Goal: Transaction & Acquisition: Book appointment/travel/reservation

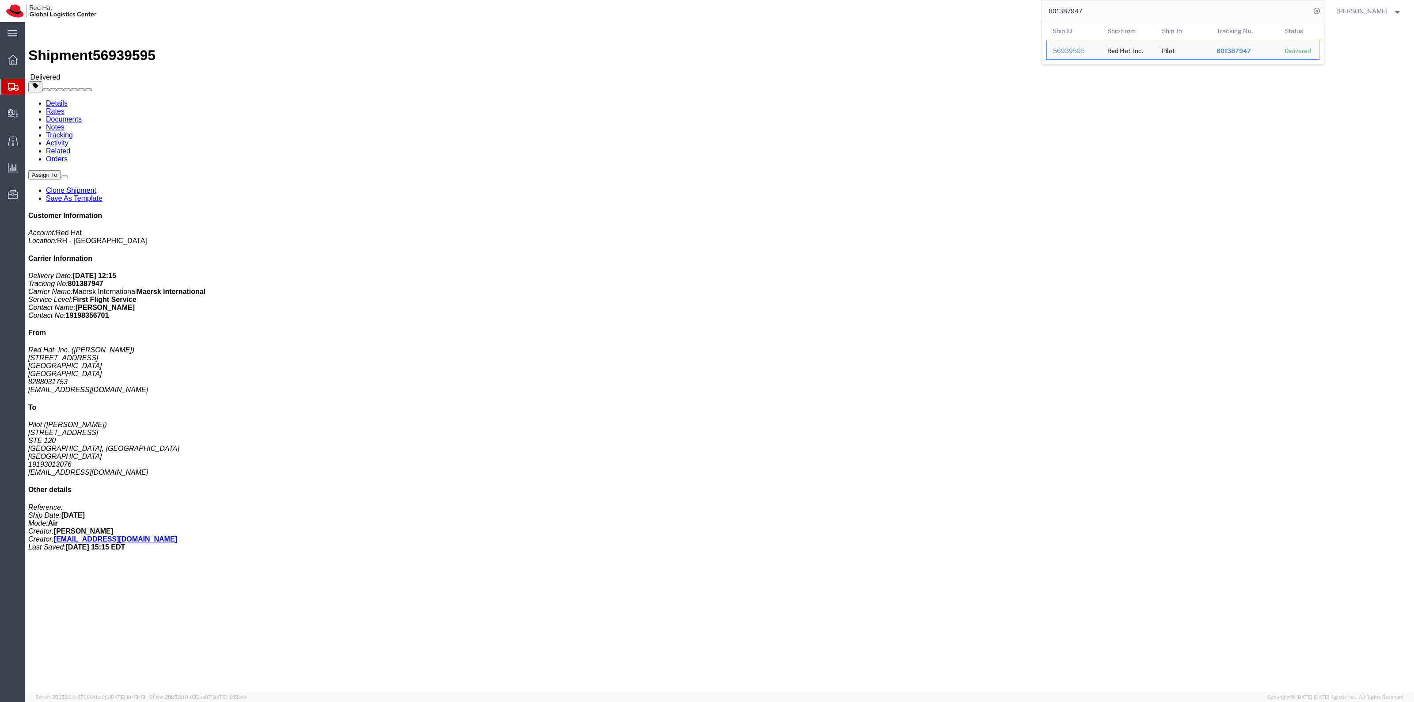
click at [0, 0] on span "Create Shipment" at bounding box center [0, 0] width 0 height 0
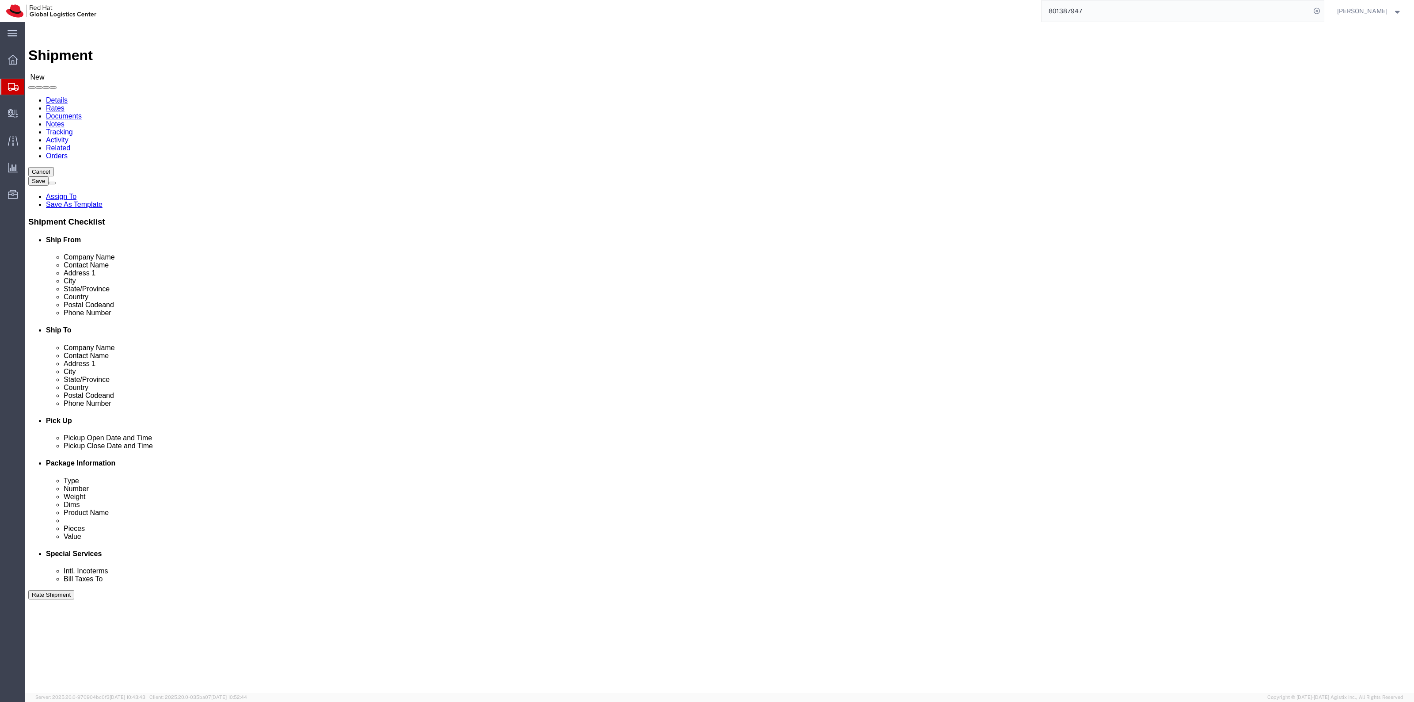
select select
drag, startPoint x: 256, startPoint y: 180, endPoint x: 182, endPoint y: 180, distance: 74.7
click div "Contact Name [PERSON_NAME]"
type input "[PERSON_NAME]"
drag, startPoint x: 304, startPoint y: 315, endPoint x: 165, endPoint y: 321, distance: 138.4
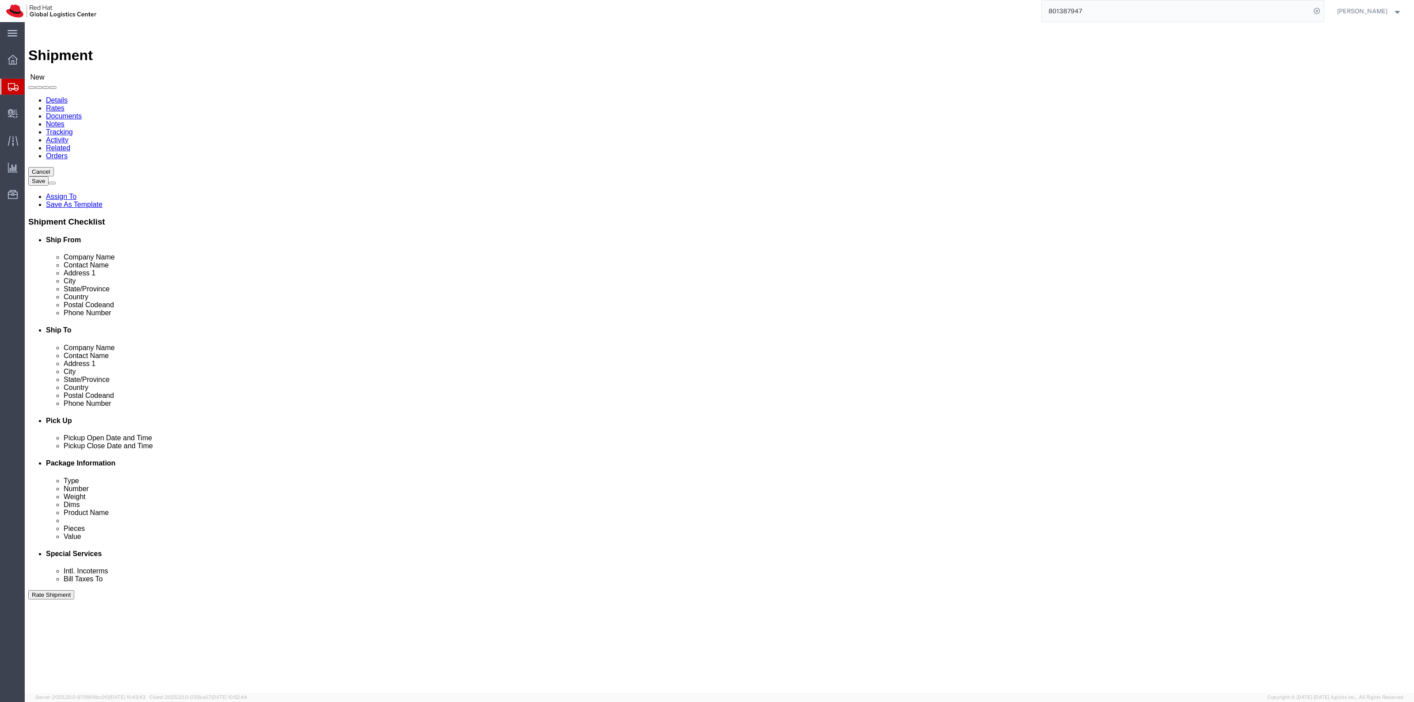
click div "Email [EMAIL_ADDRESS][DOMAIN_NAME]"
paste input "parane"
type input "[EMAIL_ADDRESS][DOMAIN_NAME]"
click div "Location My Profile Location My Profile Location [GEOGRAPHIC_DATA] - [GEOGRAPHI…"
paste input "[PHONE_NUMBER]"
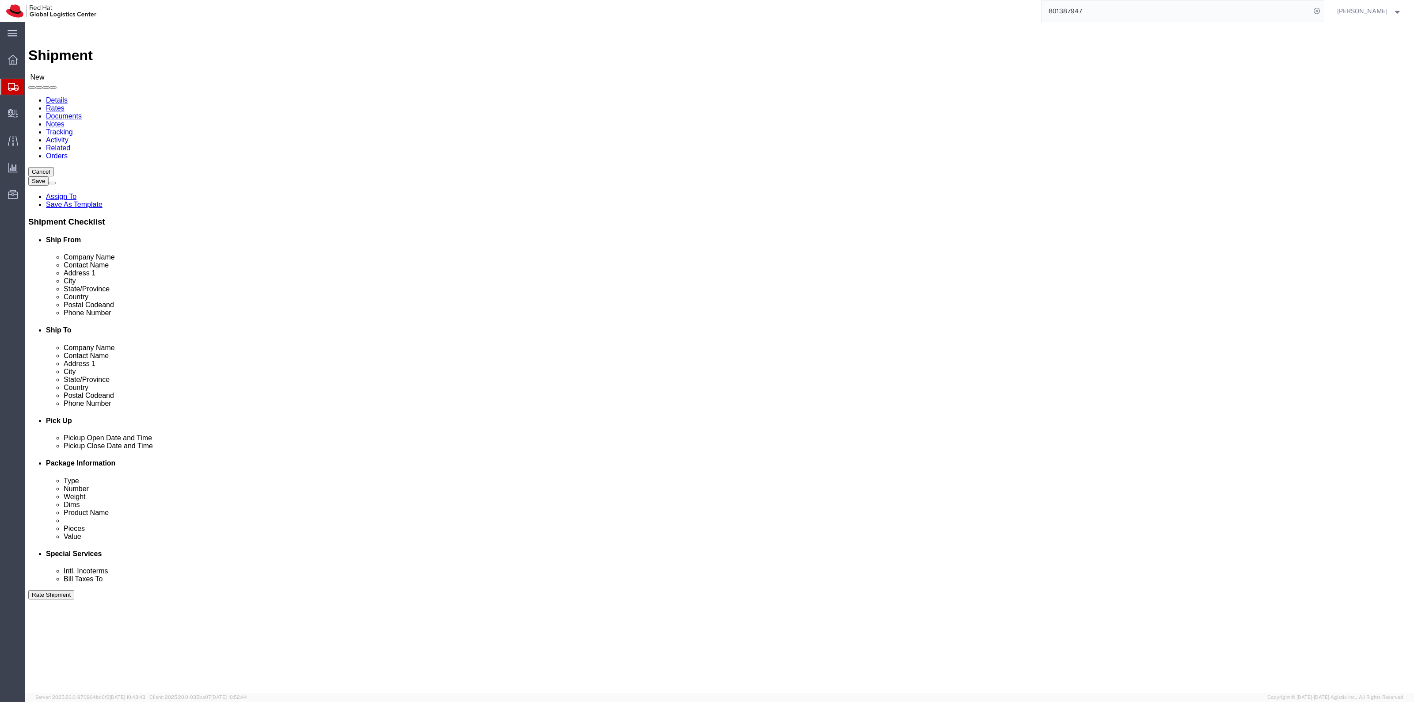
click input "[PHONE_NUMBER]"
type input "65-85316298"
click div "Location My Profile Location [GEOGRAPHIC_DATA] - [GEOGRAPHIC_DATA] - [GEOGRAPHI…"
click input "text"
type input "[PERSON_NAME]"
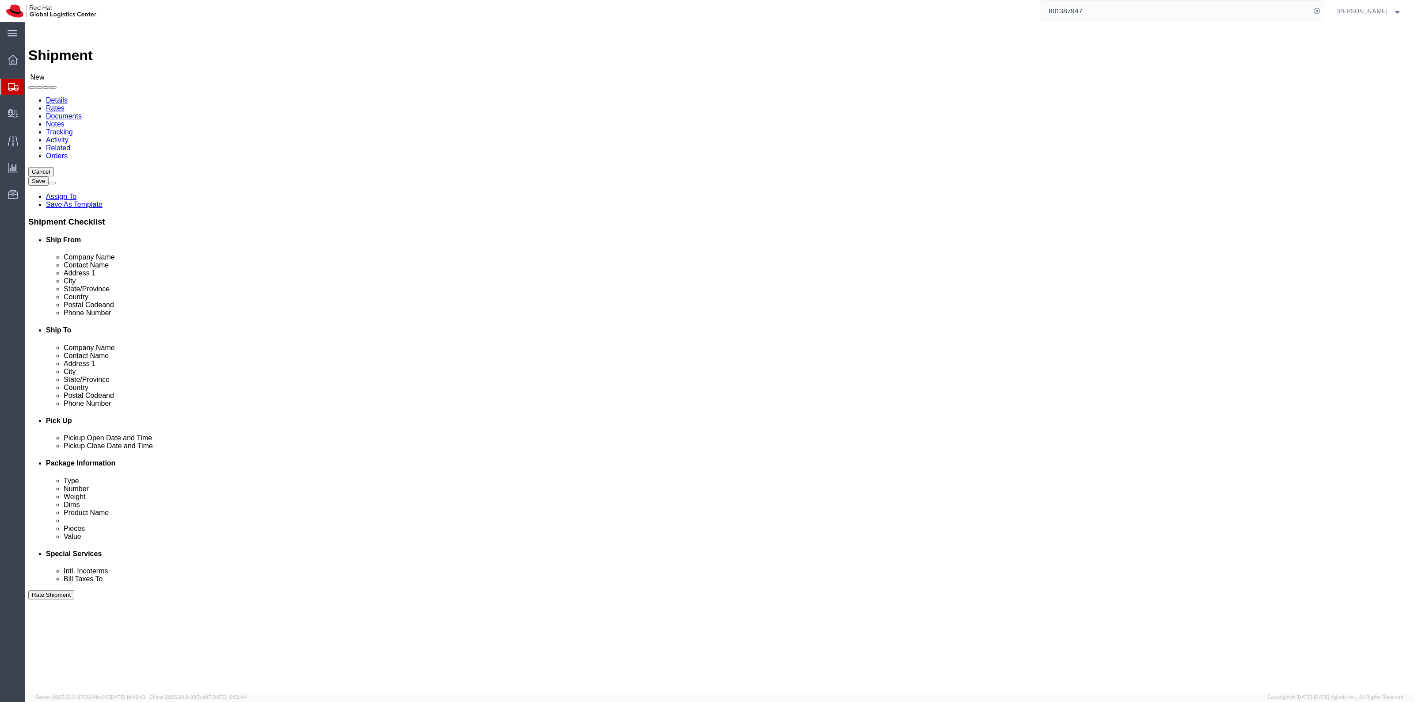
click div "- Red Hat, Inc. - ([PERSON_NAME]) [STREET_ADDRESS]"
select select "38014"
select select "NC"
type input "[PERSON_NAME]"
drag, startPoint x: 905, startPoint y: 195, endPoint x: 720, endPoint y: 197, distance: 184.3
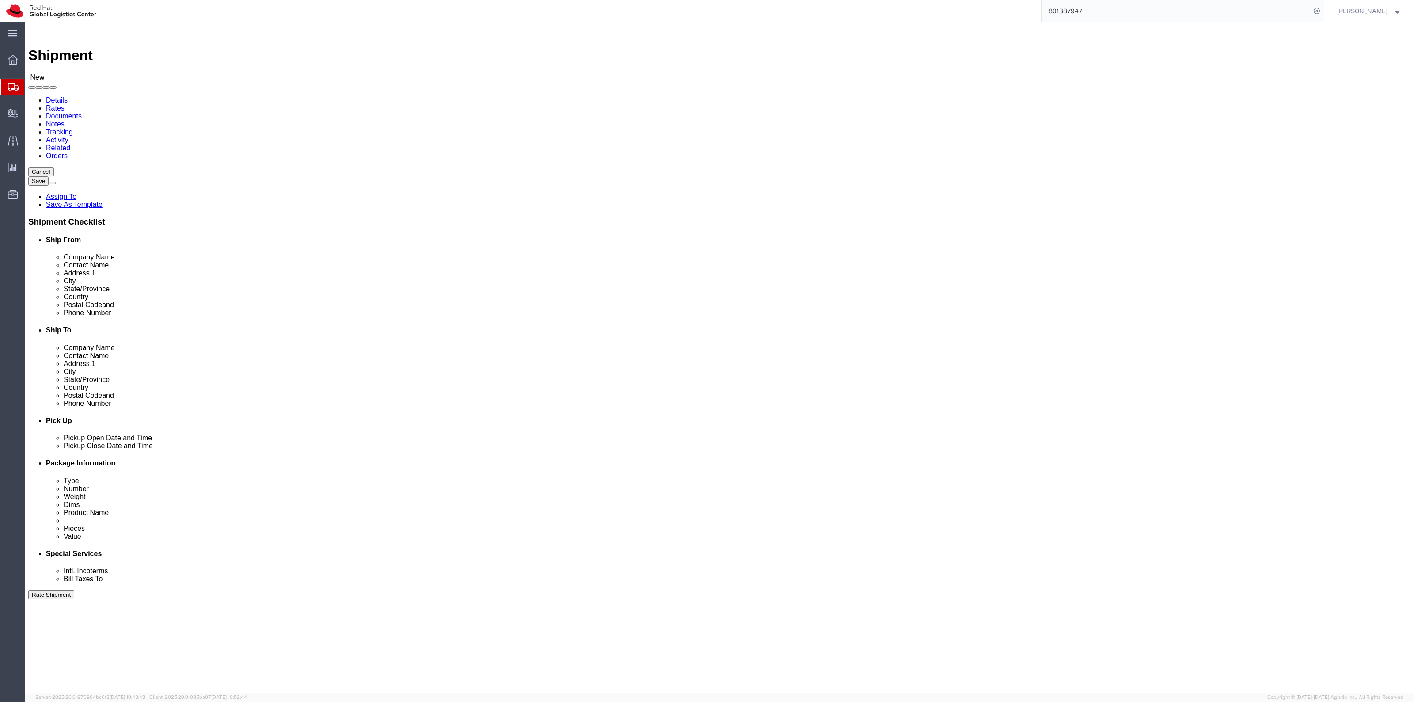
click div "Address [STREET_ADDRESS]"
paste input "39 [PERSON_NAME]"
type input "[STREET_ADDRESS][PERSON_NAME]"
select select
drag, startPoint x: 871, startPoint y: 232, endPoint x: 778, endPoint y: 230, distance: 92.8
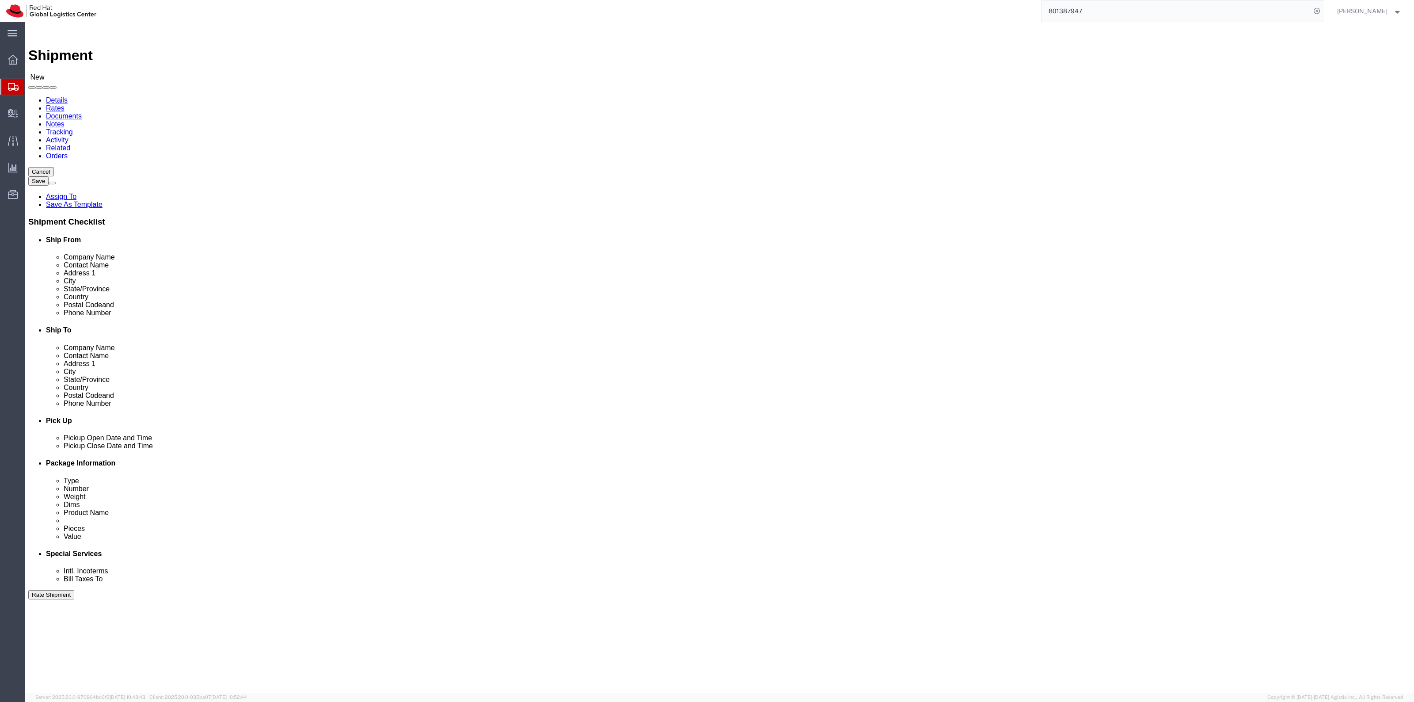
click div "City"
paste input "[PERSON_NAME]"
type input "[PERSON_NAME]"
drag, startPoint x: 853, startPoint y: 282, endPoint x: 728, endPoint y: 282, distance: 125.0
click div "Postal Code 27601"
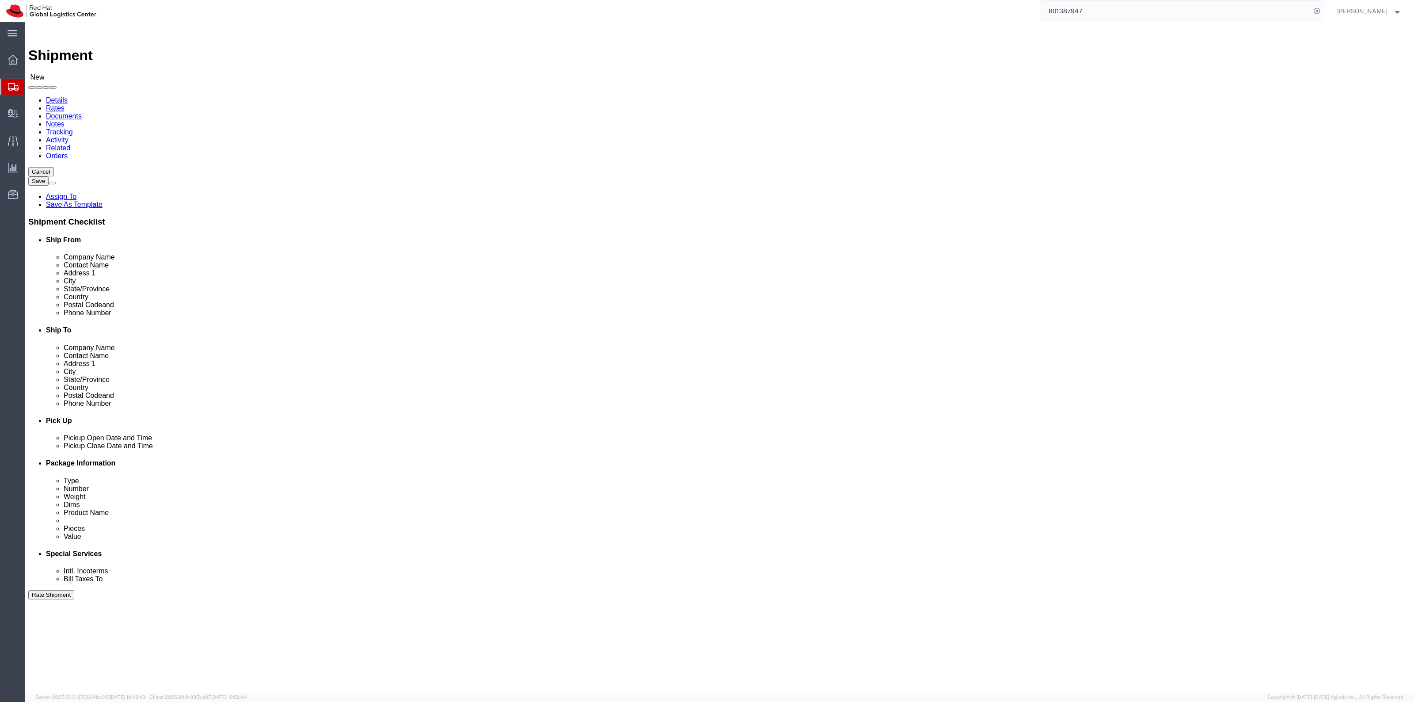
paste input "59"
type input "27591"
type input "[EMAIL_ADDRESS][DOMAIN_NAME]"
drag, startPoint x: 908, startPoint y: 312, endPoint x: 810, endPoint y: 306, distance: 99.2
click div "Location My Profile Location [GEOGRAPHIC_DATA] - [GEOGRAPHIC_DATA] - [GEOGRAPHI…"
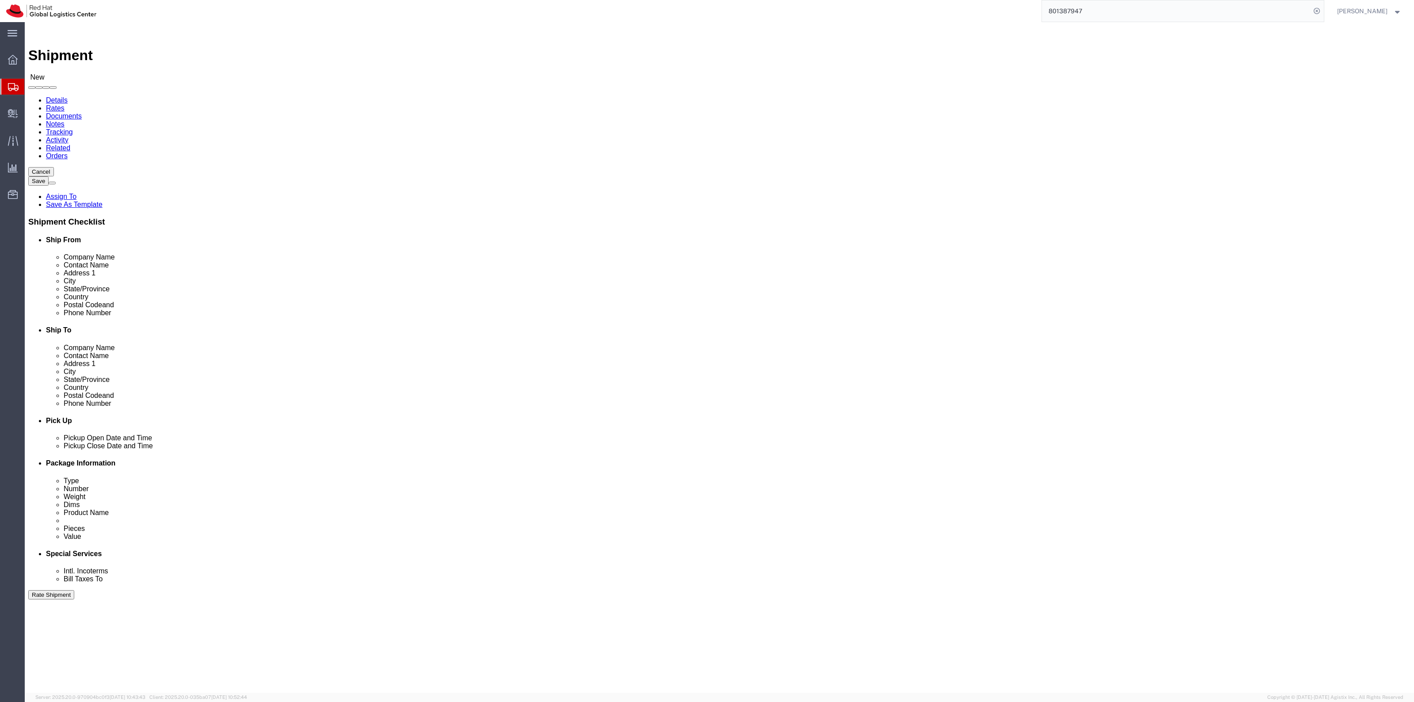
click div "Please fix the following errors Ship From Location Location My Profile Location…"
click link "Package Information"
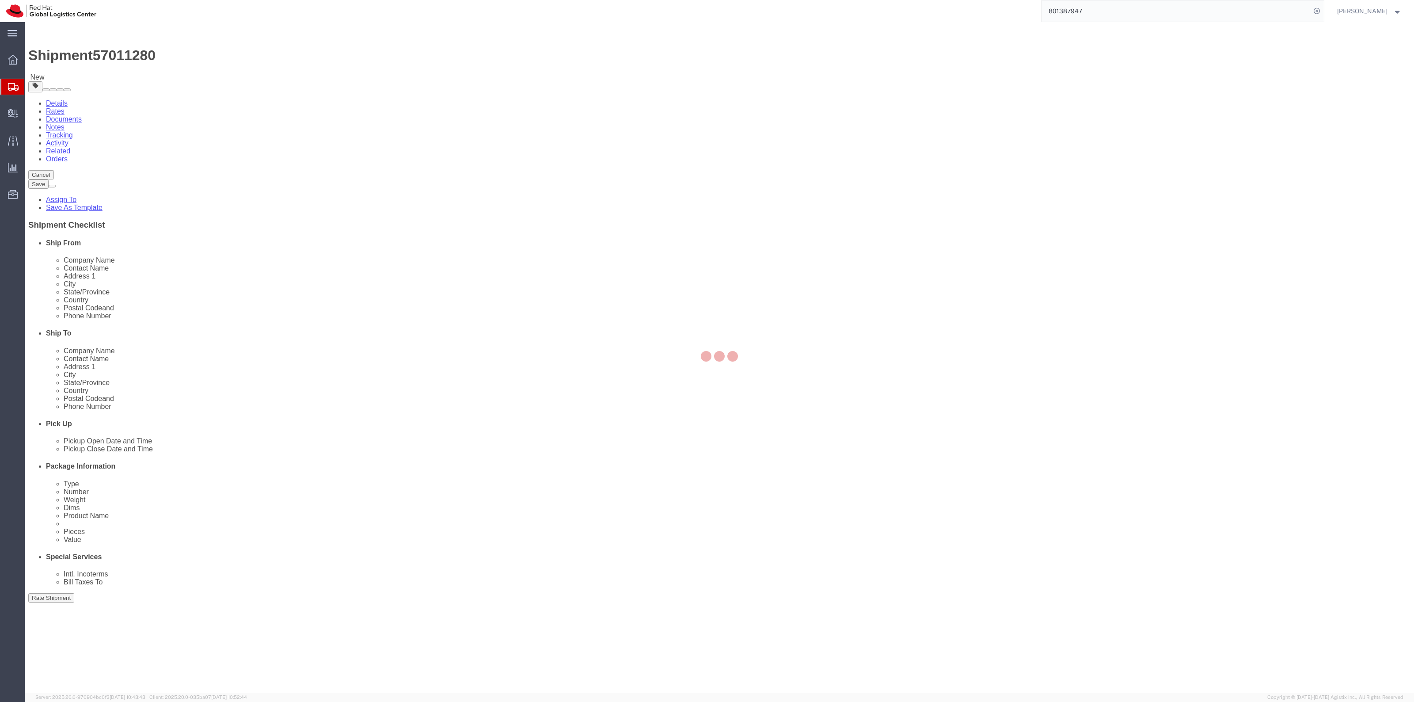
select select
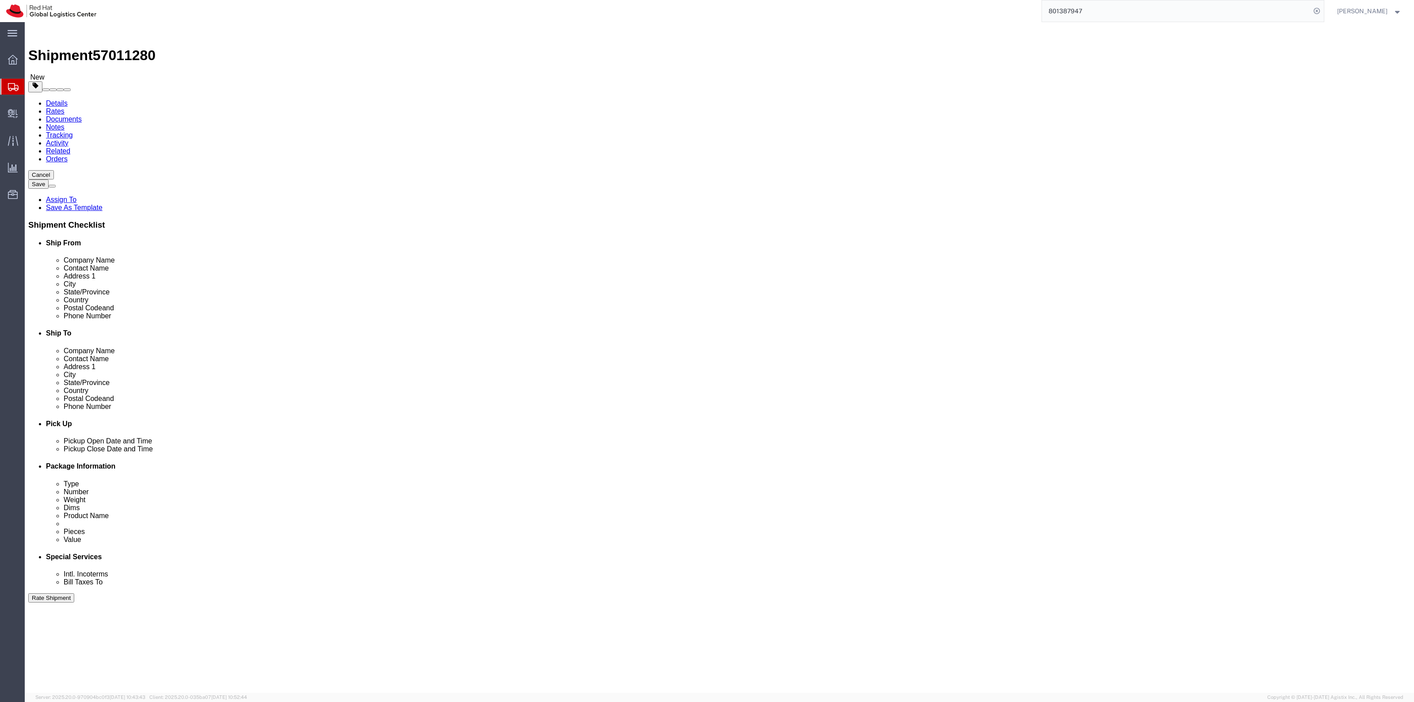
drag, startPoint x: 288, startPoint y: 213, endPoint x: 263, endPoint y: 191, distance: 33.2
click input "text"
type input "10"
type input "6"
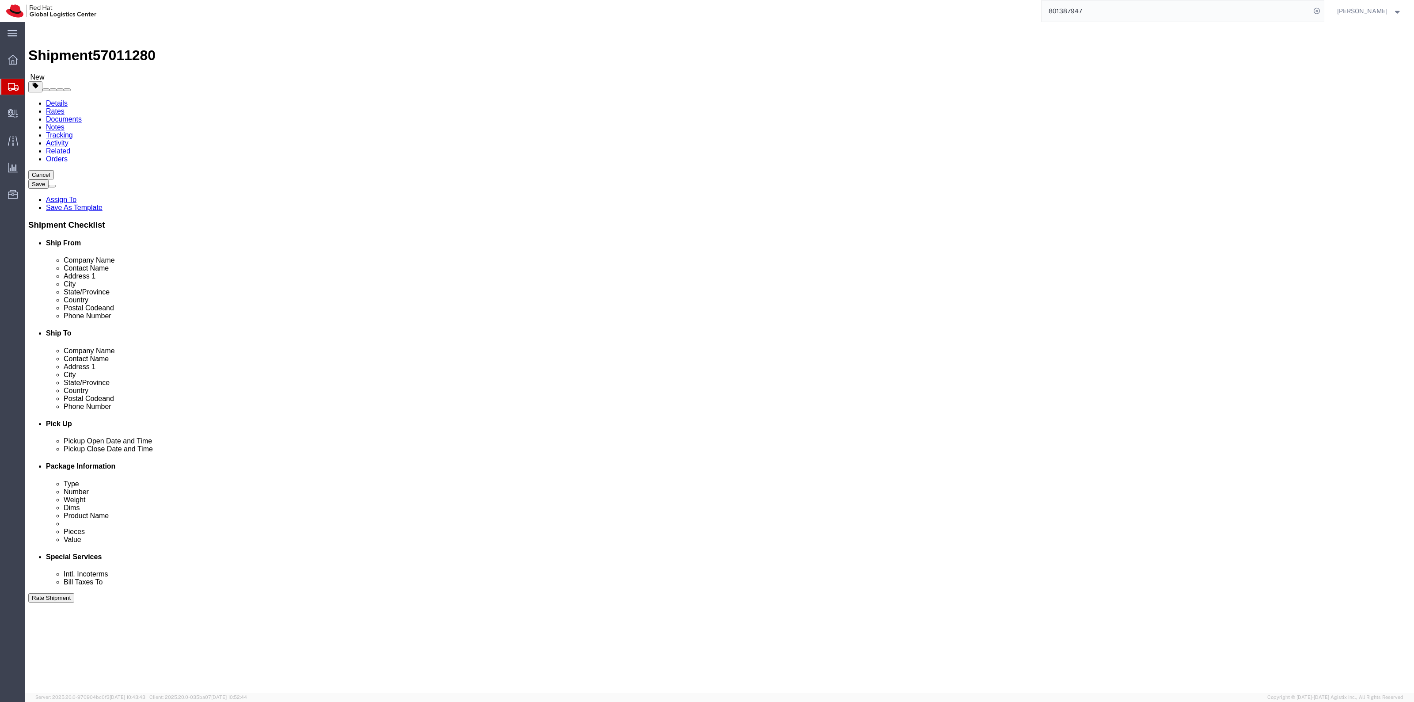
drag, startPoint x: 235, startPoint y: 209, endPoint x: 130, endPoint y: 189, distance: 106.2
click div "Package Type Select Case(s) Crate(s) Envelope Large Box Medium Box PAK Skid(s) …"
type input "3"
drag, startPoint x: 166, startPoint y: 395, endPoint x: 175, endPoint y: 362, distance: 33.3
click div "Shipment 57011280 New Details Rates Documents Notes Tracking Activity Related O…"
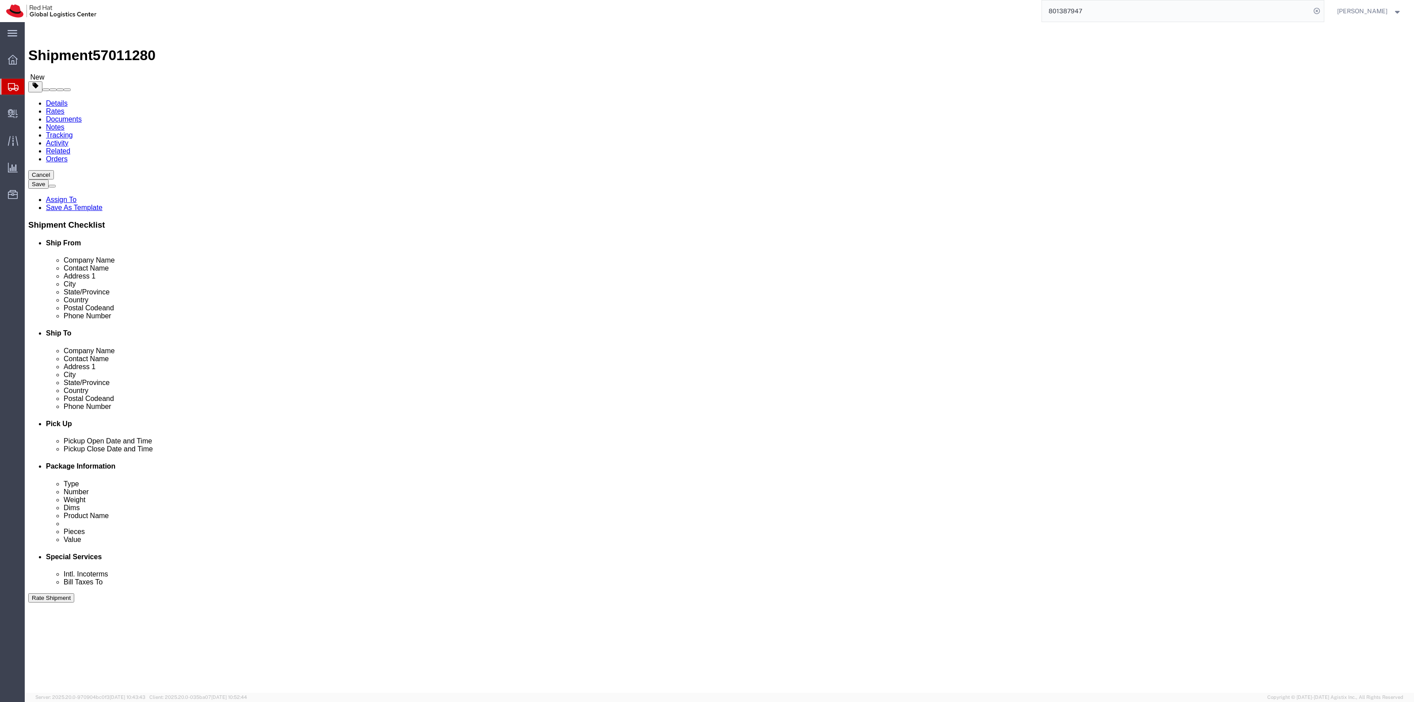
click link "Add Content"
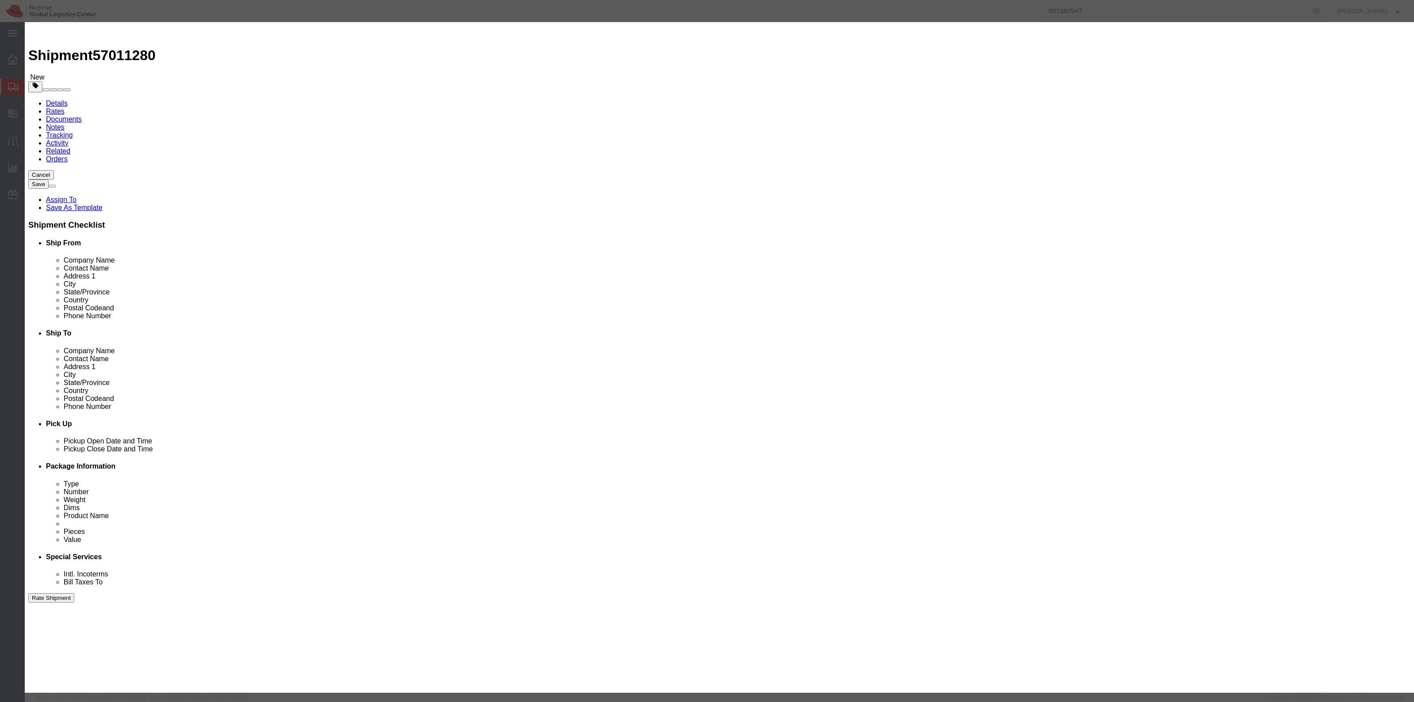
click input "text"
type input "ShoeLaces"
type input "50"
type input "25.00"
click div "Save & Add Another Save & Close Close"
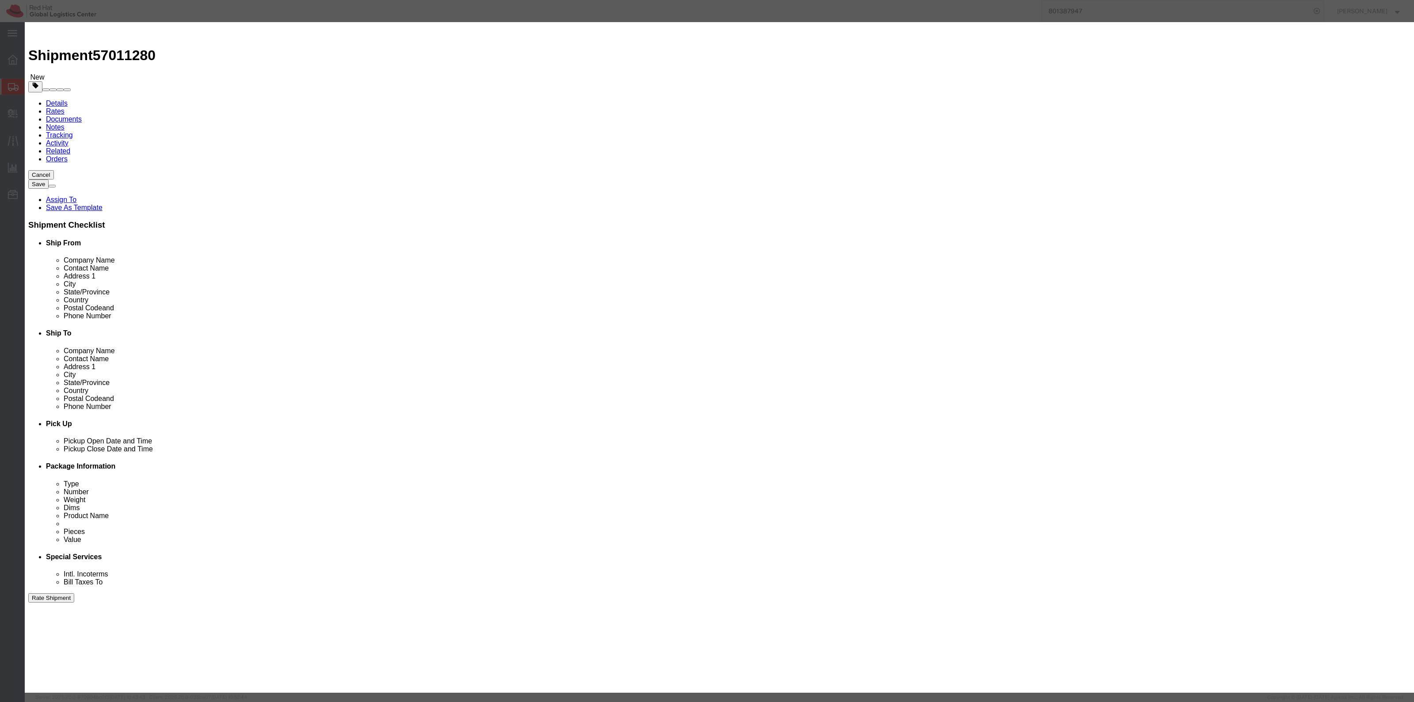
click button "Save & Close"
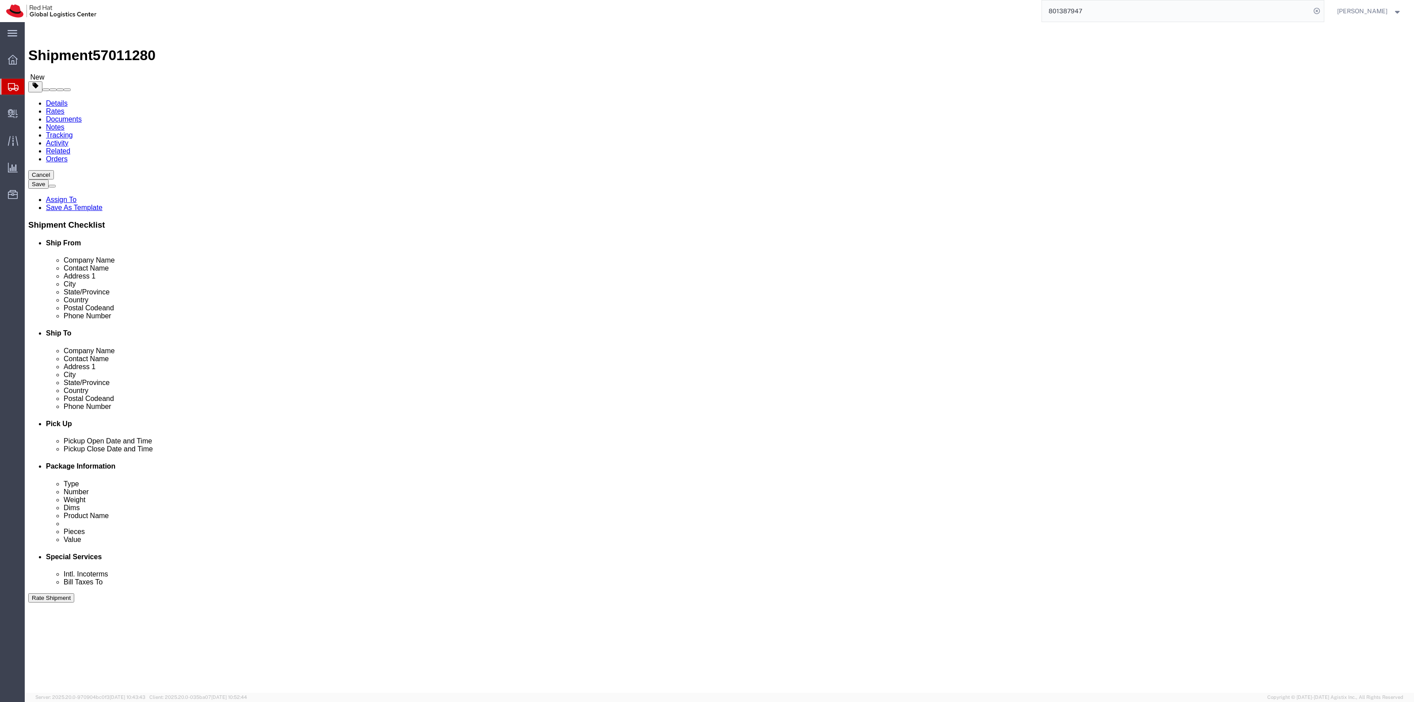
click link "Special Services"
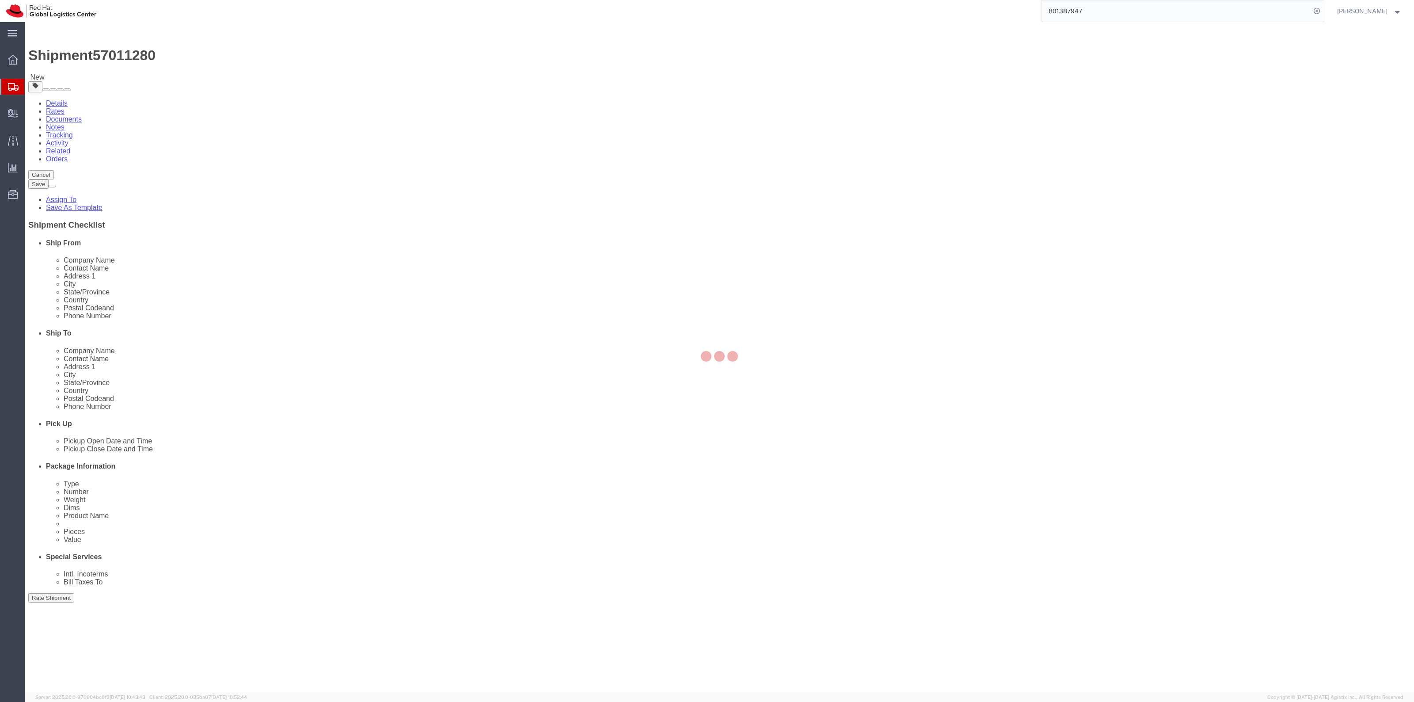
select select
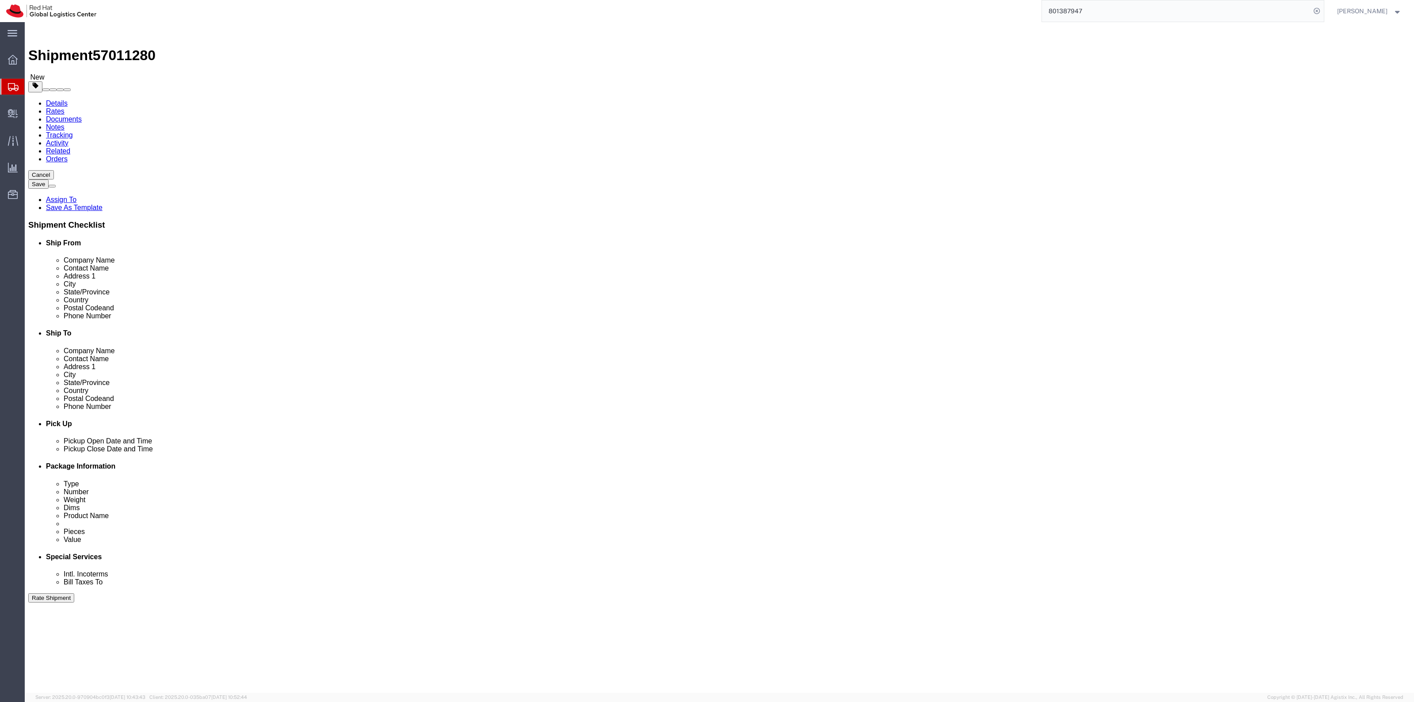
select select "COSTCENTER"
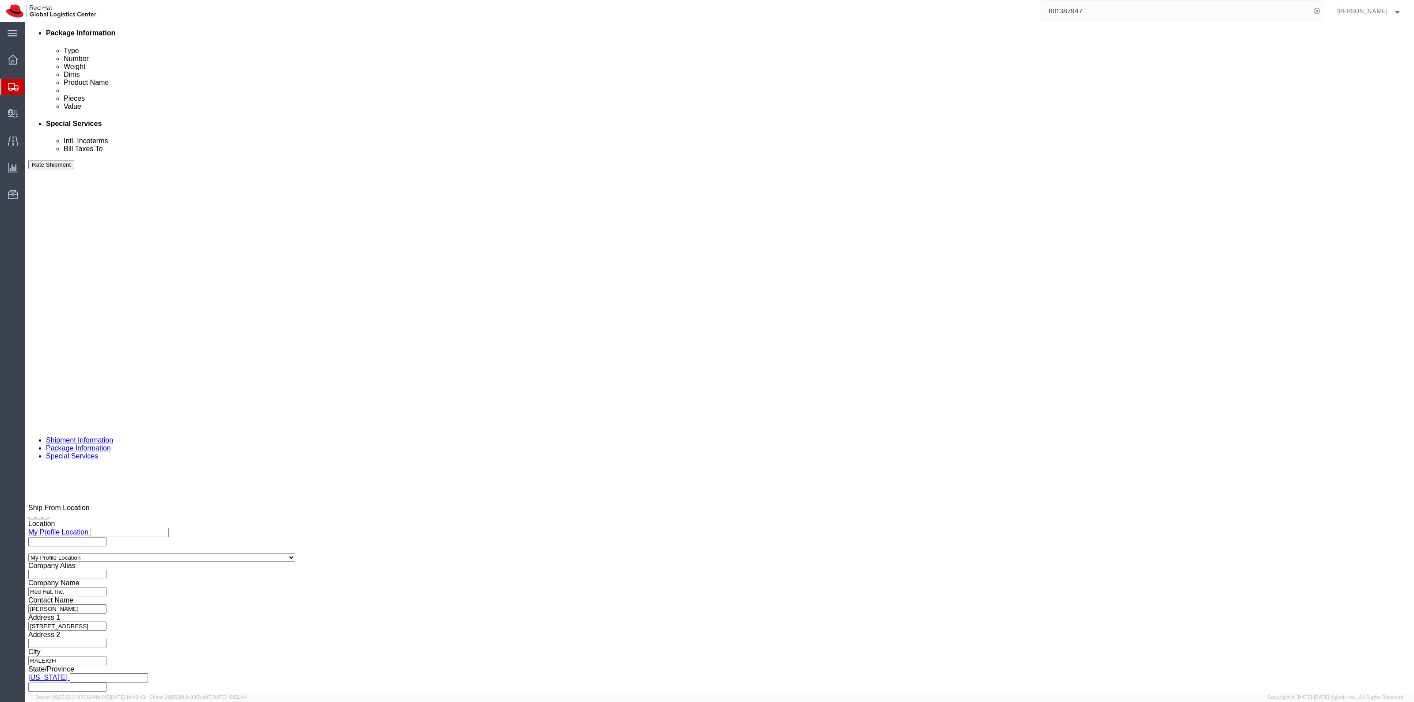
scroll to position [442, 0]
type input "821"
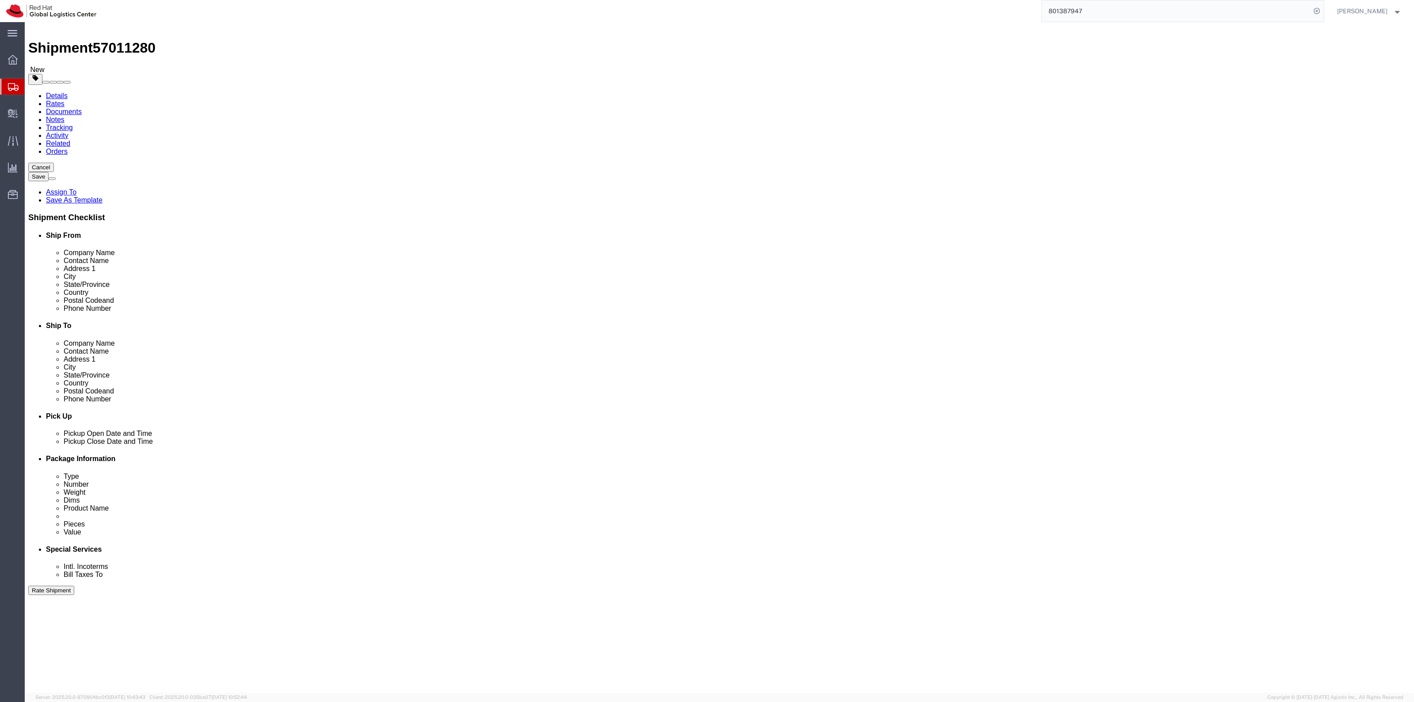
scroll to position [0, 0]
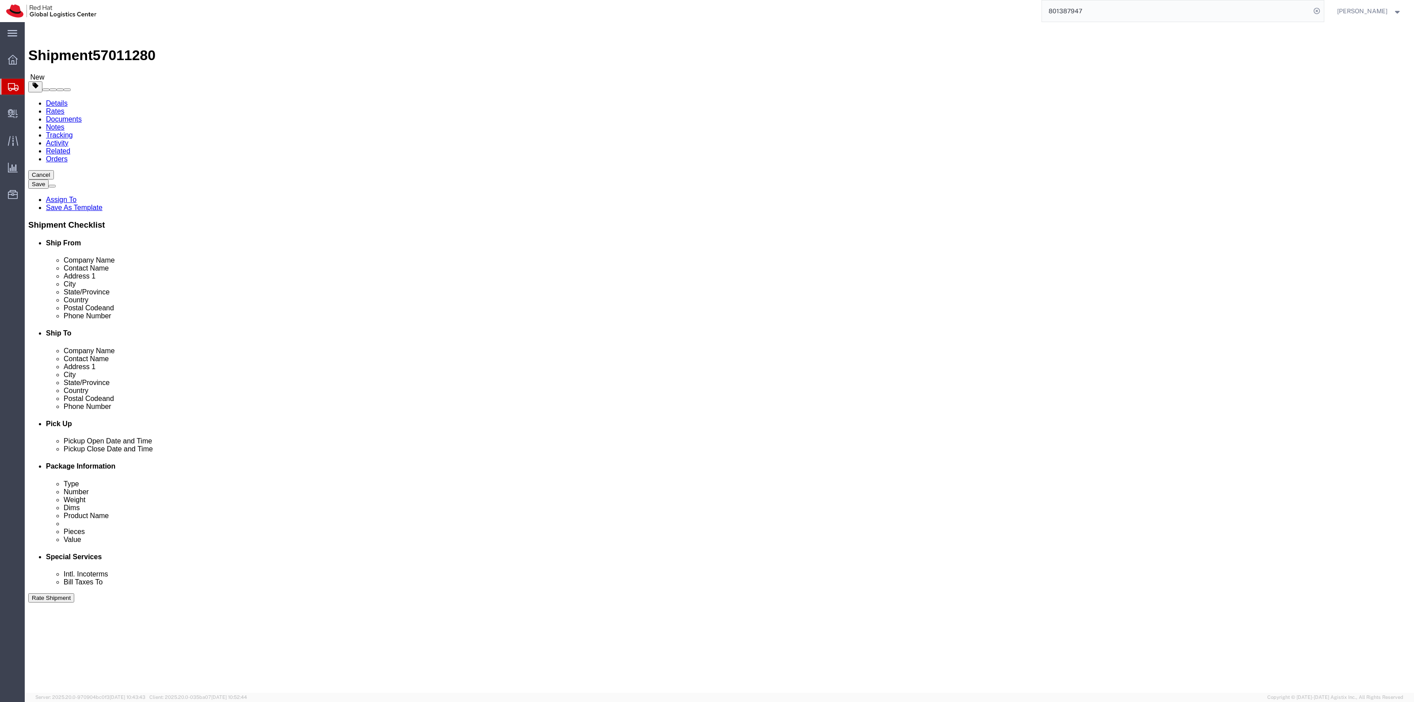
click icon
drag, startPoint x: 220, startPoint y: 202, endPoint x: 203, endPoint y: 195, distance: 19.0
click div "Package Type Select Case(s) Crate(s) Envelope Large Box Medium Box PAK Skid(s) …"
type input "2"
click div "Shipment Information Package Information Special Services"
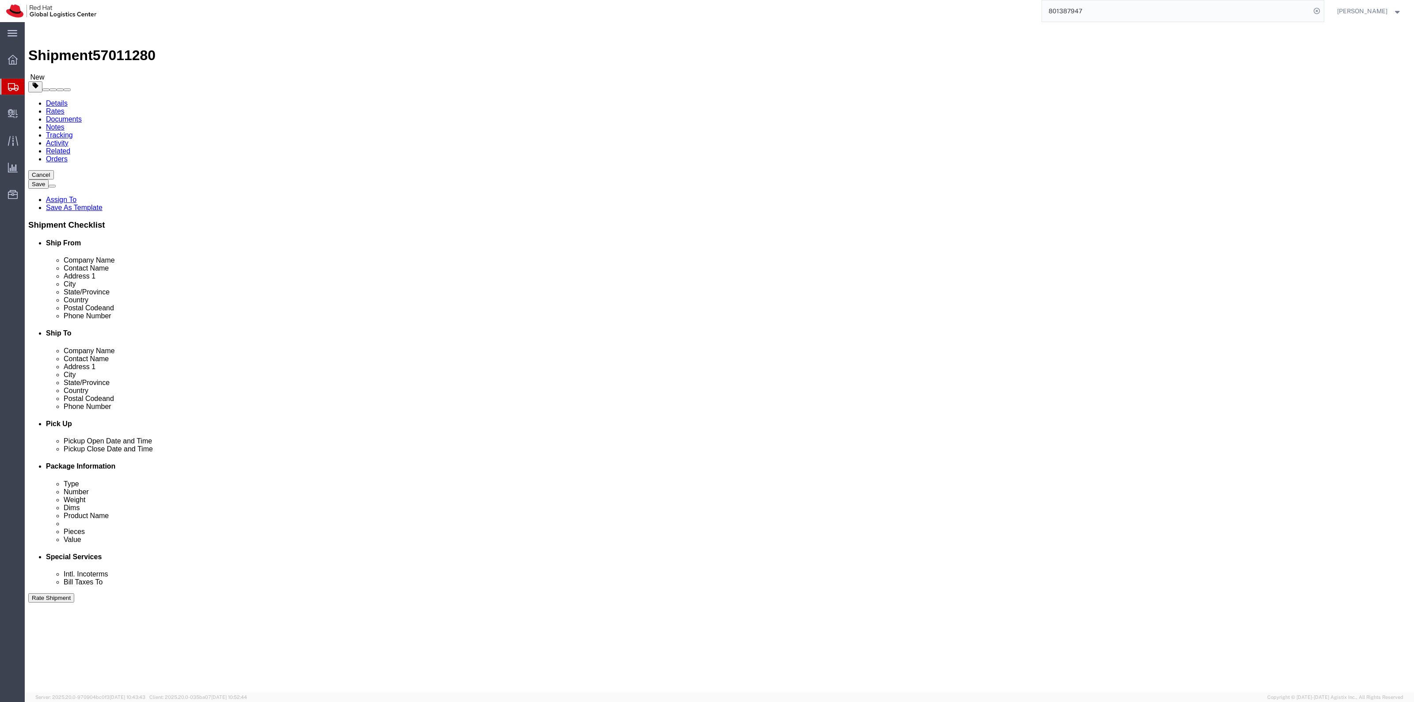
click icon
click input "text"
paste input "19198356701"
type input "19198356701"
click div "Location My Profile Location My Profile Location [GEOGRAPHIC_DATA] - [GEOGRAPHI…"
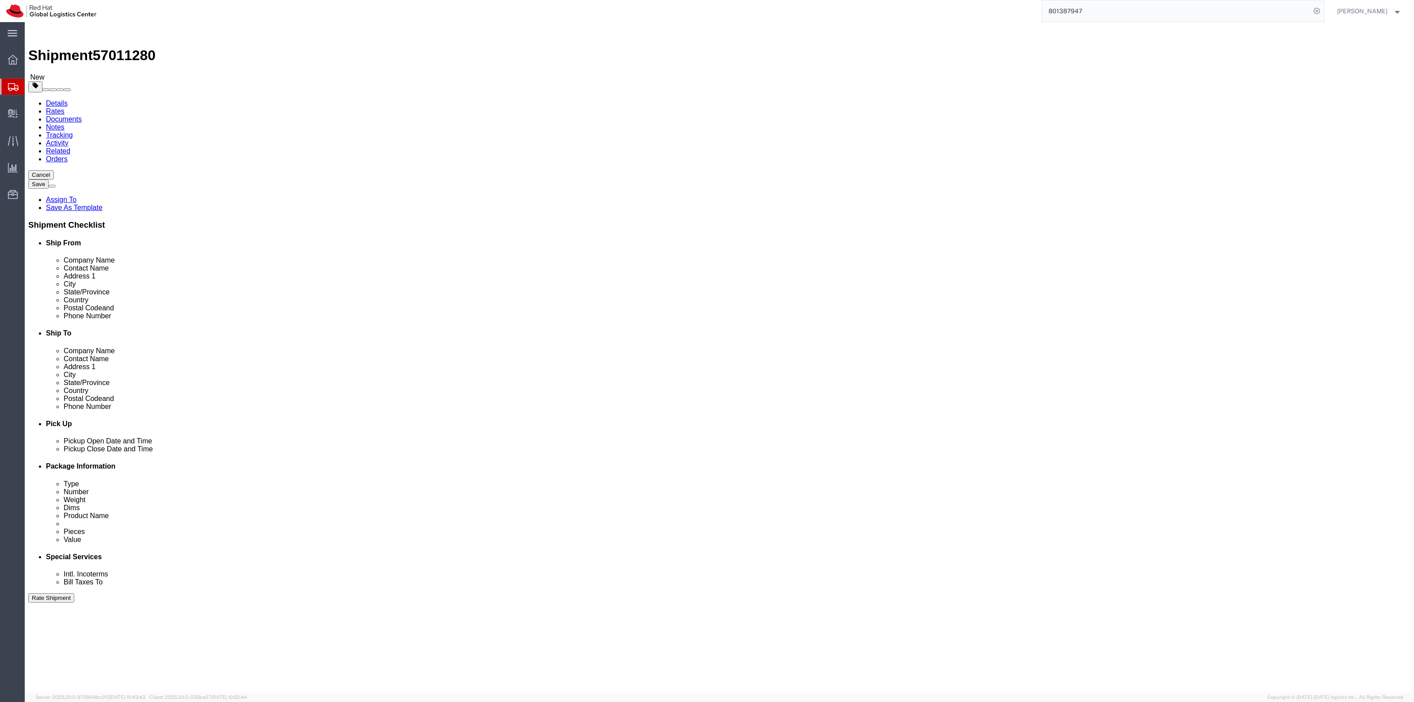
click label
click input "checkbox"
checkbox input "false"
click div
click label
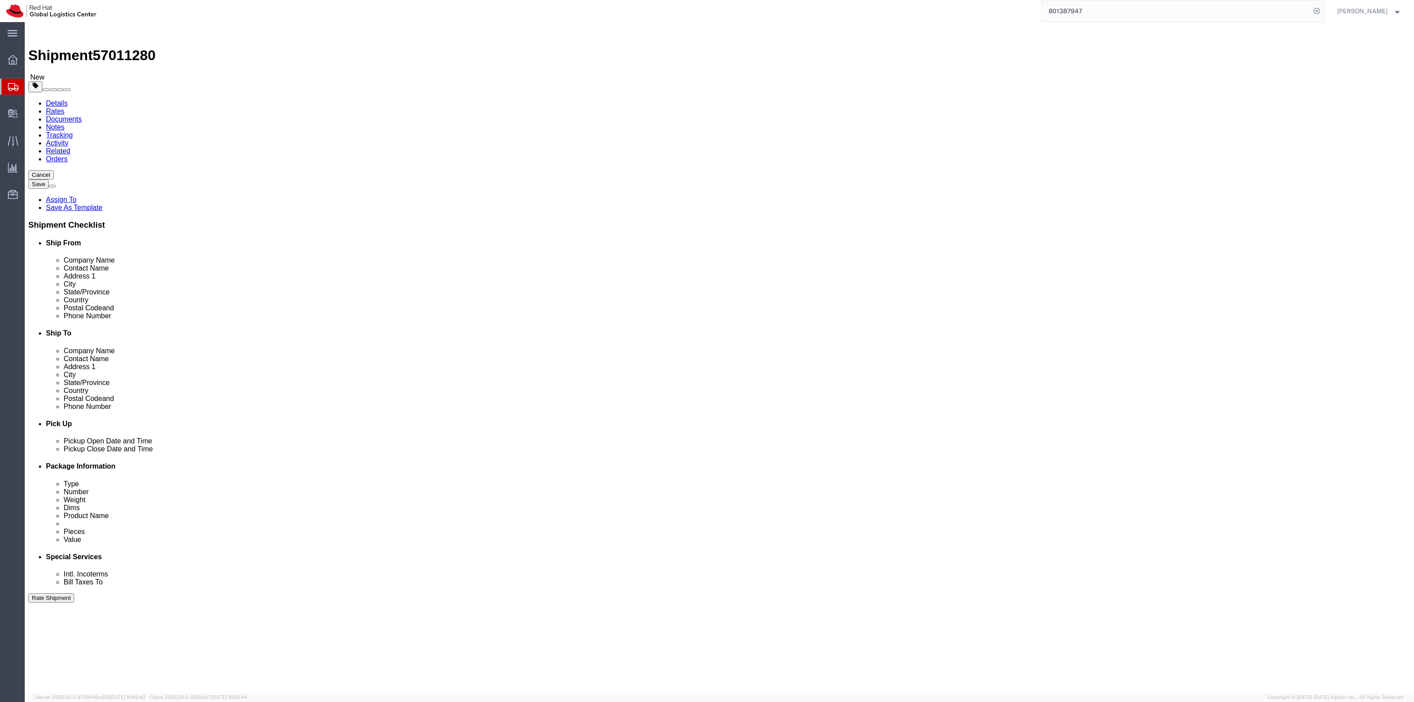
click input "checkbox"
checkbox input "false"
click li "Special Services"
click link "Special Services"
click button "Rate Shipment"
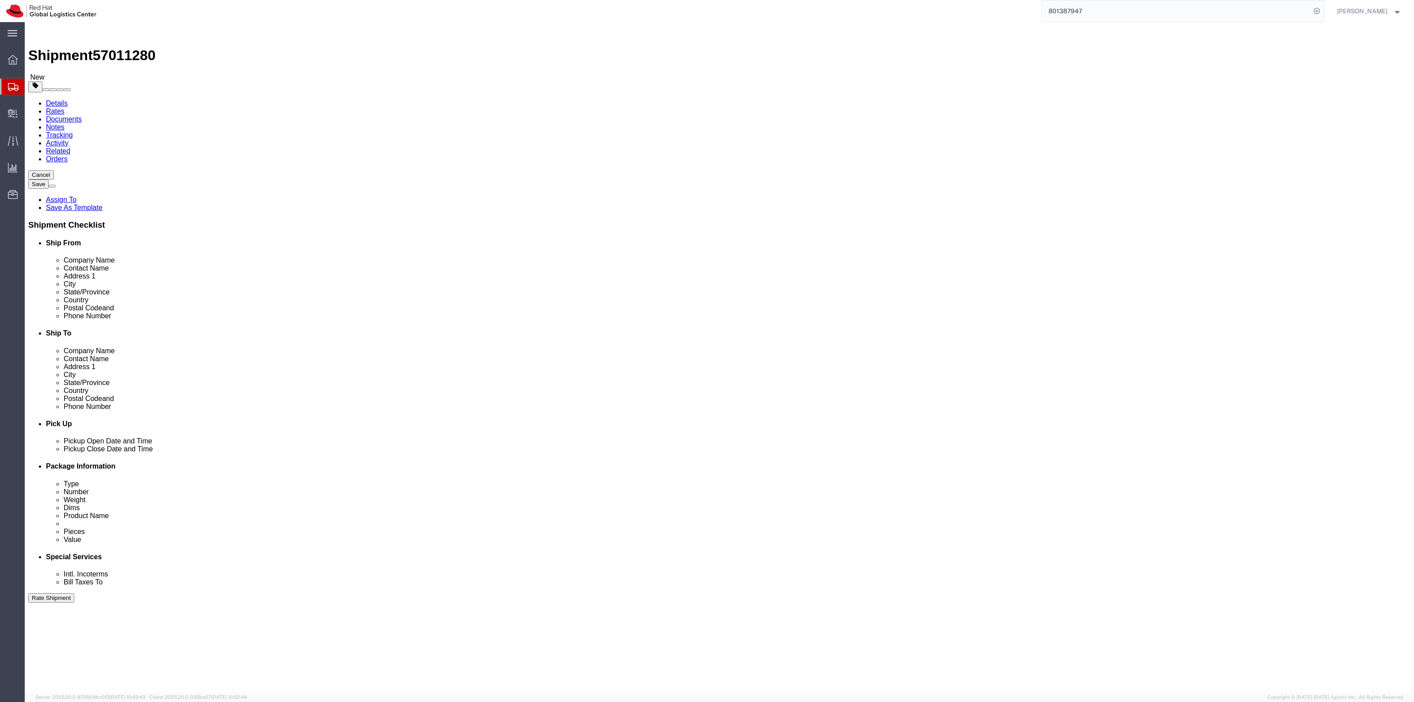
click icon
click select "Select Case(s) Crate(s) Envelope Large Box Medium Box PAK Skid(s) Small Box Sma…"
select select "YRPK"
click select "Select Case(s) Crate(s) Envelope Large Box Medium Box PAK Skid(s) Small Box Sma…"
click button "Rate Shipment"
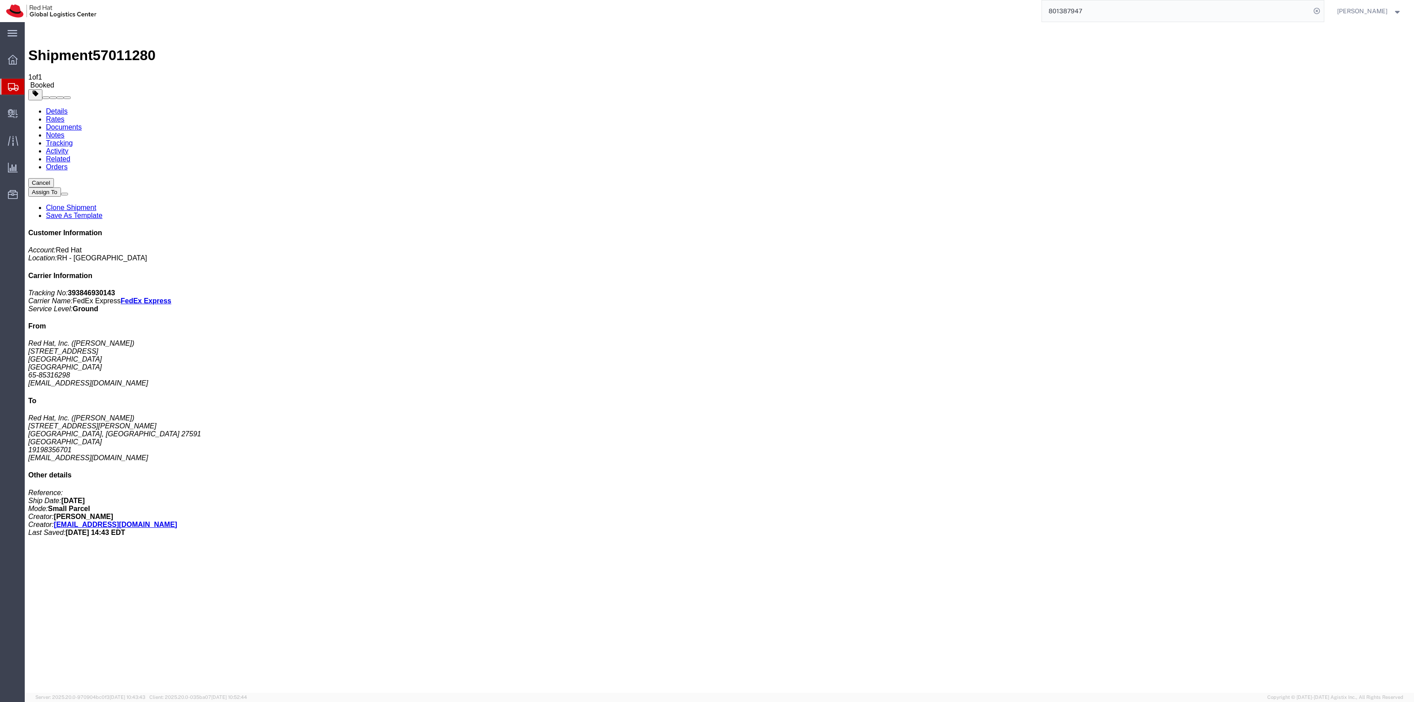
click at [10, 82] on svg-icon at bounding box center [13, 86] width 11 height 9
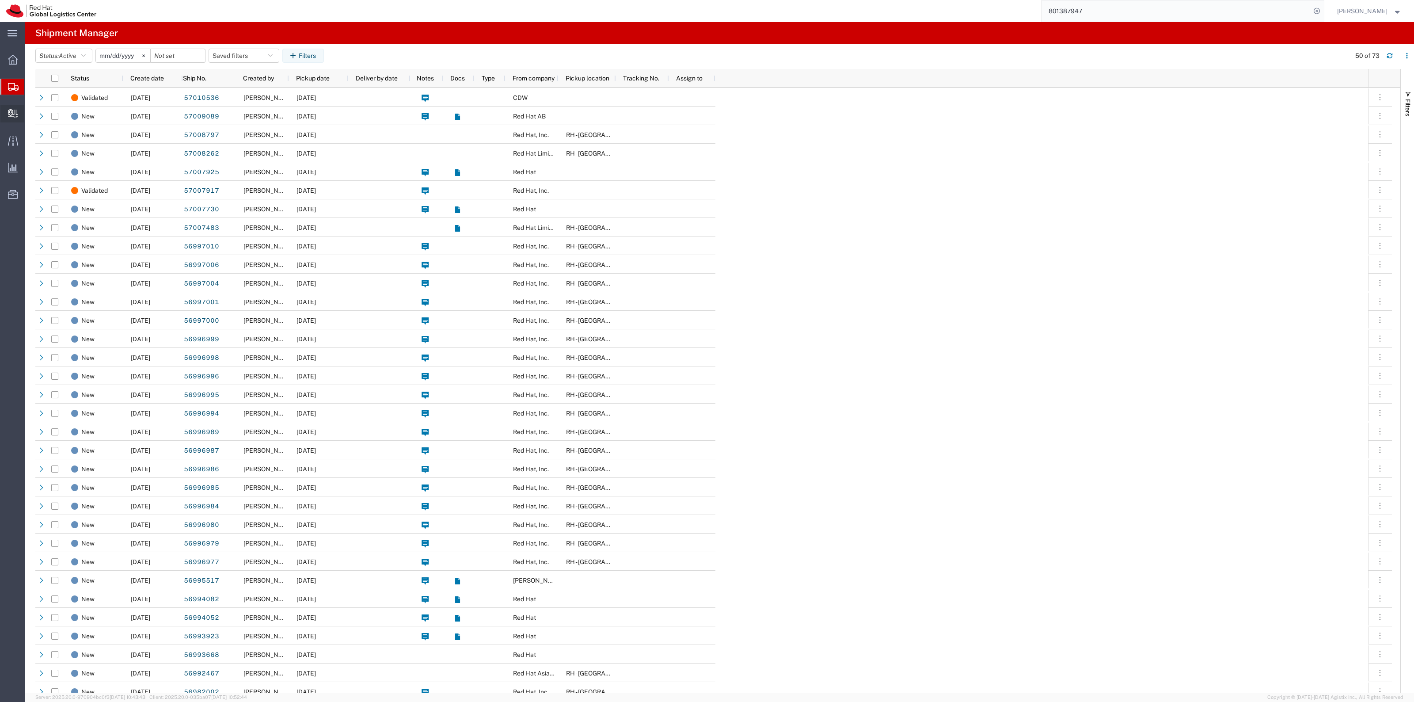
click at [0, 0] on span "Create Delivery" at bounding box center [0, 0] width 0 height 0
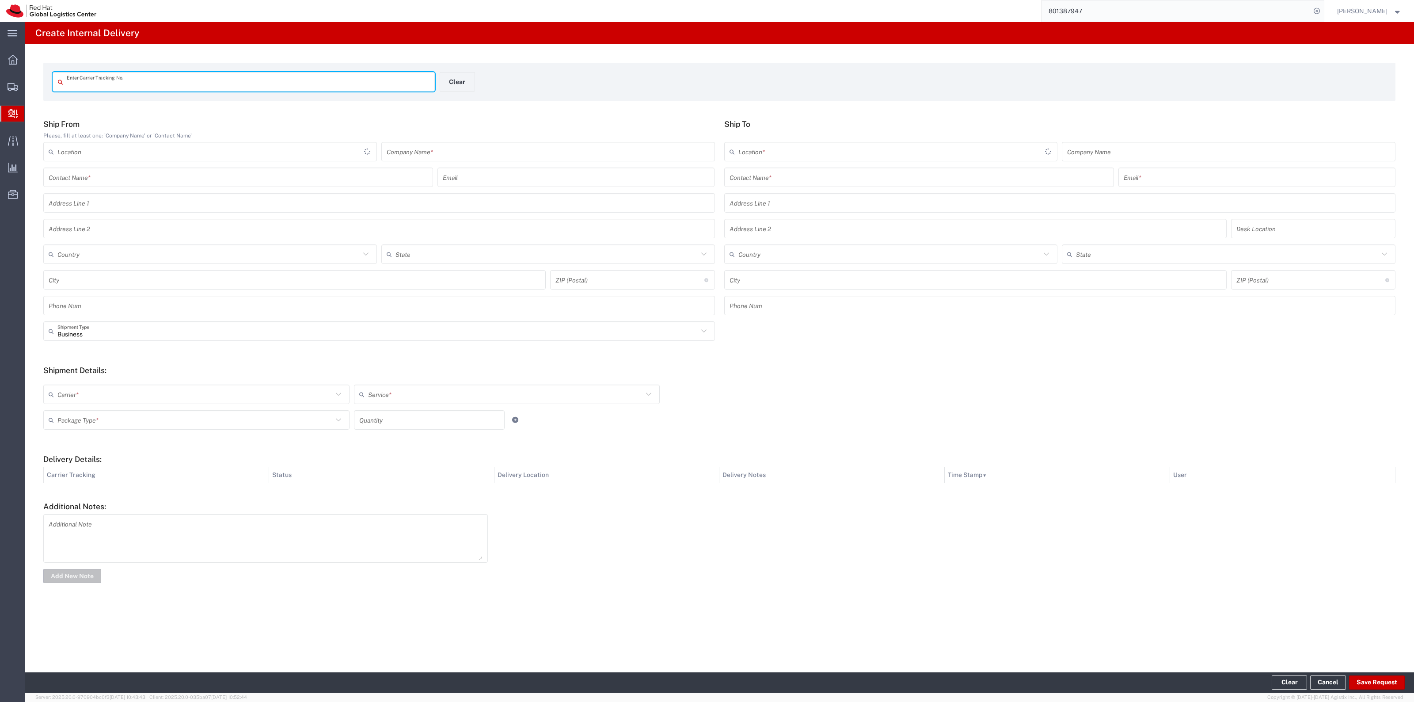
click at [774, 168] on div "Contact Name *" at bounding box center [919, 176] width 390 height 19
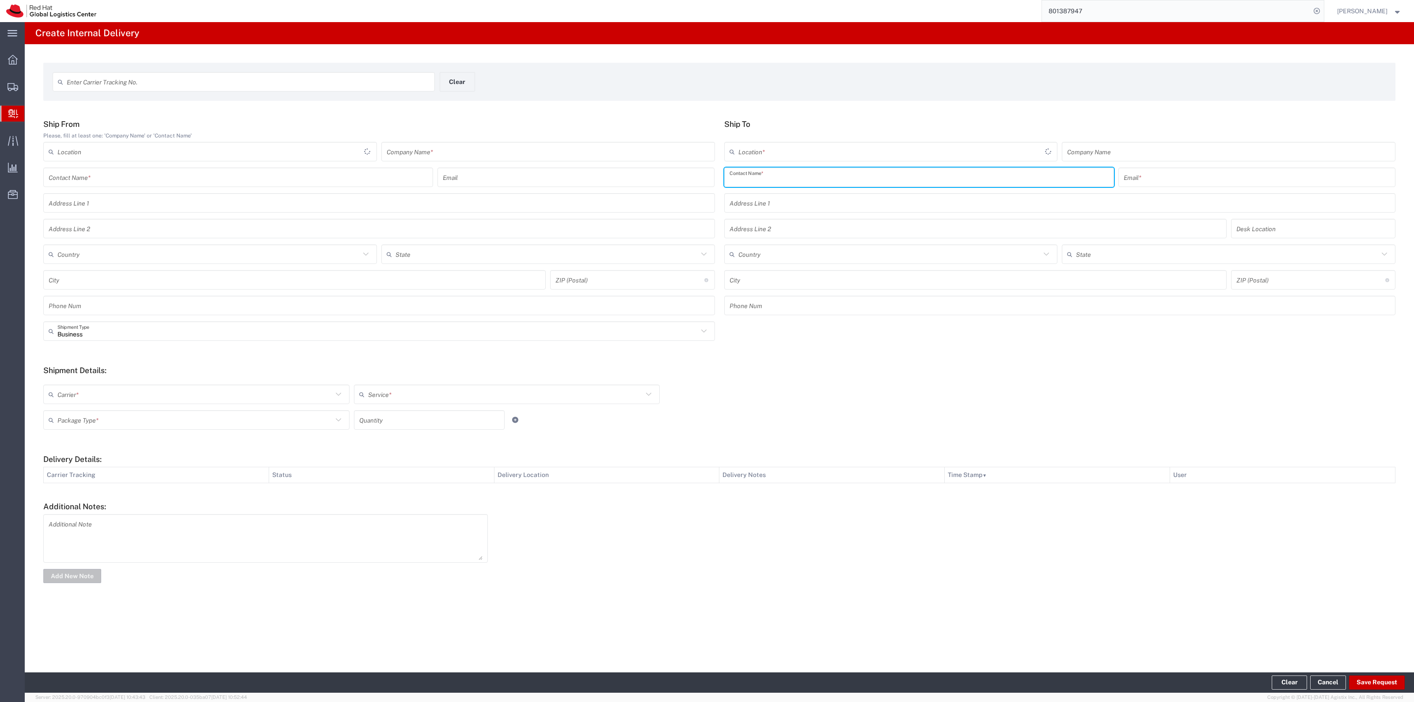
click at [775, 175] on input "text" at bounding box center [919, 177] width 379 height 15
type input "[PERSON_NAME]"
click at [768, 200] on p "Red Hat, Inc. ([PERSON_NAME]), [EMAIL_ADDRESS][DOMAIN_NAME]" at bounding box center [919, 198] width 378 height 11
type input "RH - [GEOGRAPHIC_DATA]"
type input "Red Hat, Inc."
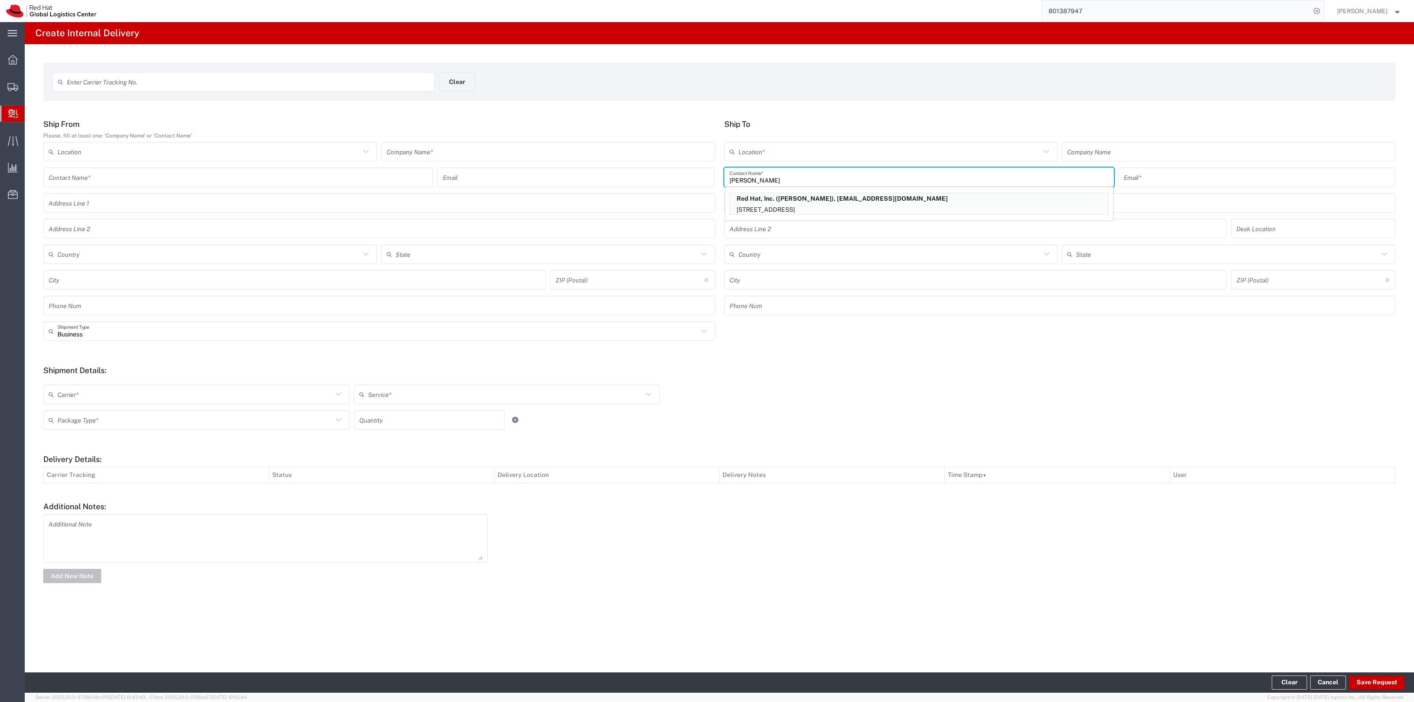
type input "[PERSON_NAME]"
type input "[EMAIL_ADDRESS][DOMAIN_NAME]"
type input "[STREET_ADDRESS]"
type input "FLEX"
type input "[GEOGRAPHIC_DATA]"
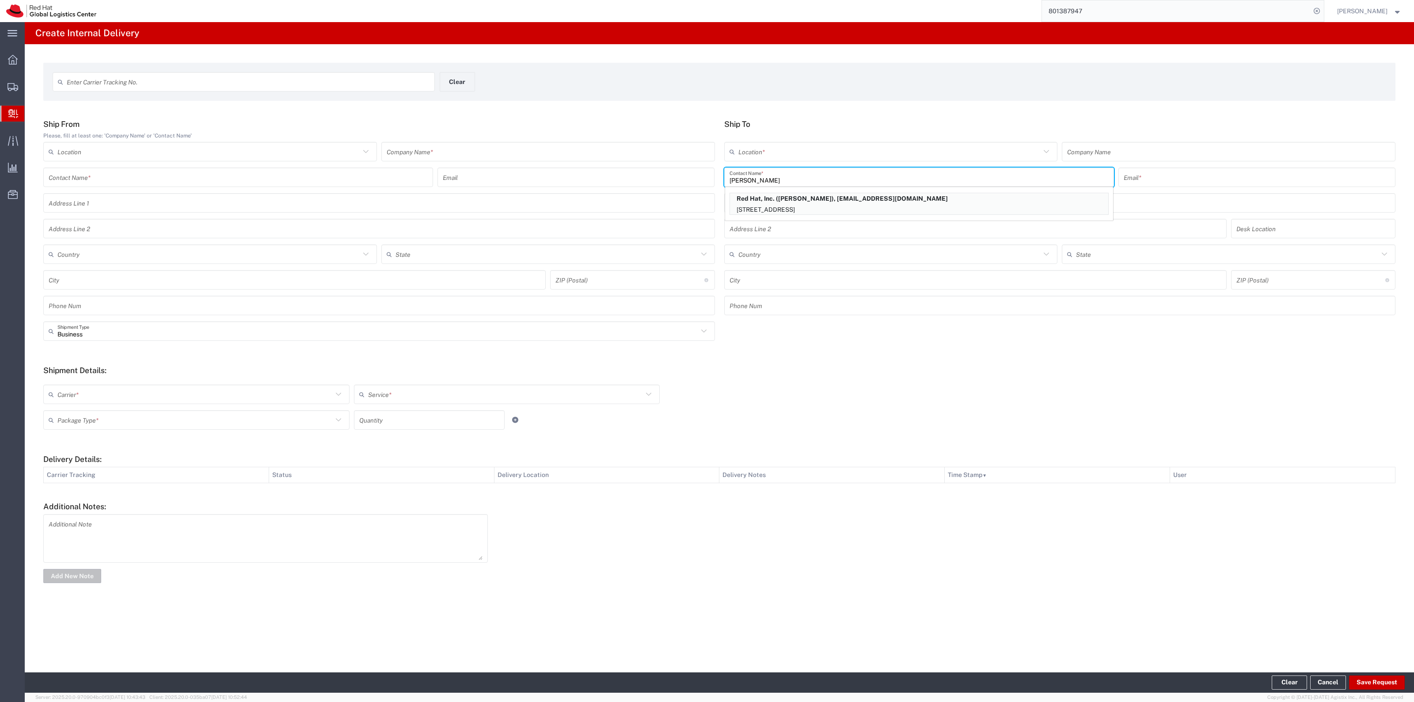
type input "RALEIGH"
type input "27601"
type input "[US_STATE]"
type input "[PERSON_NAME] - TTLA Leftvoers"
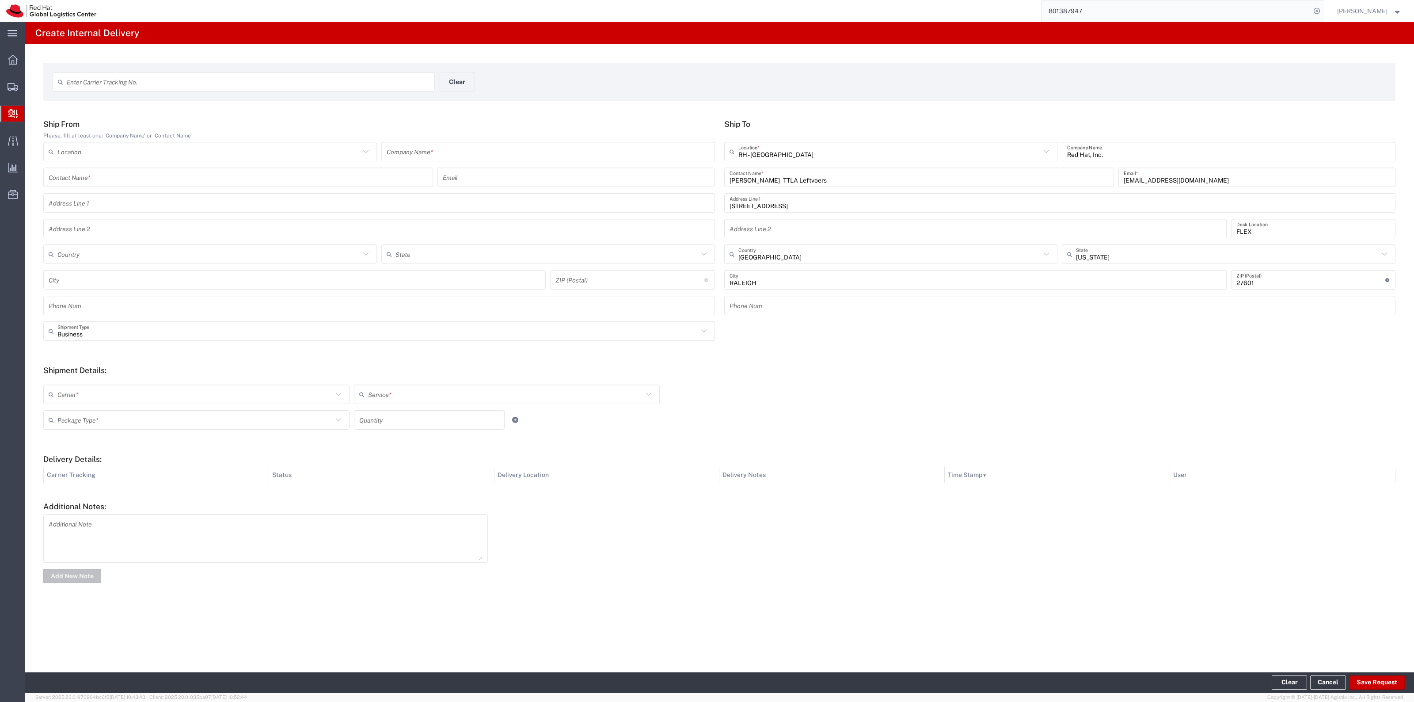
click at [517, 160] on div "Company Name *" at bounding box center [548, 151] width 334 height 19
click at [519, 150] on input "text" at bounding box center [548, 151] width 323 height 15
type input "Red Hat"
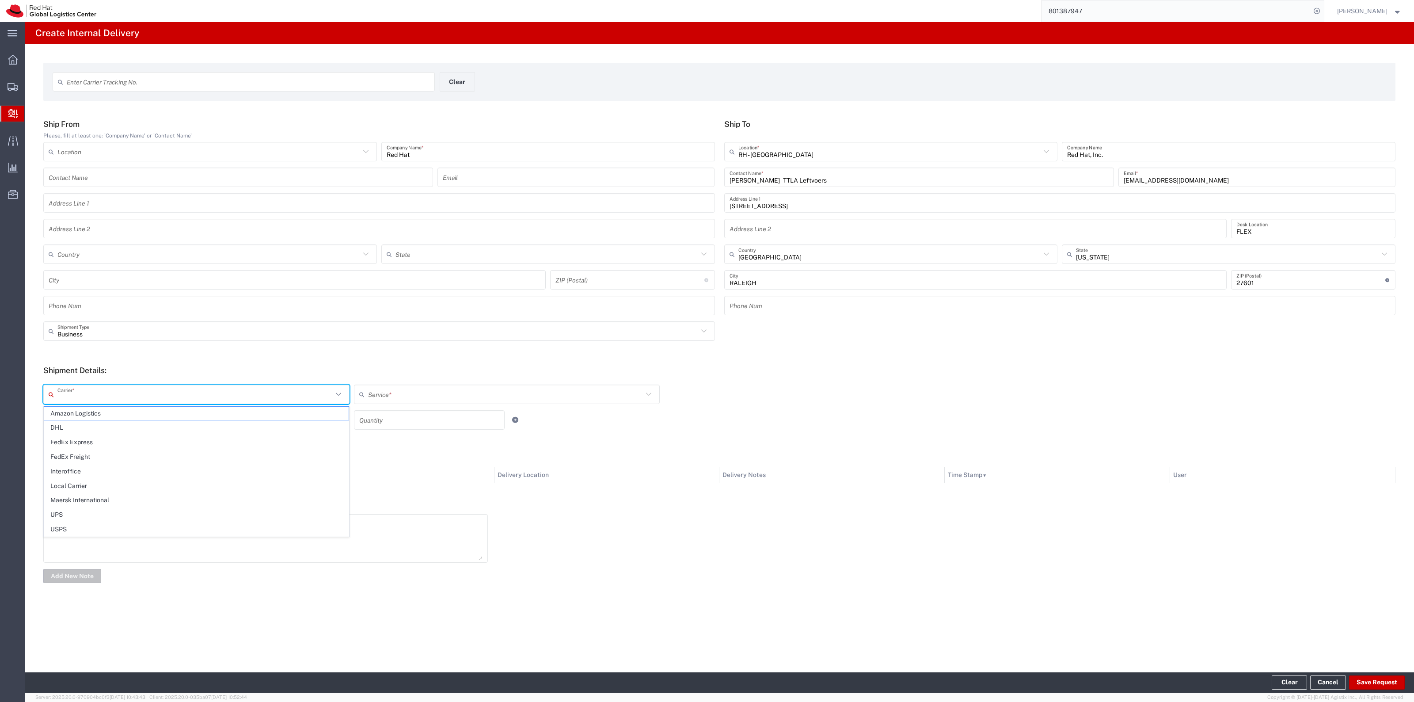
click at [83, 390] on input "text" at bounding box center [194, 394] width 275 height 15
click at [122, 474] on span "Interoffice" at bounding box center [196, 471] width 304 height 14
type input "Interoffice"
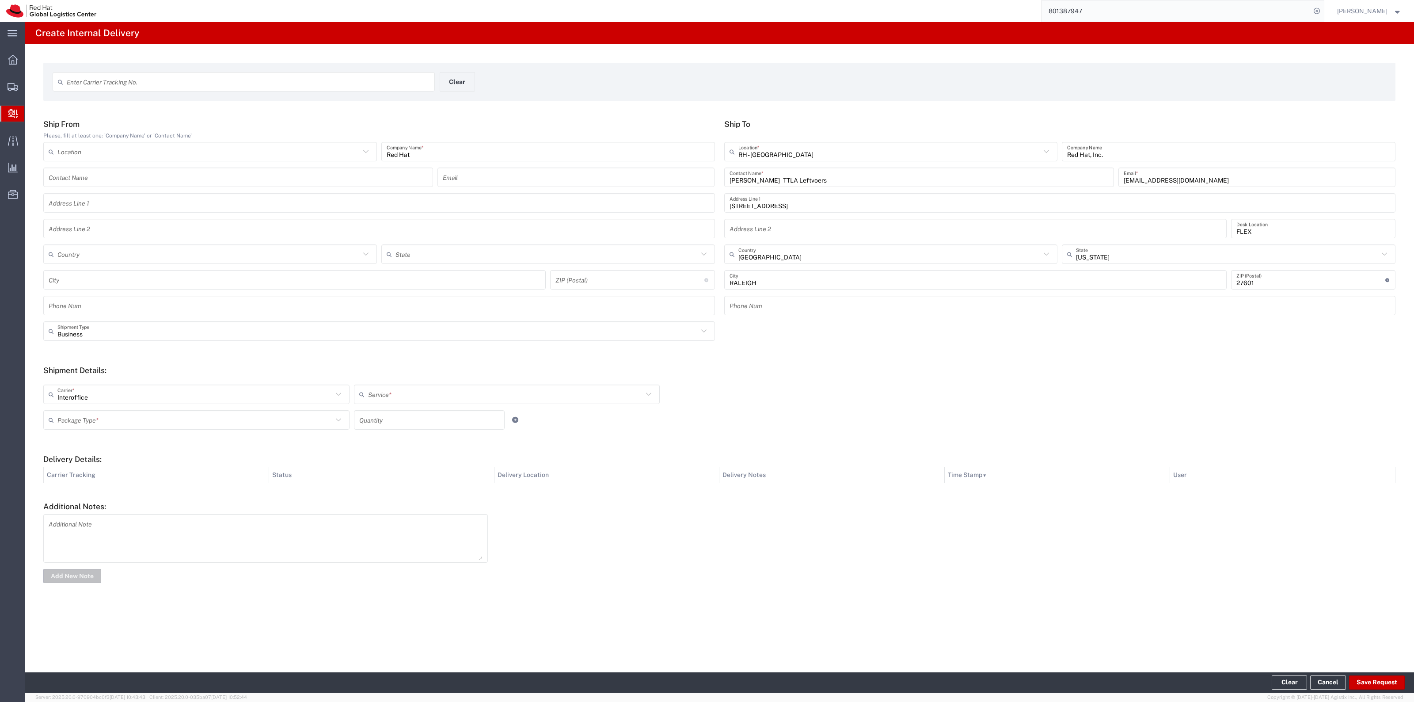
click at [460, 379] on div "Interoffice Carrier * Amazon Logistics DHL FedEx Express FedEx Freight Interoff…" at bounding box center [719, 407] width 1361 height 58
click at [456, 387] on input "text" at bounding box center [505, 394] width 275 height 15
drag, startPoint x: 440, startPoint y: 412, endPoint x: 409, endPoint y: 413, distance: 30.9
click at [437, 412] on span "IO_Ground" at bounding box center [507, 414] width 304 height 14
type input "IO_Ground"
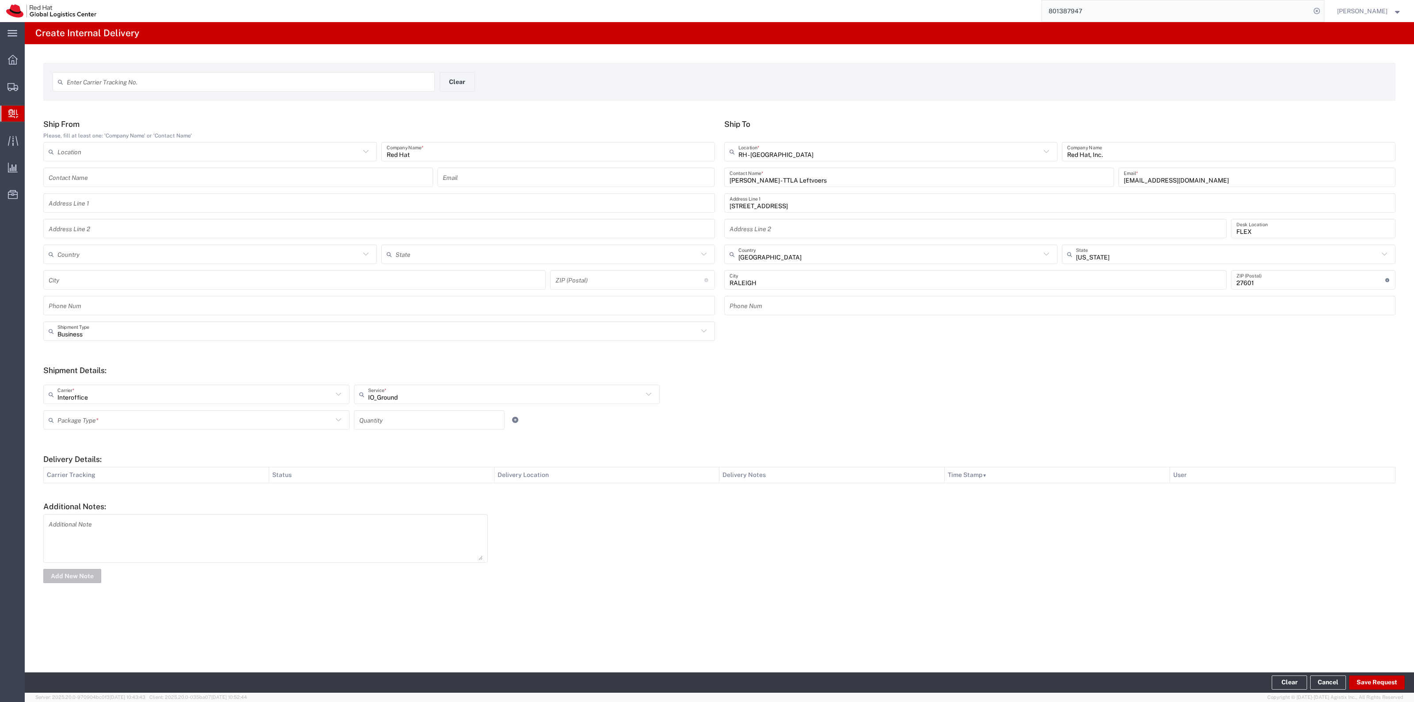
click at [303, 415] on input "text" at bounding box center [194, 419] width 275 height 15
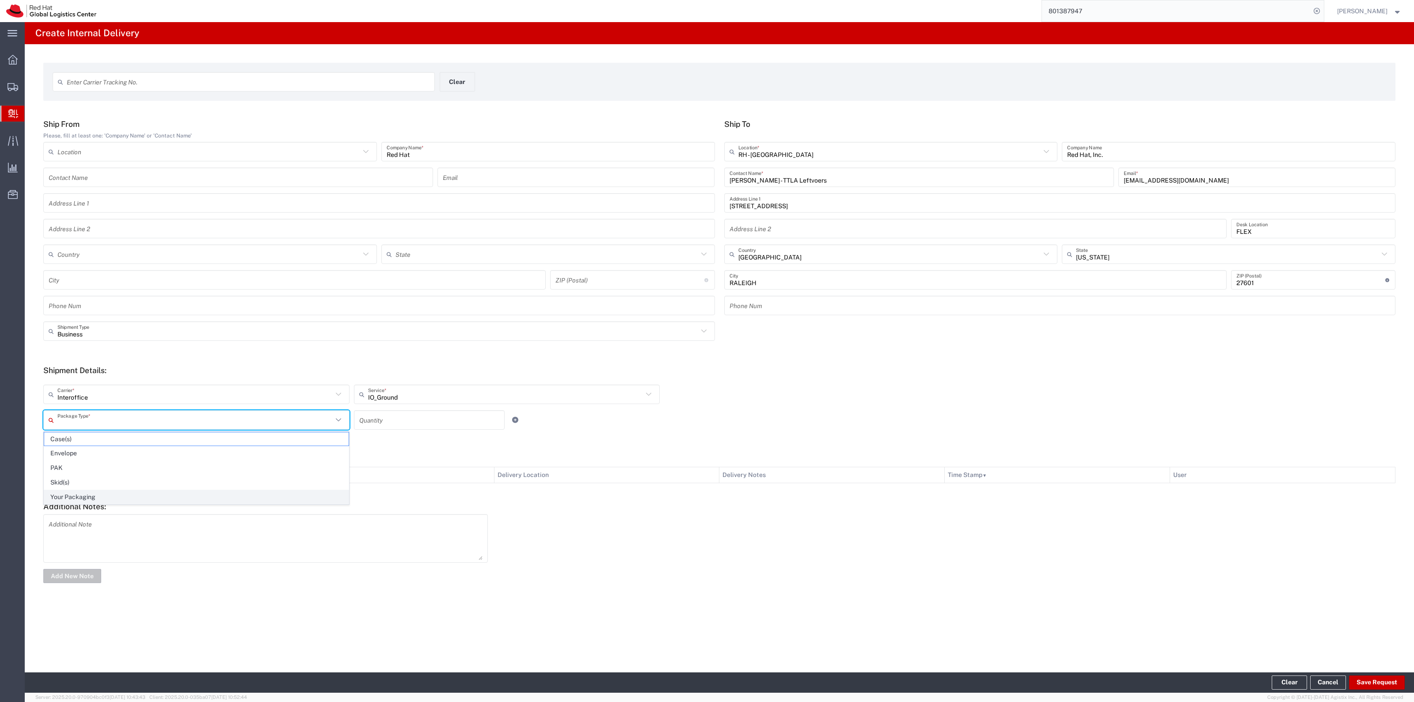
click at [200, 504] on span "Your Packaging" at bounding box center [196, 497] width 304 height 14
type input "Your Packaging"
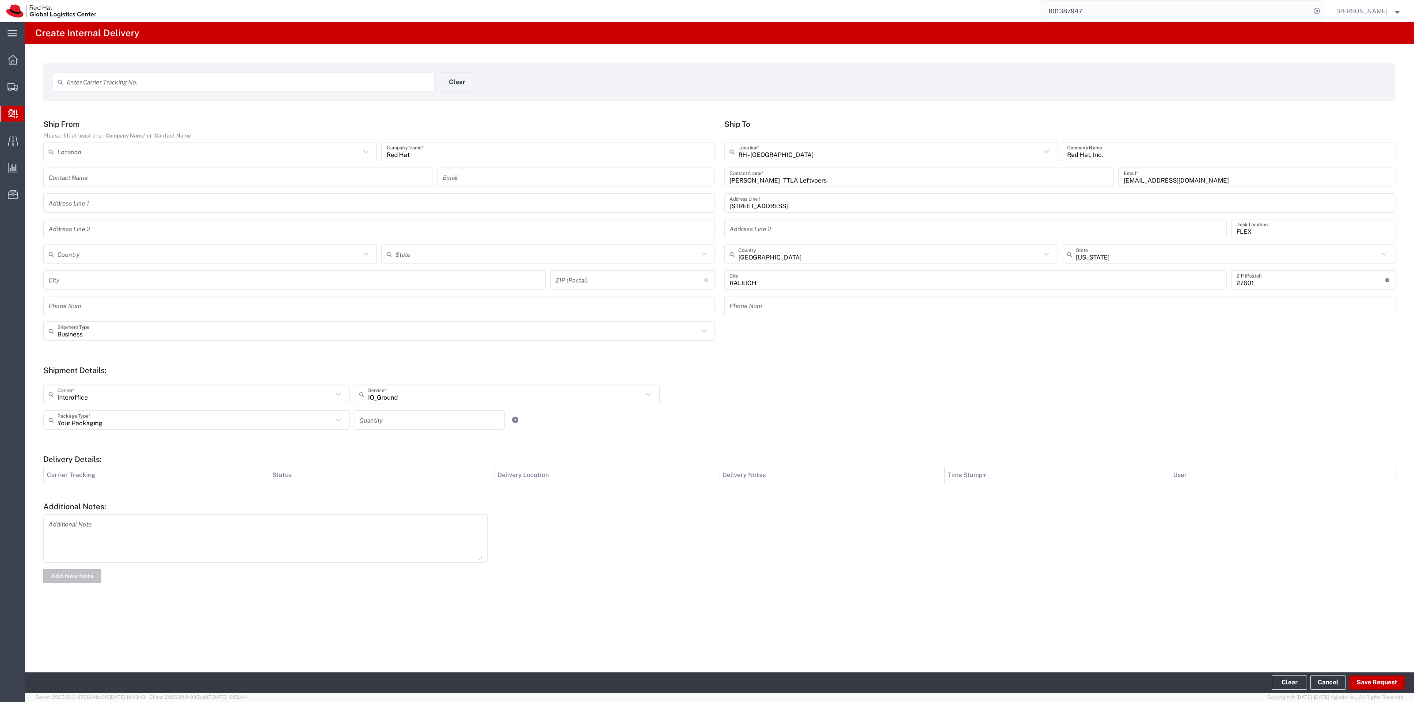
drag, startPoint x: 361, startPoint y: 426, endPoint x: 372, endPoint y: 420, distance: 12.3
click at [365, 424] on input "number" at bounding box center [429, 419] width 140 height 15
click at [372, 420] on input "number" at bounding box center [429, 419] width 140 height 15
type input "1"
click at [1366, 679] on button "Save Request" at bounding box center [1377, 682] width 56 height 14
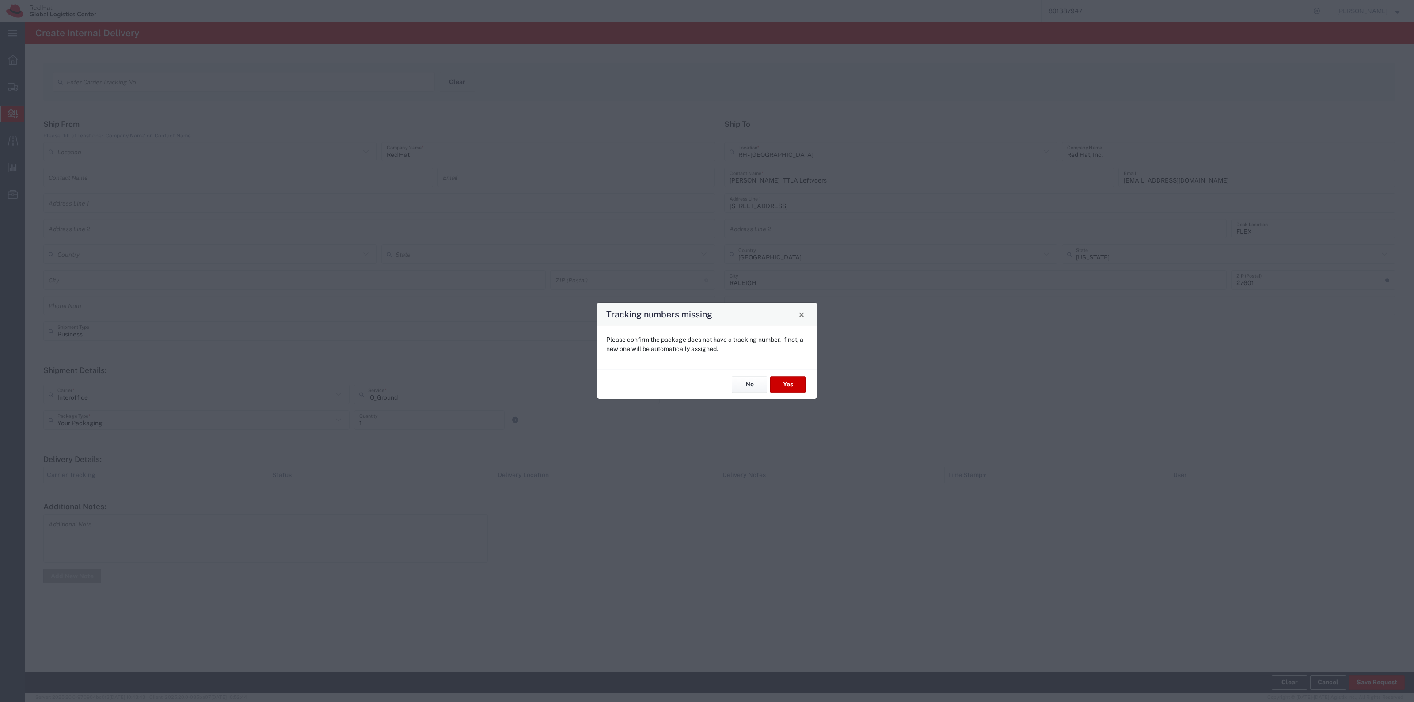
click at [806, 394] on div "No Yes" at bounding box center [707, 384] width 220 height 30
click at [784, 385] on button "Yes" at bounding box center [787, 384] width 35 height 16
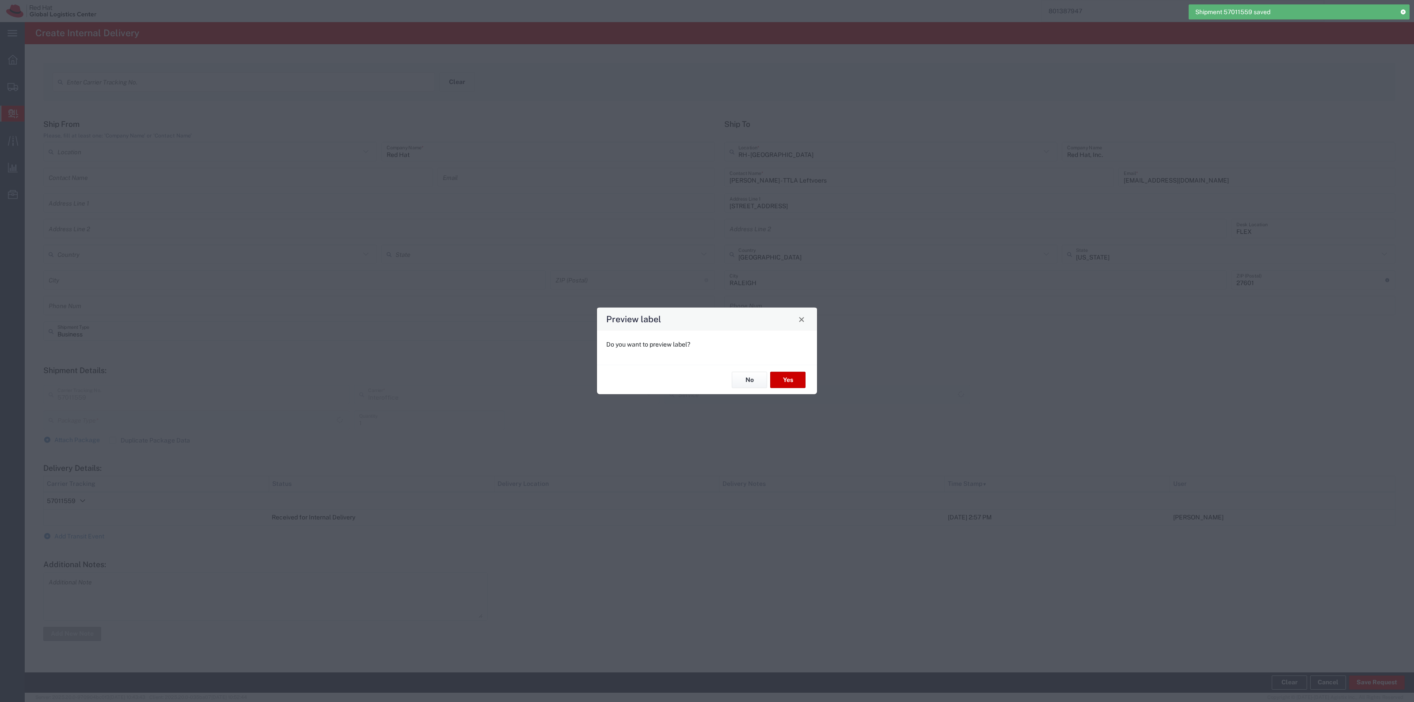
type input "IO_Ground"
type input "Your Packaging"
click at [800, 374] on button "Yes" at bounding box center [787, 380] width 35 height 16
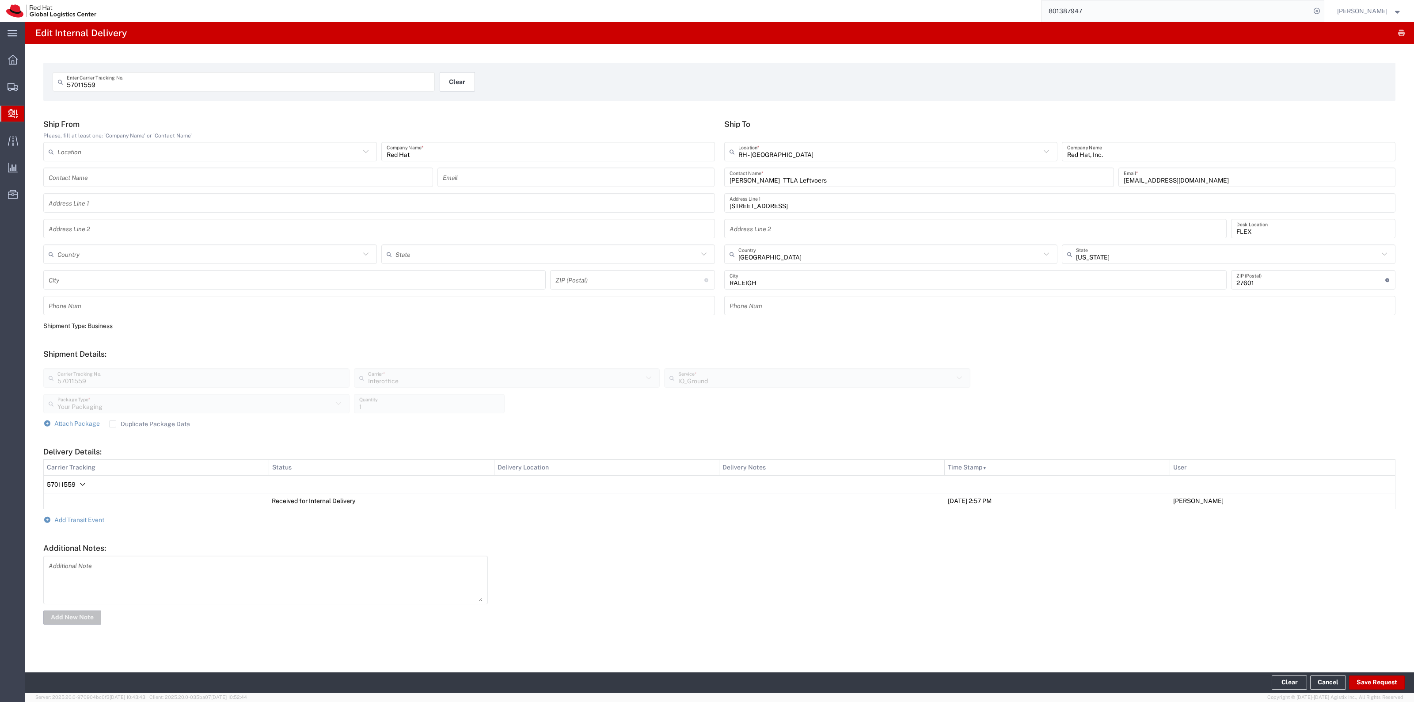
click at [465, 80] on button "Clear" at bounding box center [457, 81] width 35 height 19
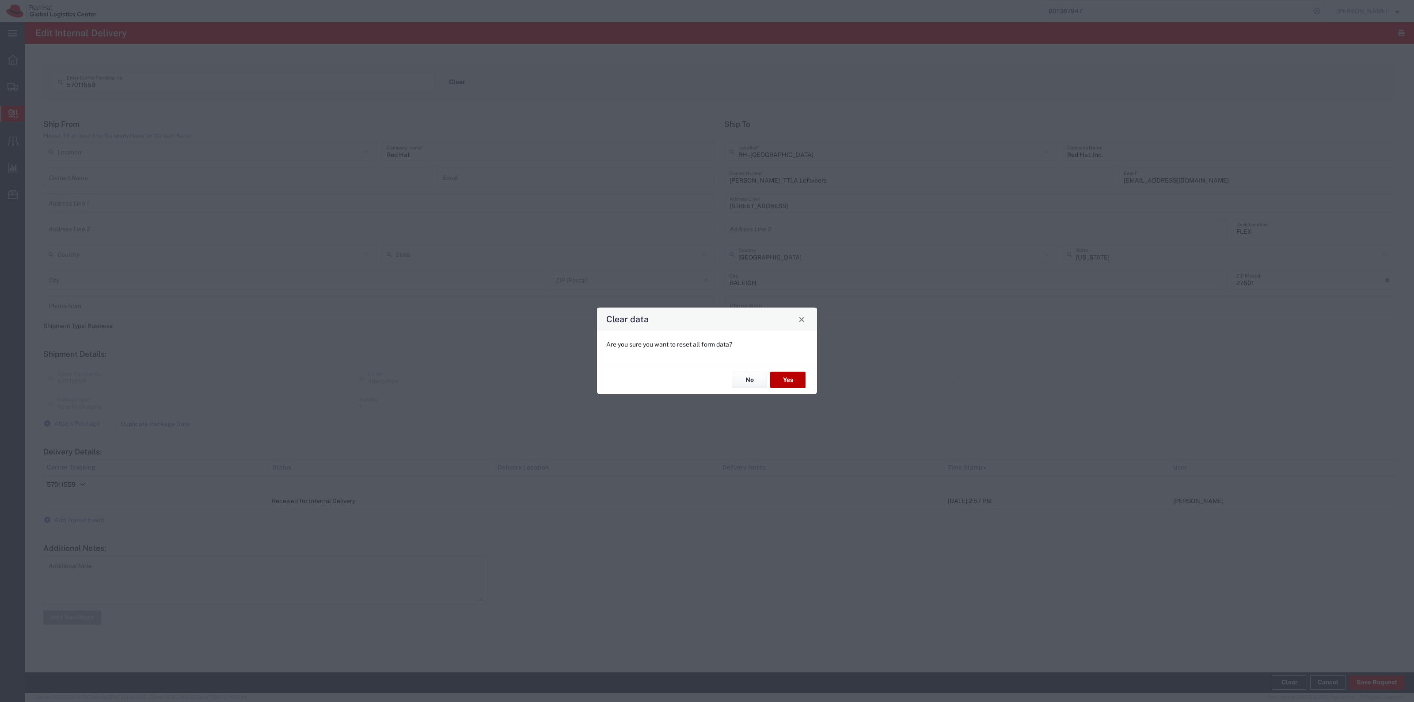
click at [776, 388] on button "Yes" at bounding box center [787, 380] width 35 height 16
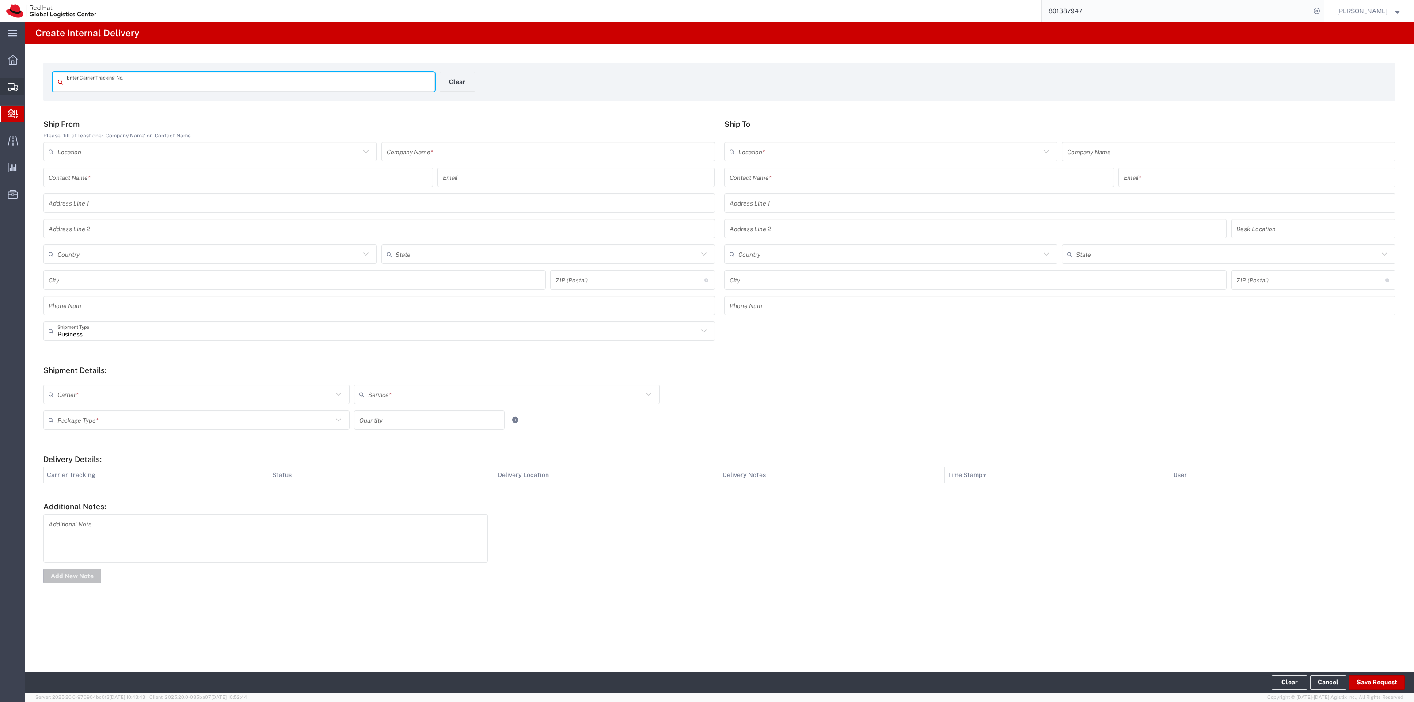
click at [0, 0] on span "Create Shipment" at bounding box center [0, 0] width 0 height 0
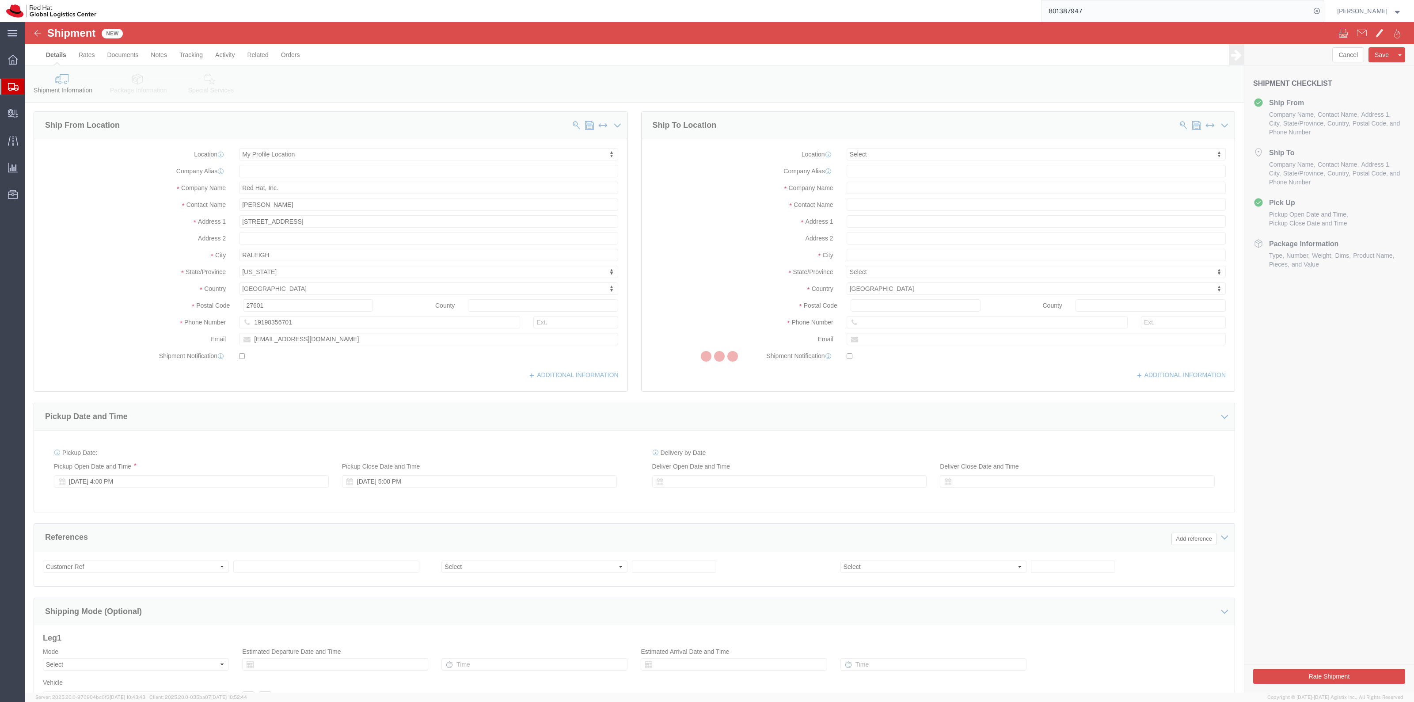
select select
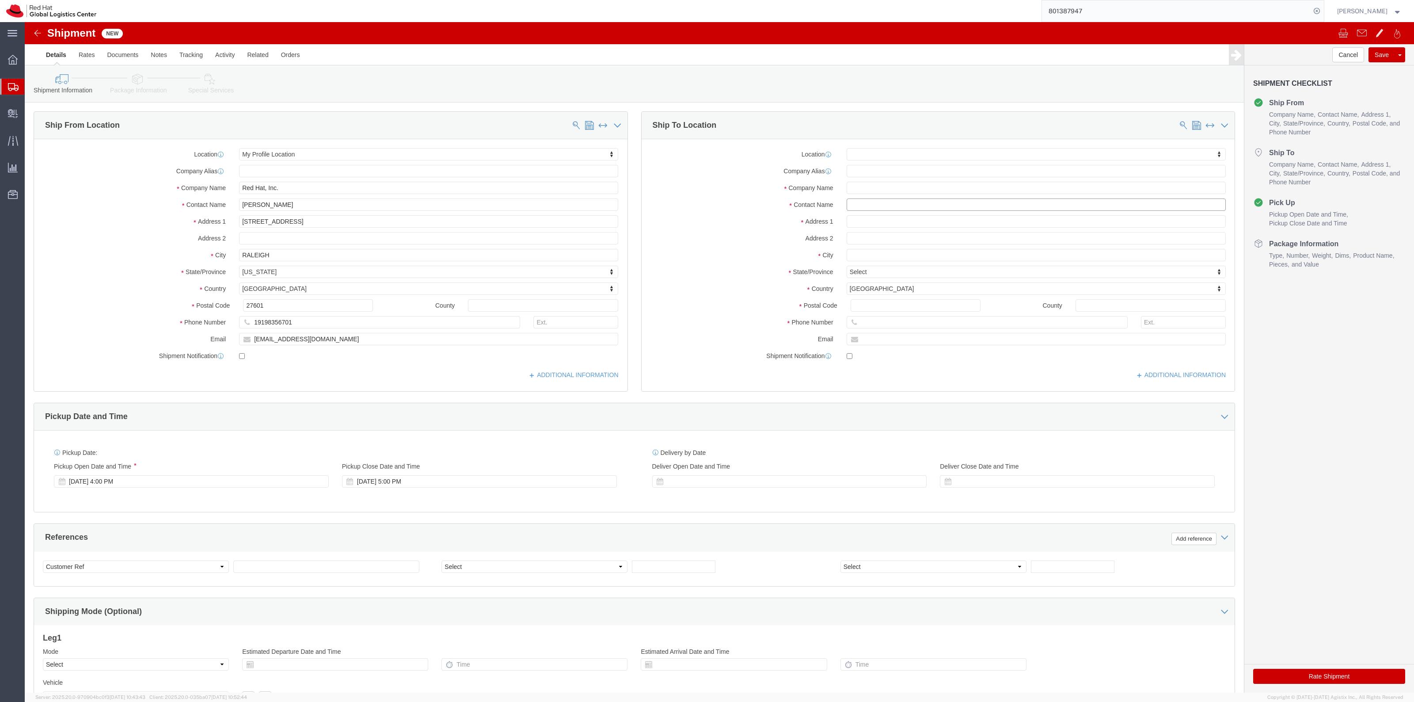
click input "text"
drag, startPoint x: 882, startPoint y: 182, endPoint x: 803, endPoint y: 188, distance: 78.9
click div "Contact Name [PERSON_NAME]"
type input "[PERSON_NAME]"
click input "text"
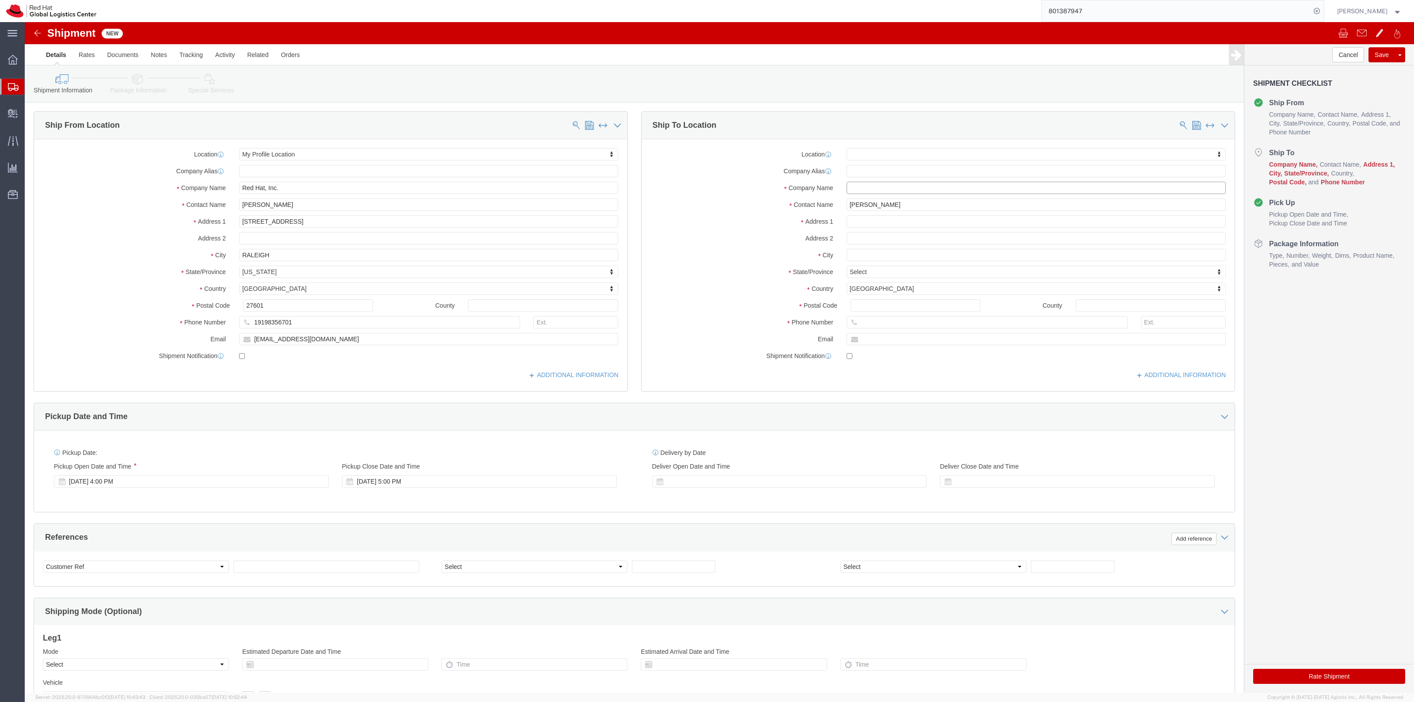
paste input "[PERSON_NAME]"
type input "[PERSON_NAME]"
click input "text"
paste input "4840 Veracity Pt"
type input "4840 Veracity Pt"
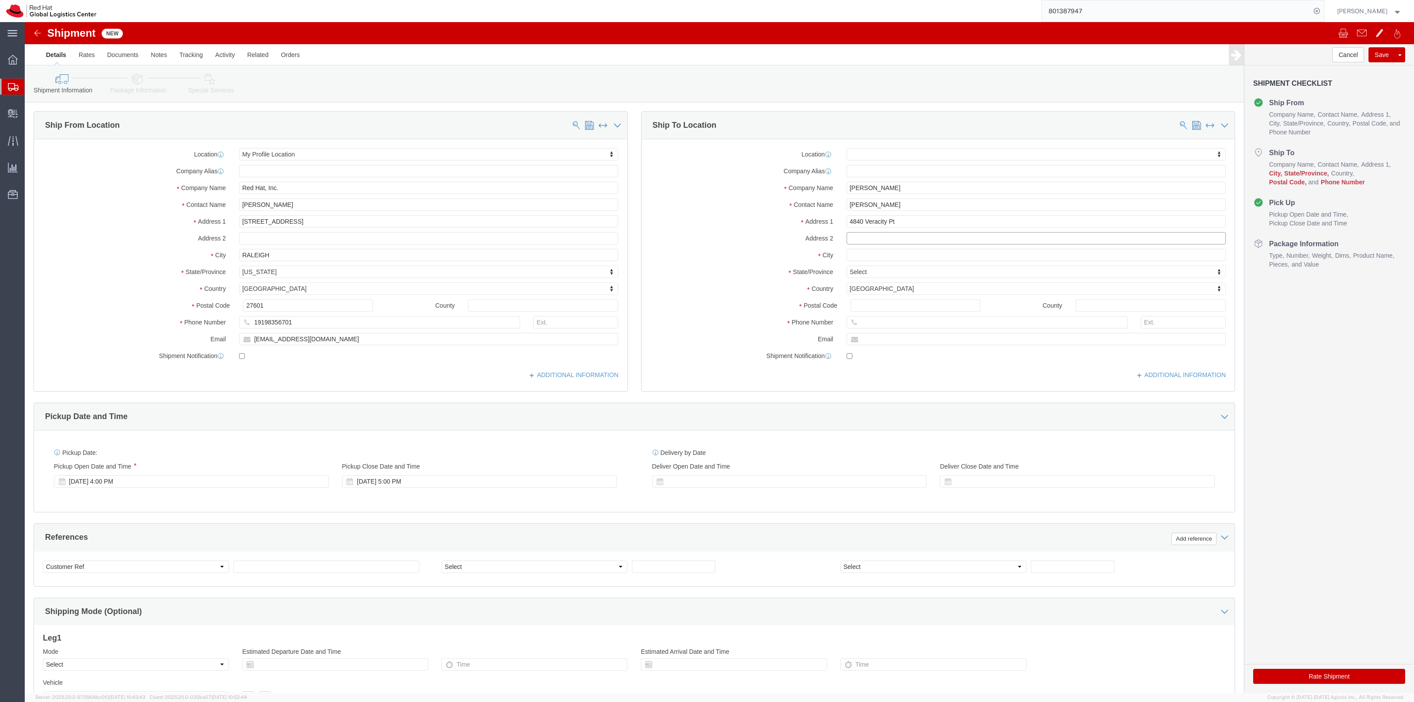
click input "text"
paste input "Apt 204"
type input "Apt 204"
click input "text"
type input "[PERSON_NAME]"
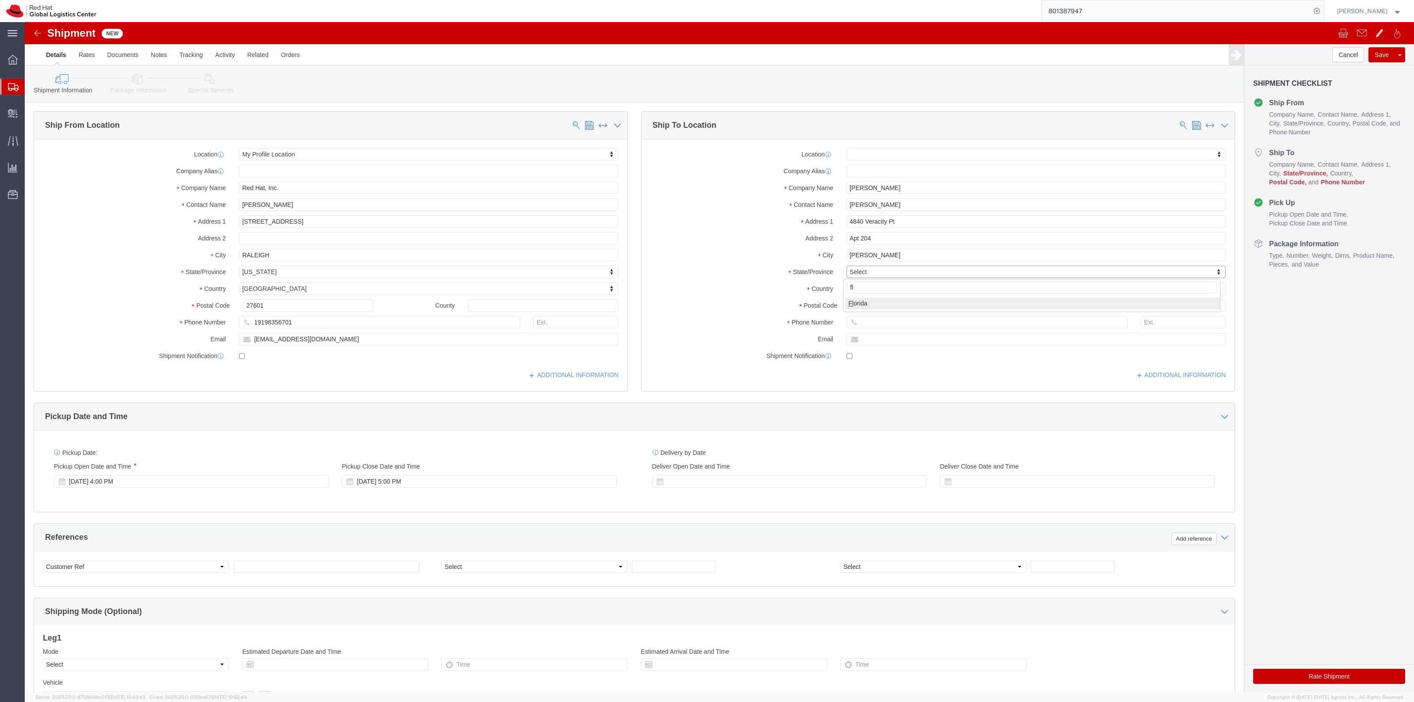
type input "fl"
click input "text"
paste input "[PHONE_NUMBER]"
type input "[PHONE_NUMBER]"
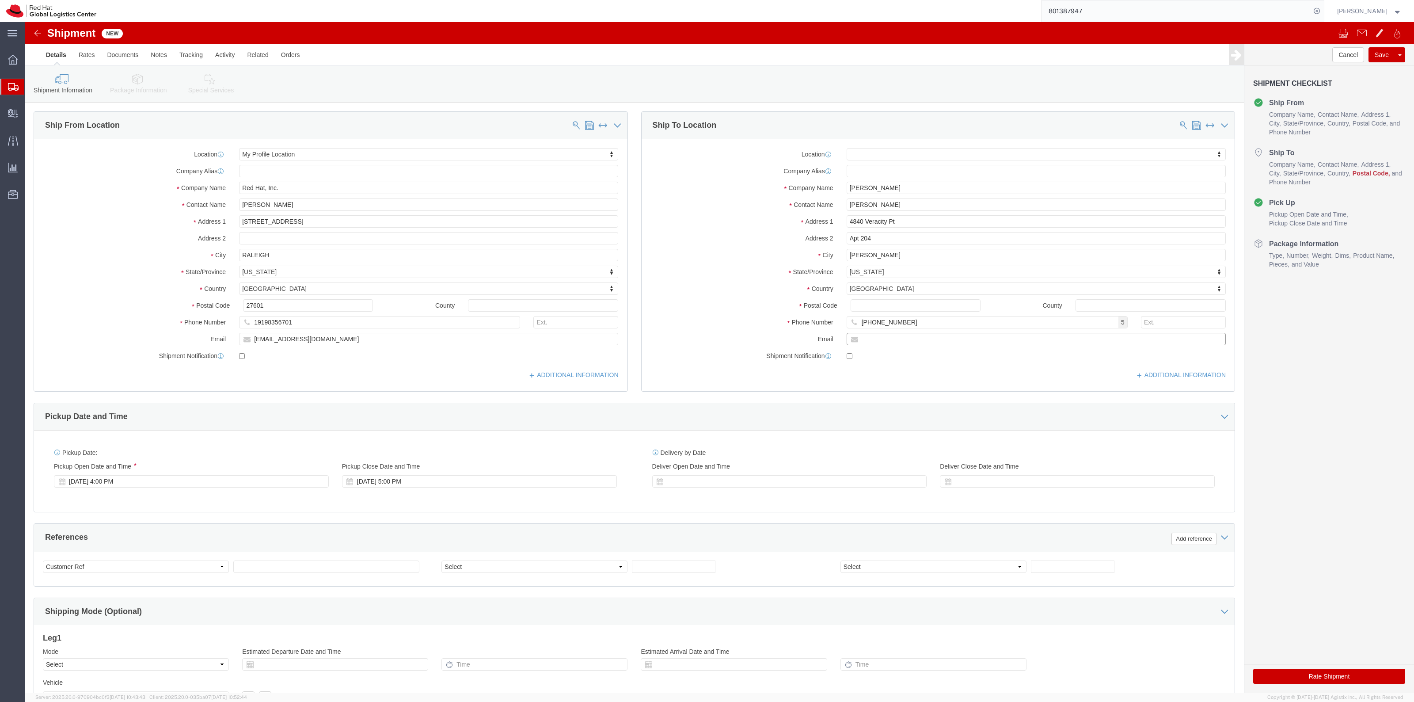
click input "text"
paste input "[EMAIL_ADDRESS][DOMAIN_NAME]"
type input "[EMAIL_ADDRESS][DOMAIN_NAME]"
click div "Location My Profile Location [GEOGRAPHIC_DATA] - [GEOGRAPHIC_DATA] - [GEOGRAPHI…"
drag, startPoint x: 862, startPoint y: 283, endPoint x: 853, endPoint y: 288, distance: 10.1
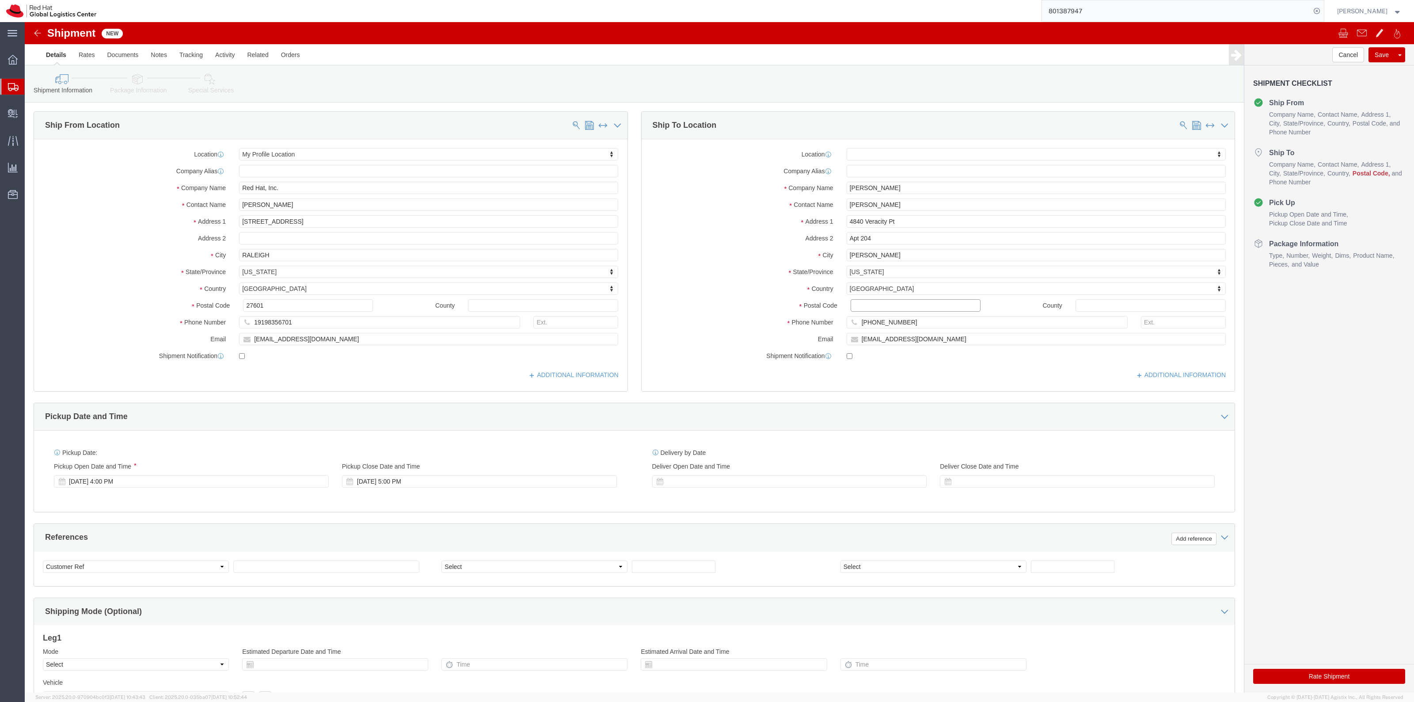
click input "Postal Code"
paste input "32771"
type input "32771"
click input "[PHONE_NUMBER]"
type input "[PHONE_NUMBER]"
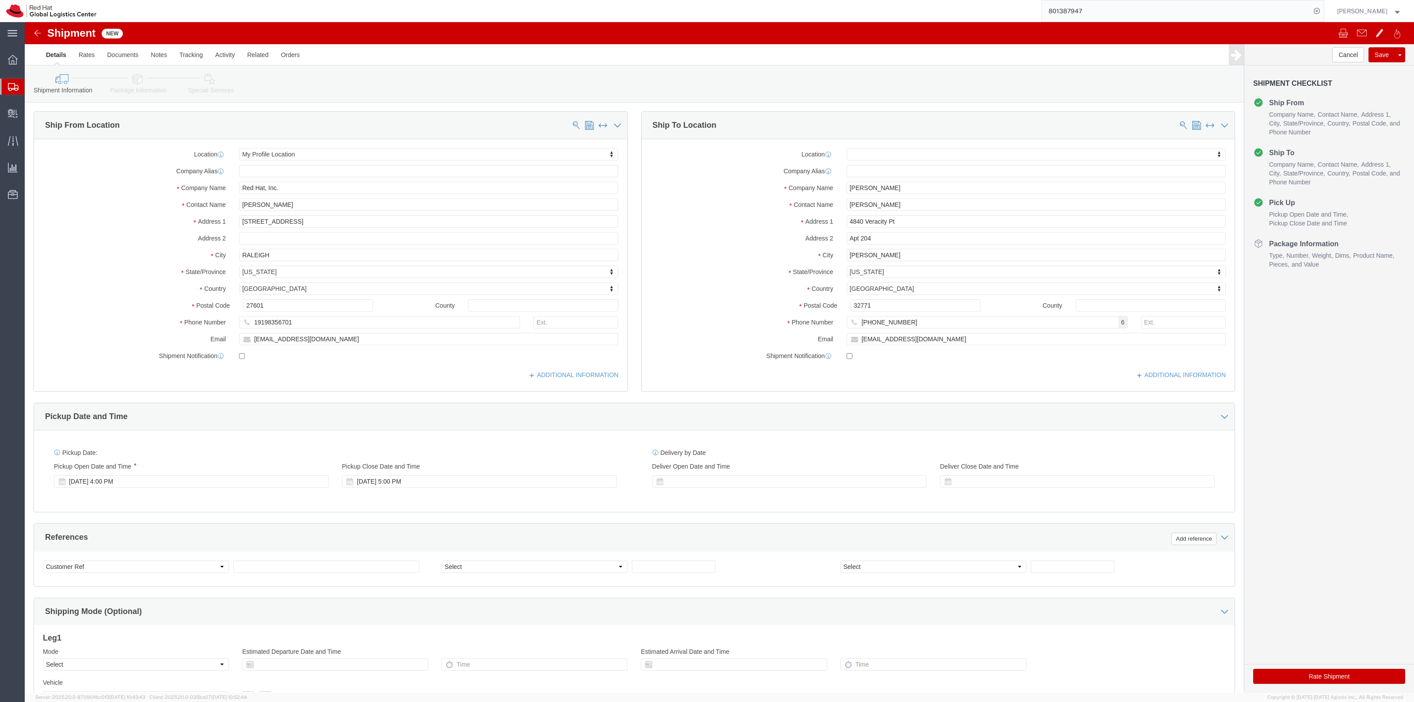
click icon
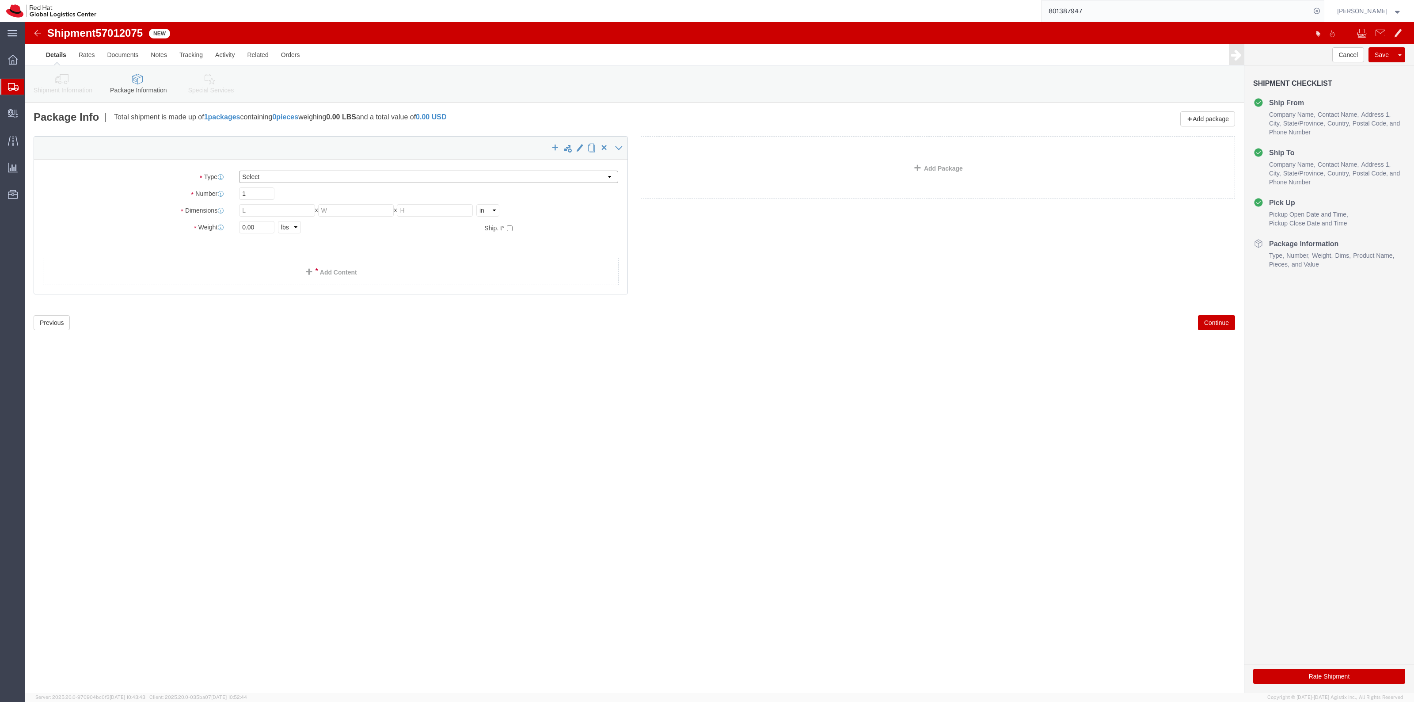
drag, startPoint x: 252, startPoint y: 156, endPoint x: 252, endPoint y: 160, distance: 4.9
click select "Select Case(s) Crate(s) Envelope Large Box Medium Box PAK Skid(s) Small Box Sma…"
select select "YRPK"
click select "Select Case(s) Crate(s) Envelope Large Box Medium Box PAK Skid(s) Small Box Sma…"
click div "Package Type Select Case(s) Crate(s) Envelope Large Box Medium Box PAK Skid(s) …"
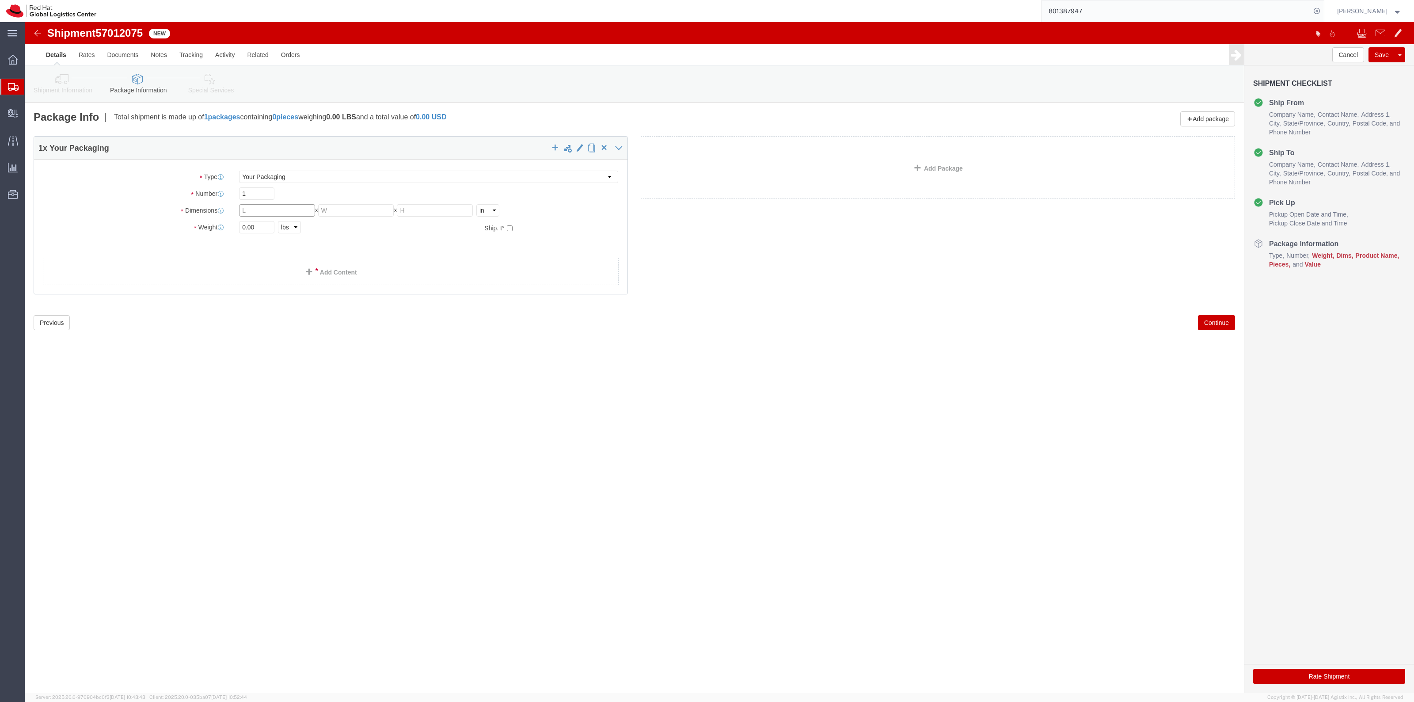
click input "text"
click link "Add Content"
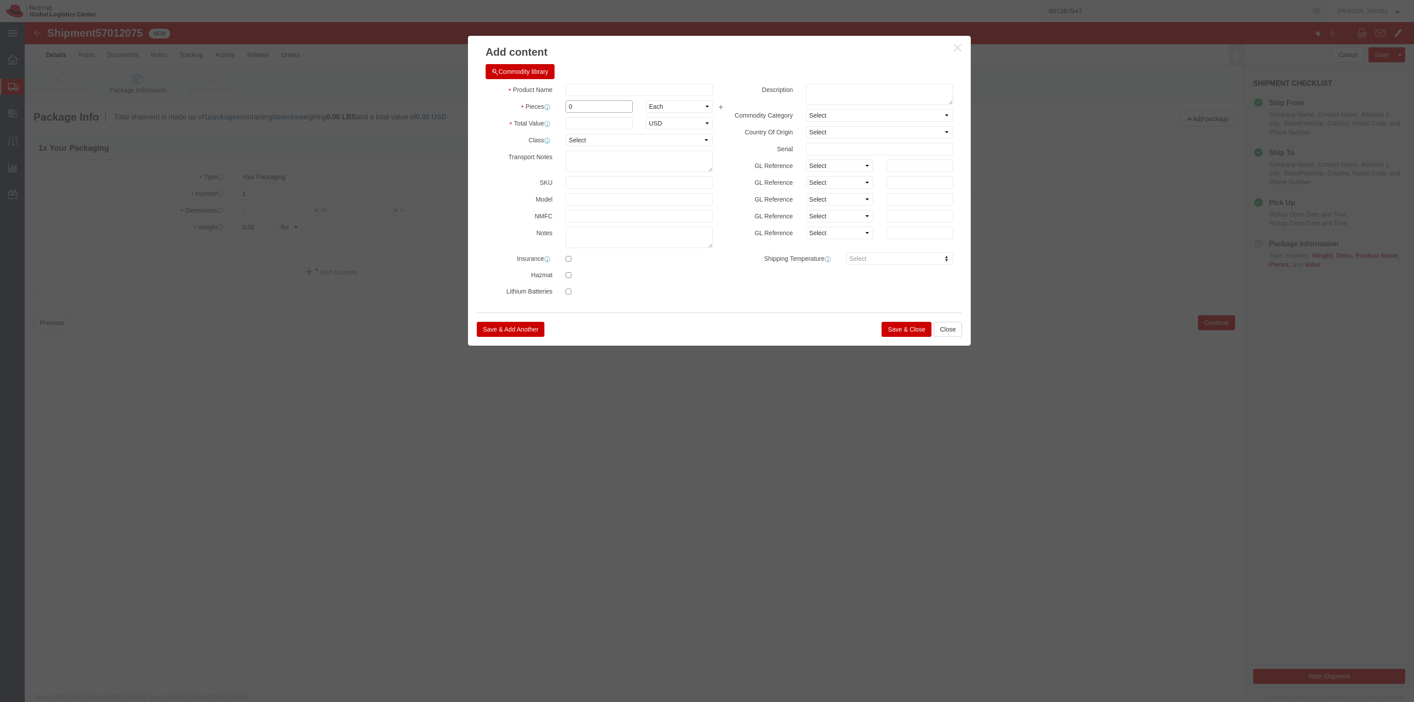
drag, startPoint x: 549, startPoint y: 83, endPoint x: 495, endPoint y: 79, distance: 54.1
click div "Pieces 0 Select Bag Barrels 100Board Feet Bottle Box Blister Pack Carats Can Ca…"
type input "141"
click input "text"
type input "Plushies"
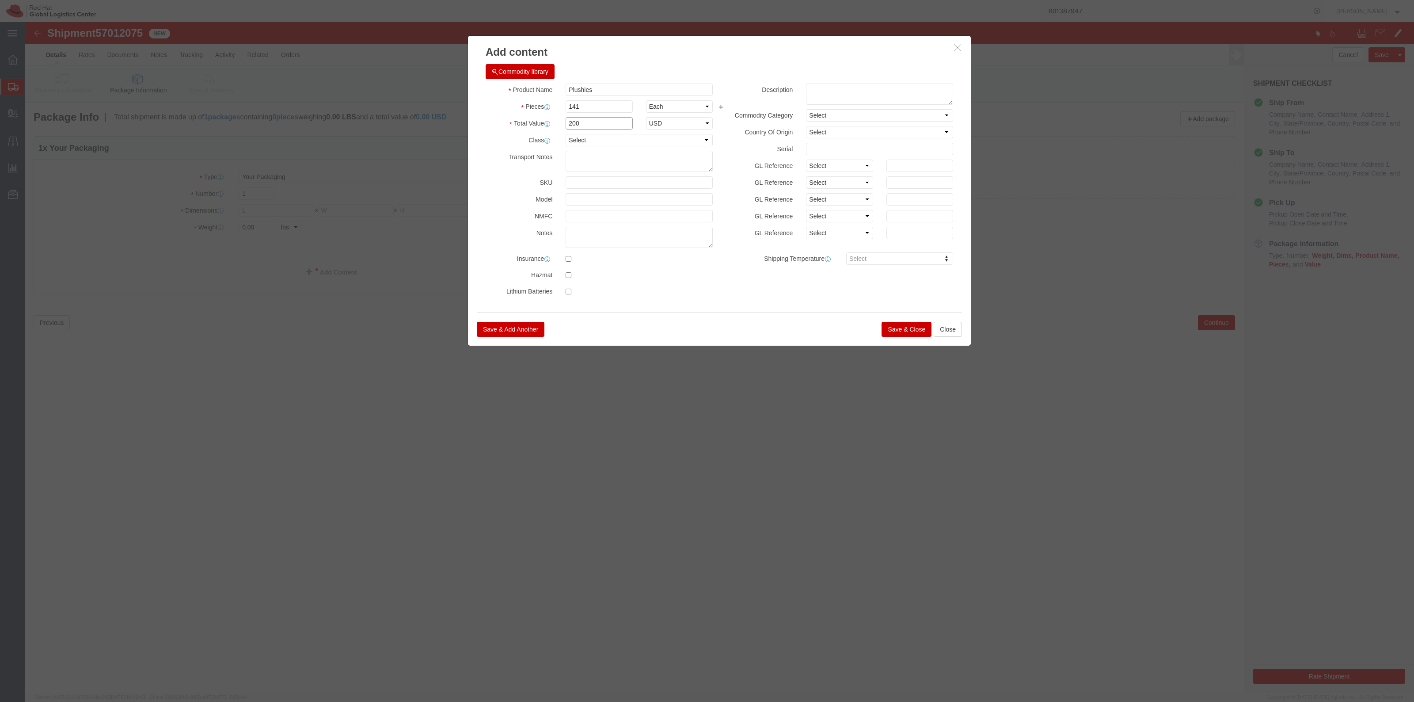
type input "200"
click button "Save & Close"
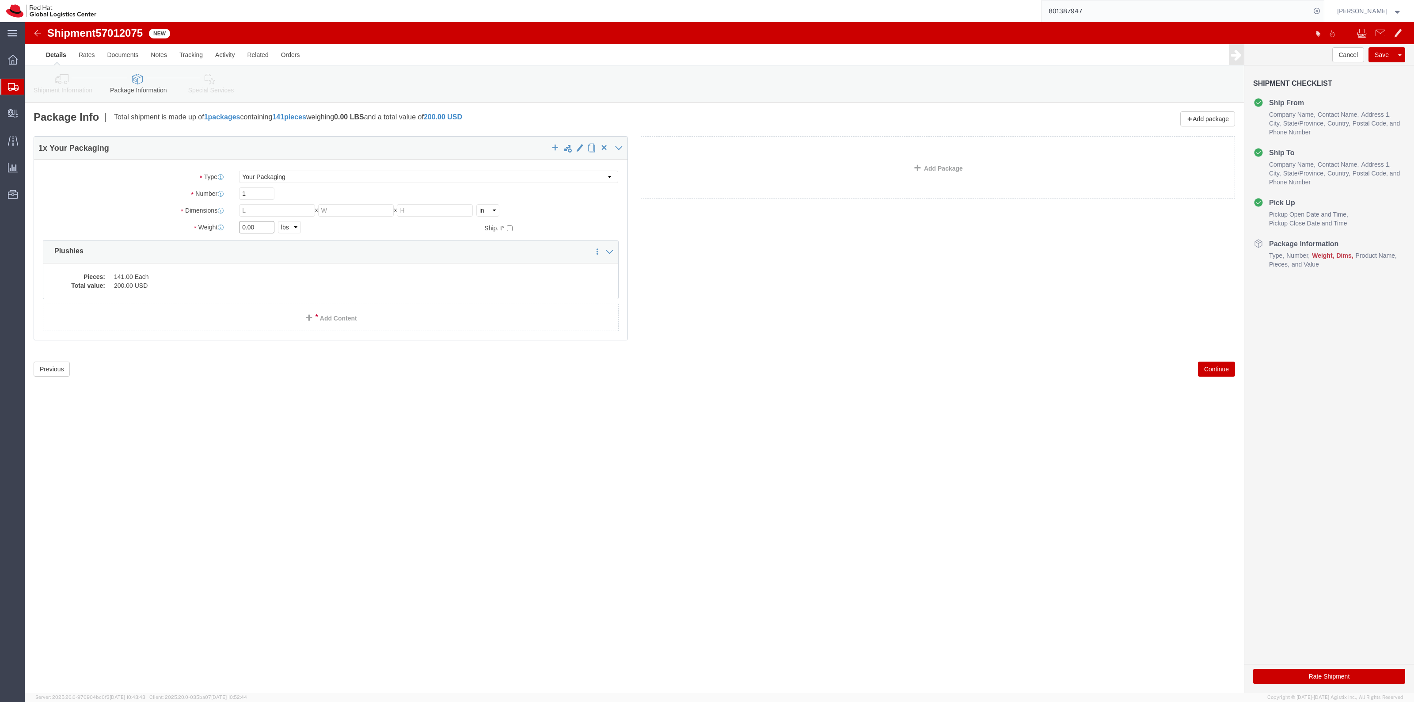
drag, startPoint x: 244, startPoint y: 205, endPoint x: 235, endPoint y: 205, distance: 9.3
click input "0.00"
click icon
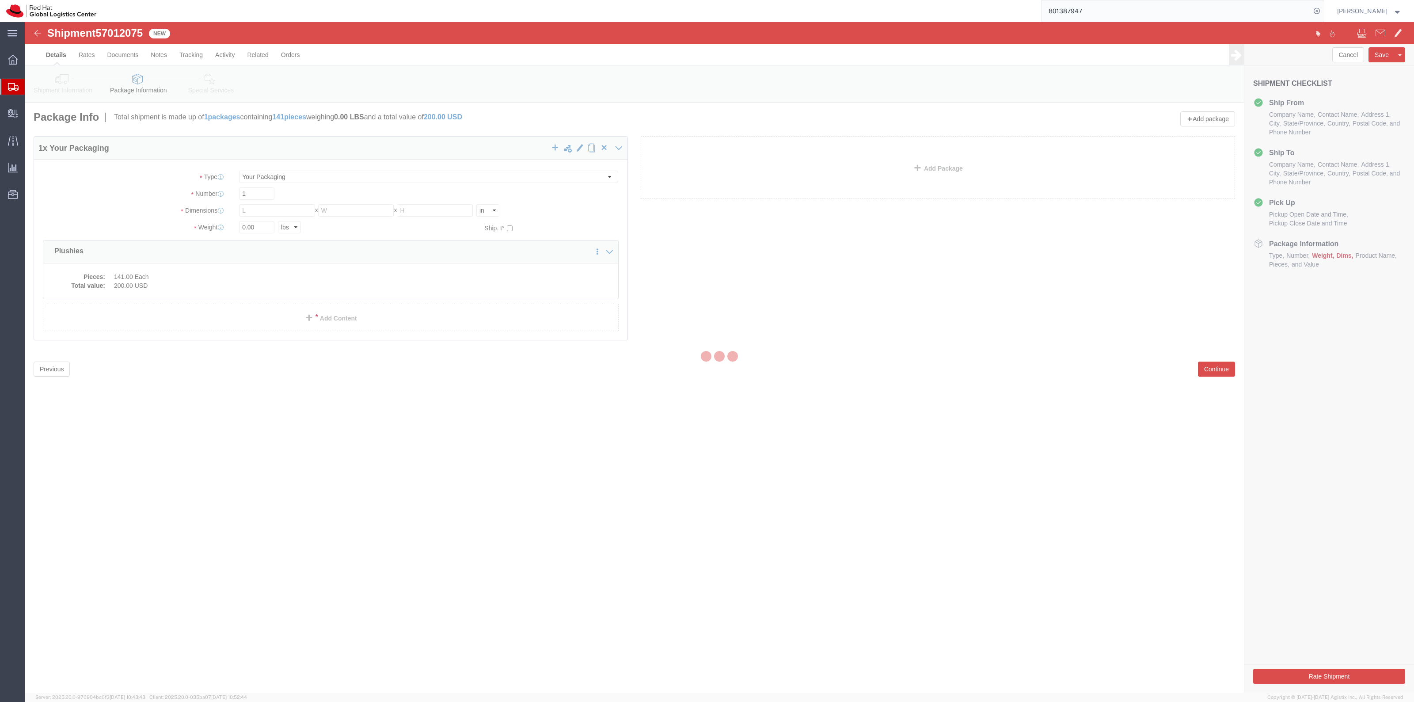
select select
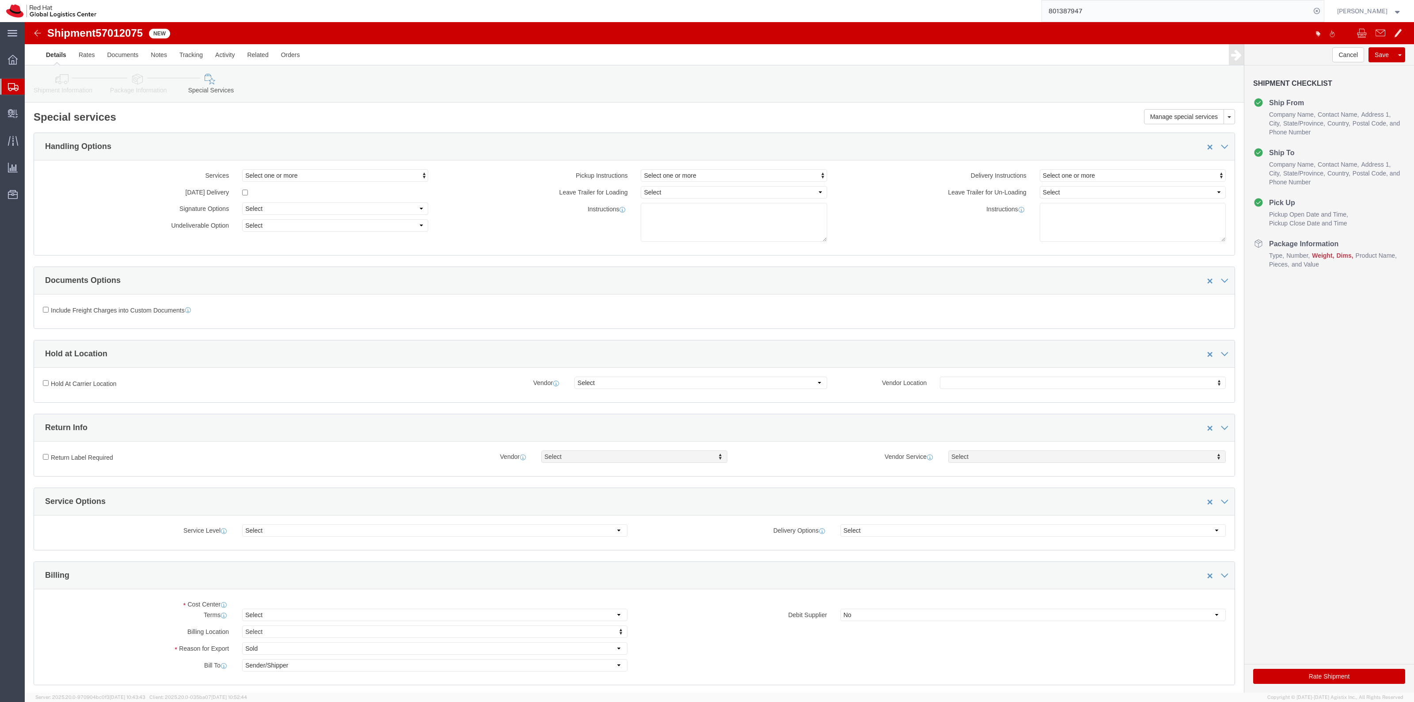
select select "COSTCENTER"
drag, startPoint x: 783, startPoint y: 577, endPoint x: 796, endPoint y: 586, distance: 15.9
click div "Cost Center Select Buyer Cost Center Department Operations Number Order Number …"
type input "506"
click link "Package Information"
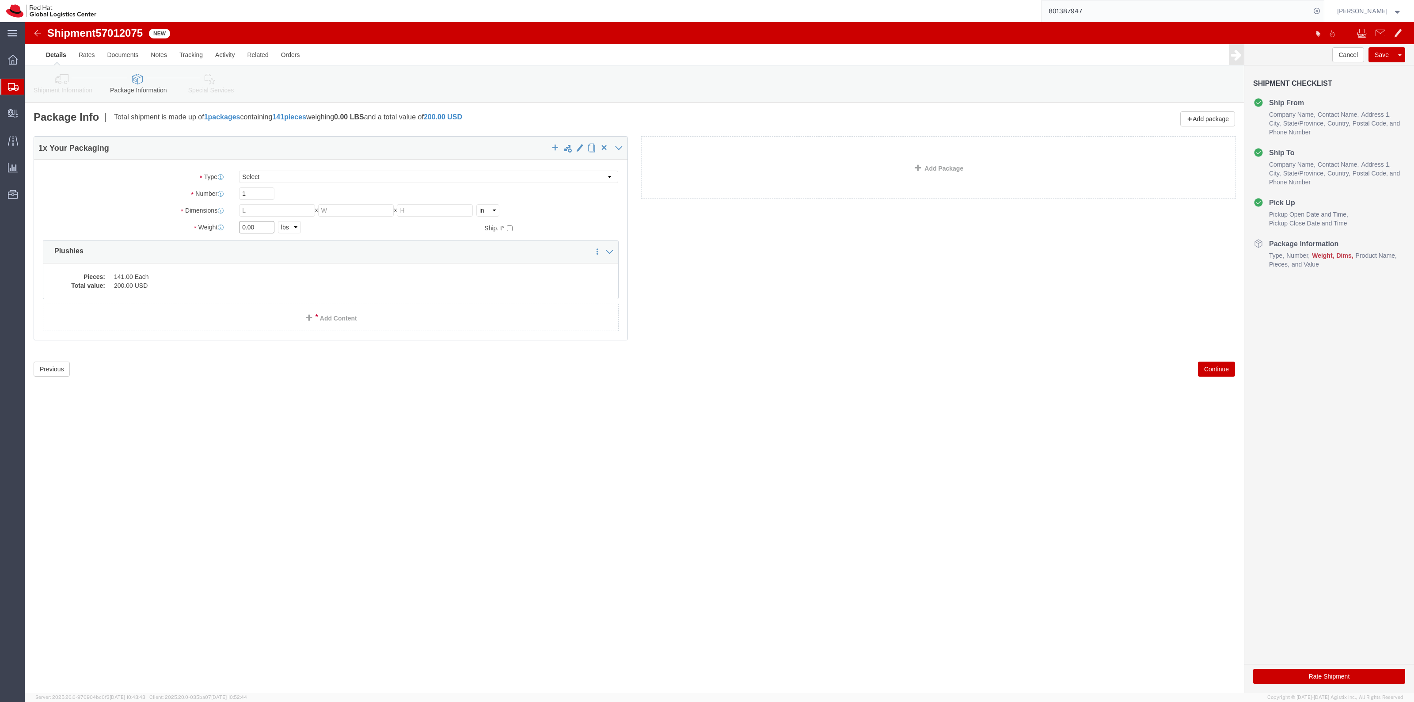
drag, startPoint x: 241, startPoint y: 205, endPoint x: 156, endPoint y: 198, distance: 85.1
click div "Weight 0.00 Select kgs lbs Ship. t°"
type input "7"
click input "text"
type input "18"
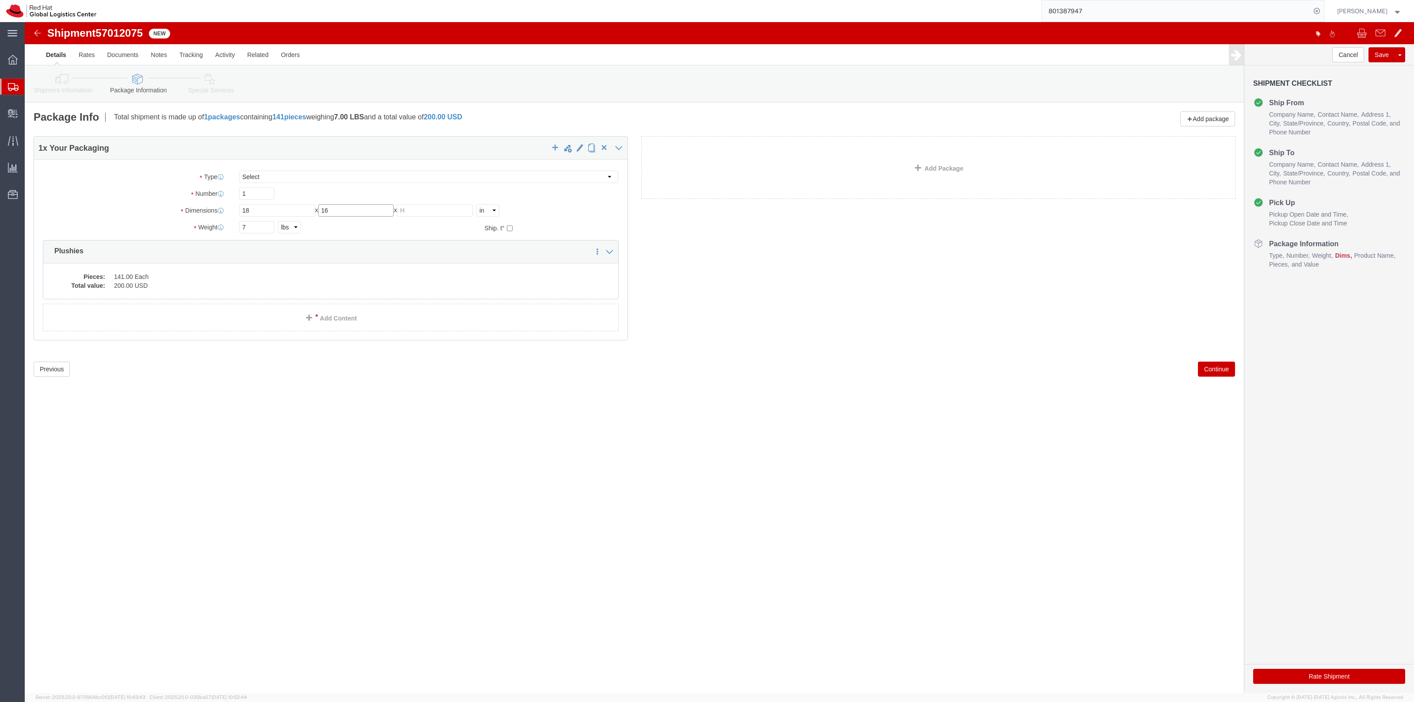
type input "16"
type input "12"
click link "Add Package"
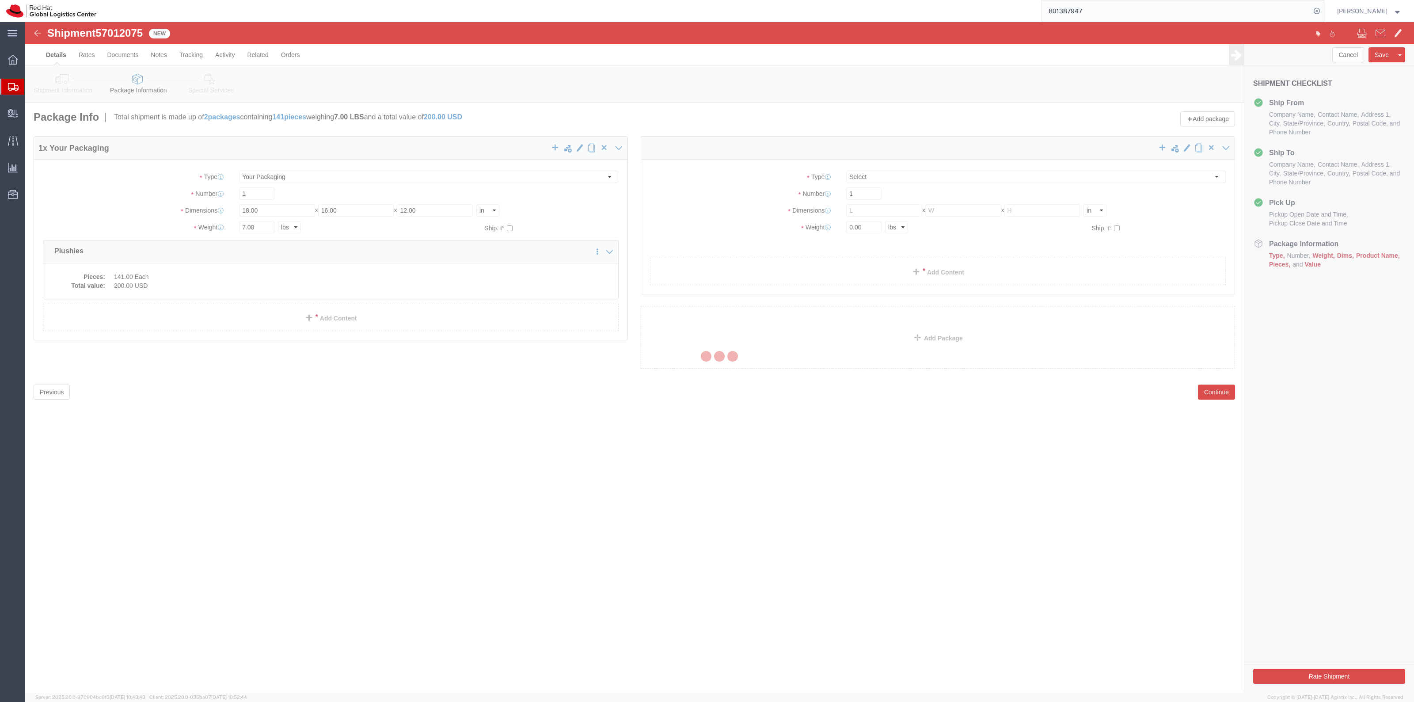
select select
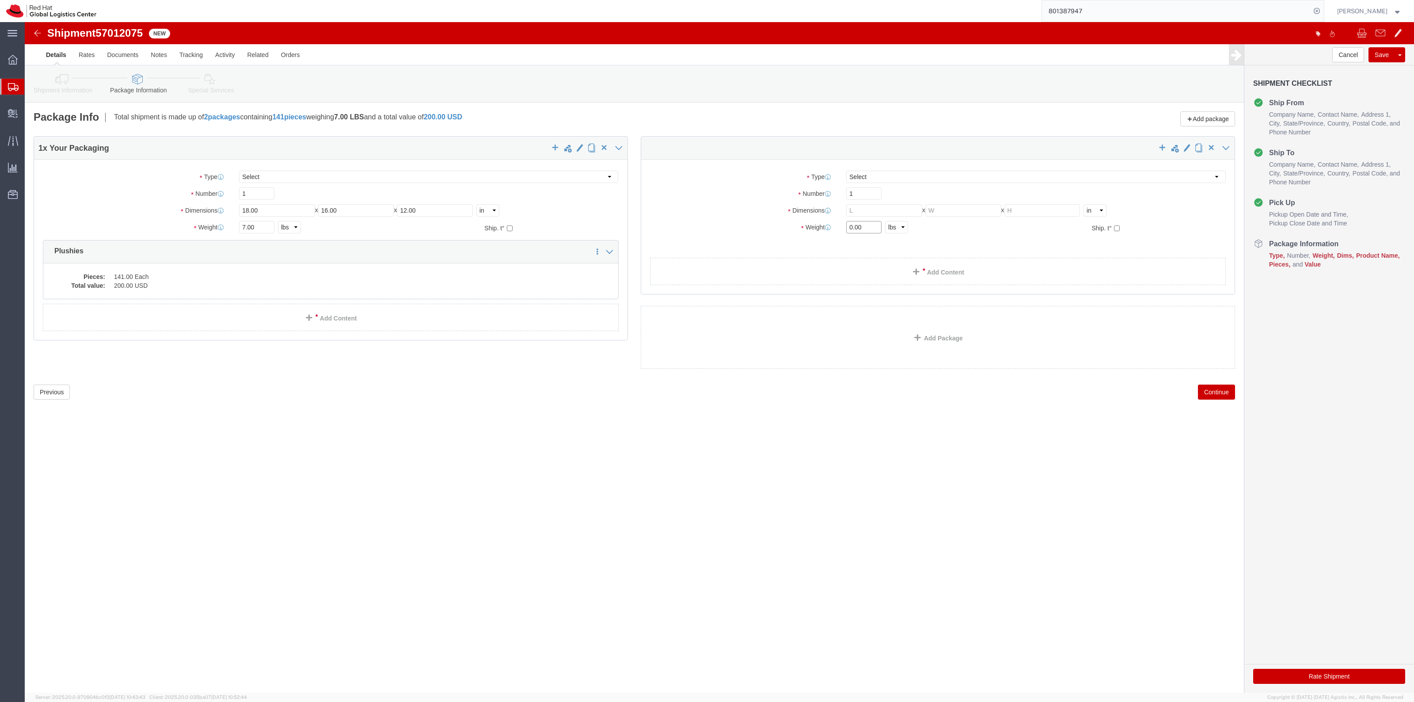
click input "0.00"
drag, startPoint x: 840, startPoint y: 204, endPoint x: 795, endPoint y: 196, distance: 45.3
click div "Package Type Select Case(s) Crate(s) Envelope Large Box Medium Box PAK Skid(s) …"
type input "15"
click input "text"
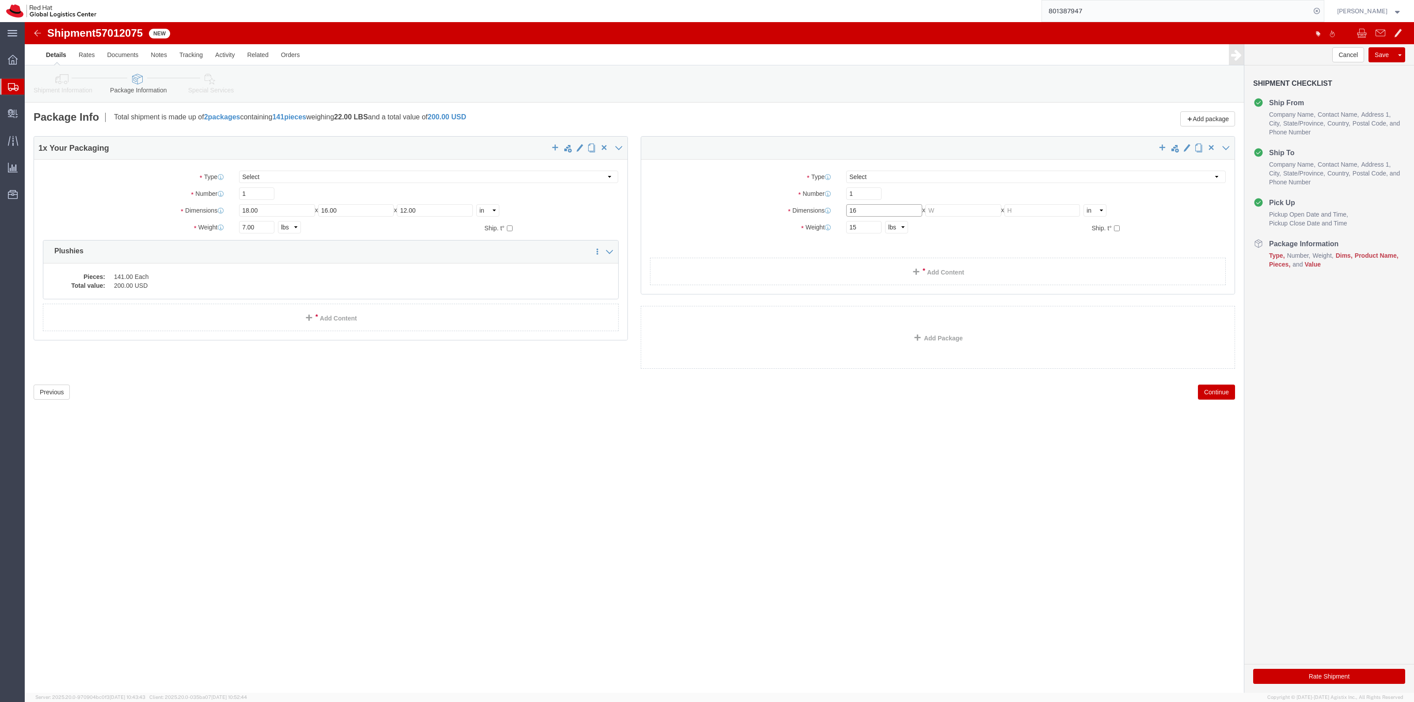
type input "16"
drag, startPoint x: 837, startPoint y: 153, endPoint x: 840, endPoint y: 160, distance: 7.6
click select "Select Case(s) Crate(s) Envelope Large Box Medium Box PAK Skid(s) Small Box Sma…"
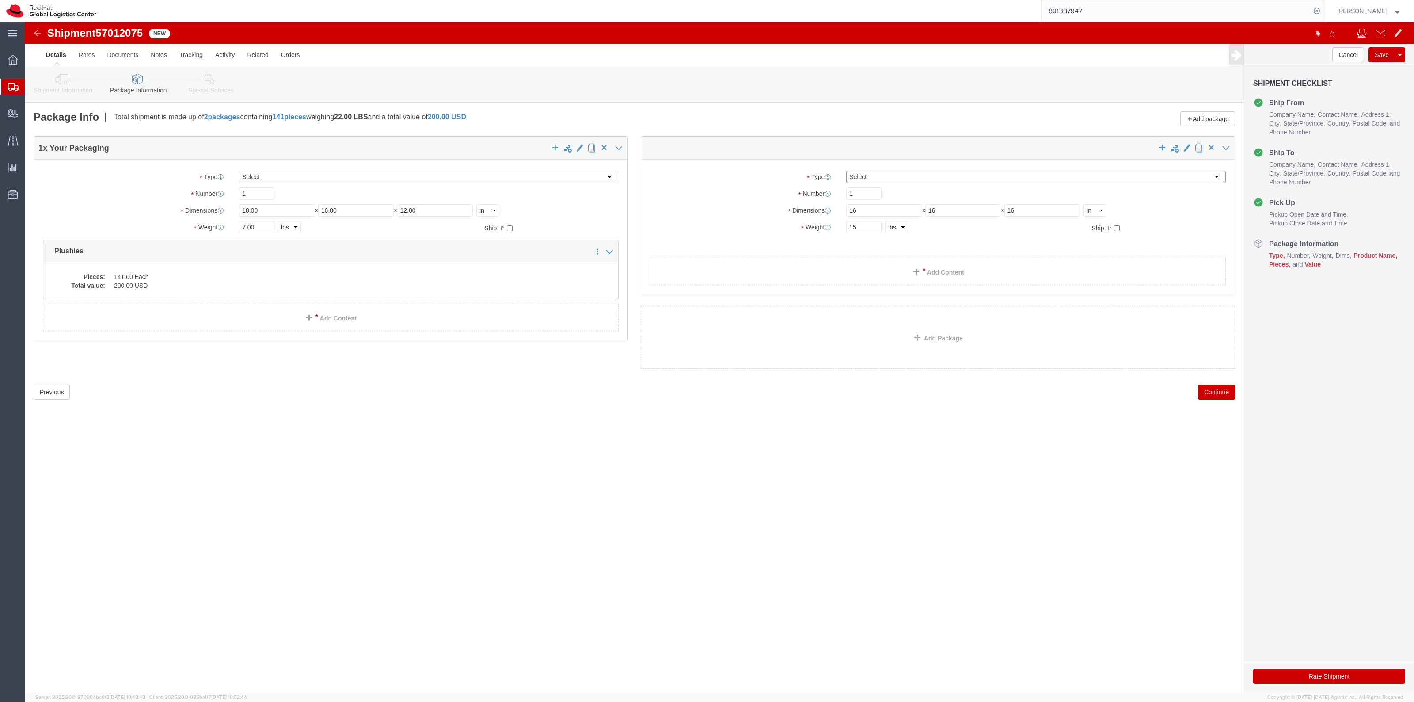
select select "YRPK"
click select "Select Case(s) Crate(s) Envelope Large Box Medium Box PAK Skid(s) Small Box Sma…"
click link "Add Content"
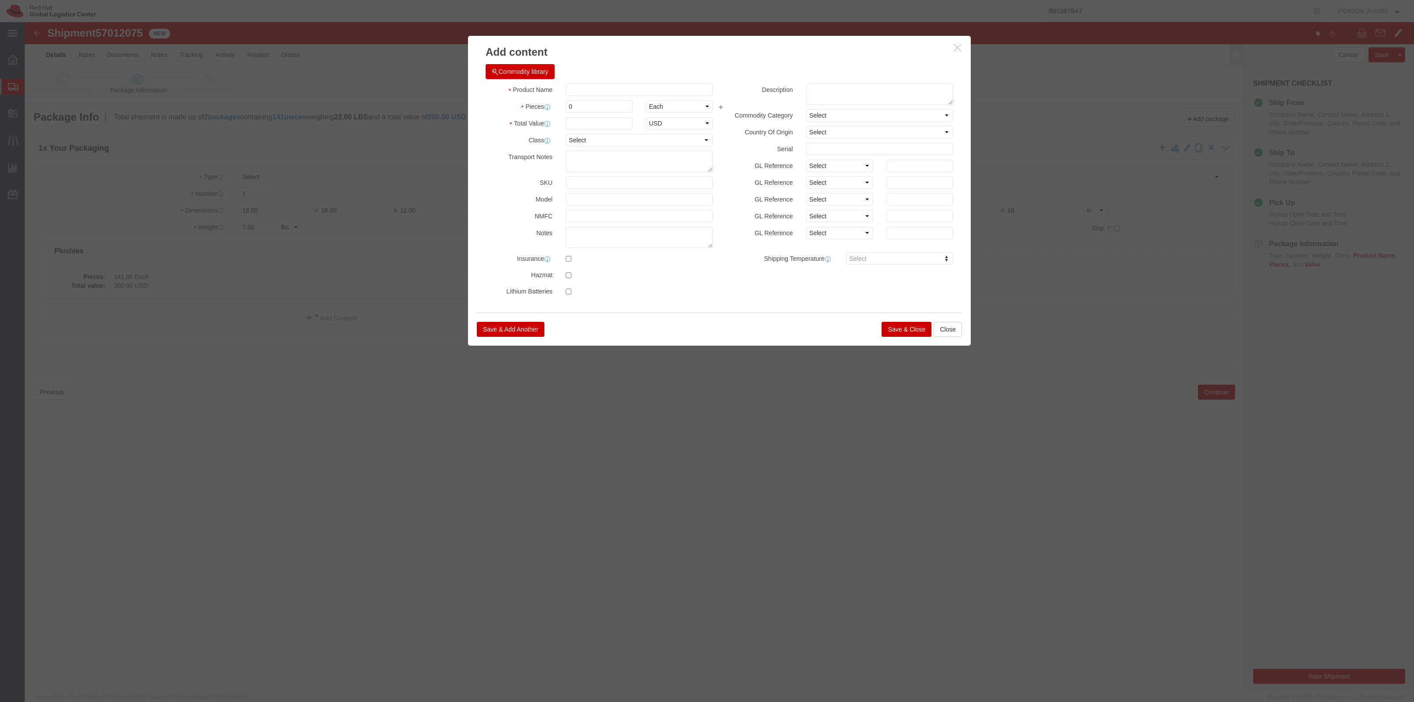
click div "Product Name Pieces 0 Select Bag Barrels 100Board Feet Bottle Box Blister Pack …"
click input "text"
type input "Plushies"
type input "50"
click input "text"
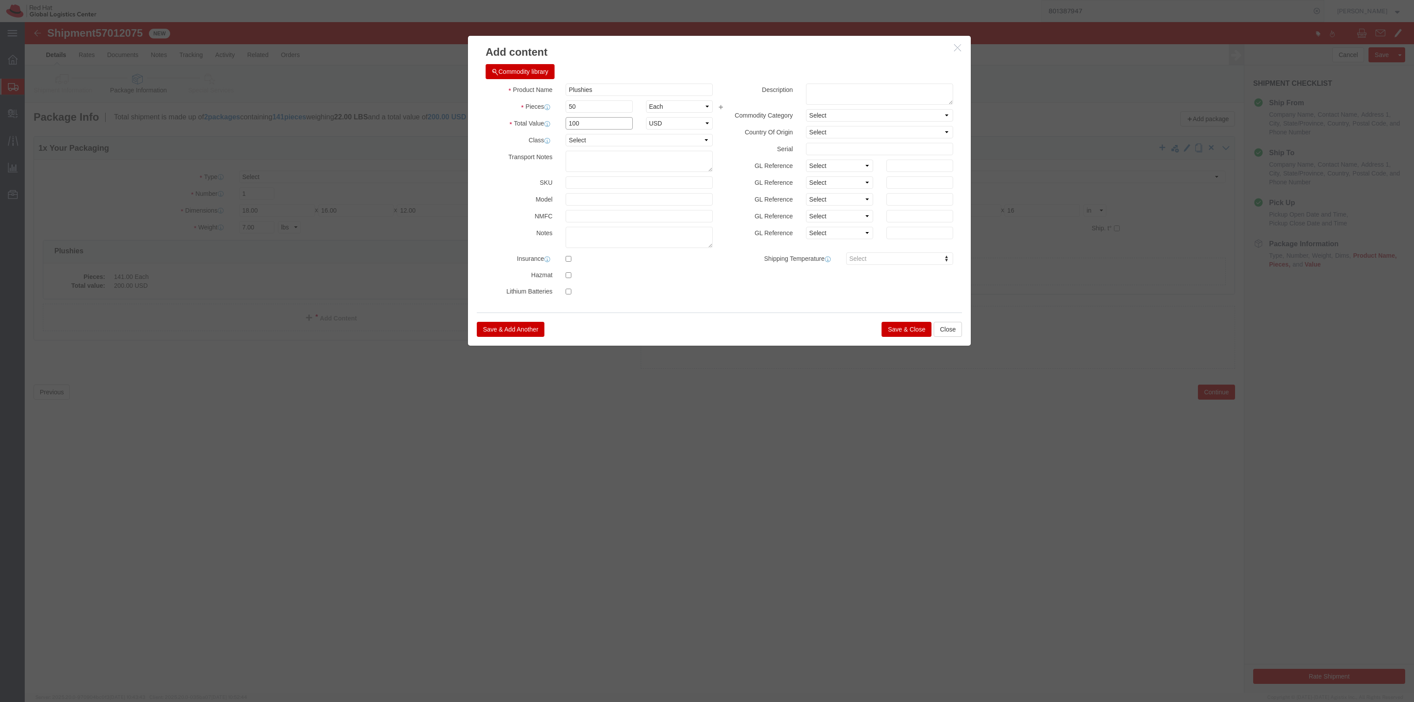
type input "100"
click button "Save & Close"
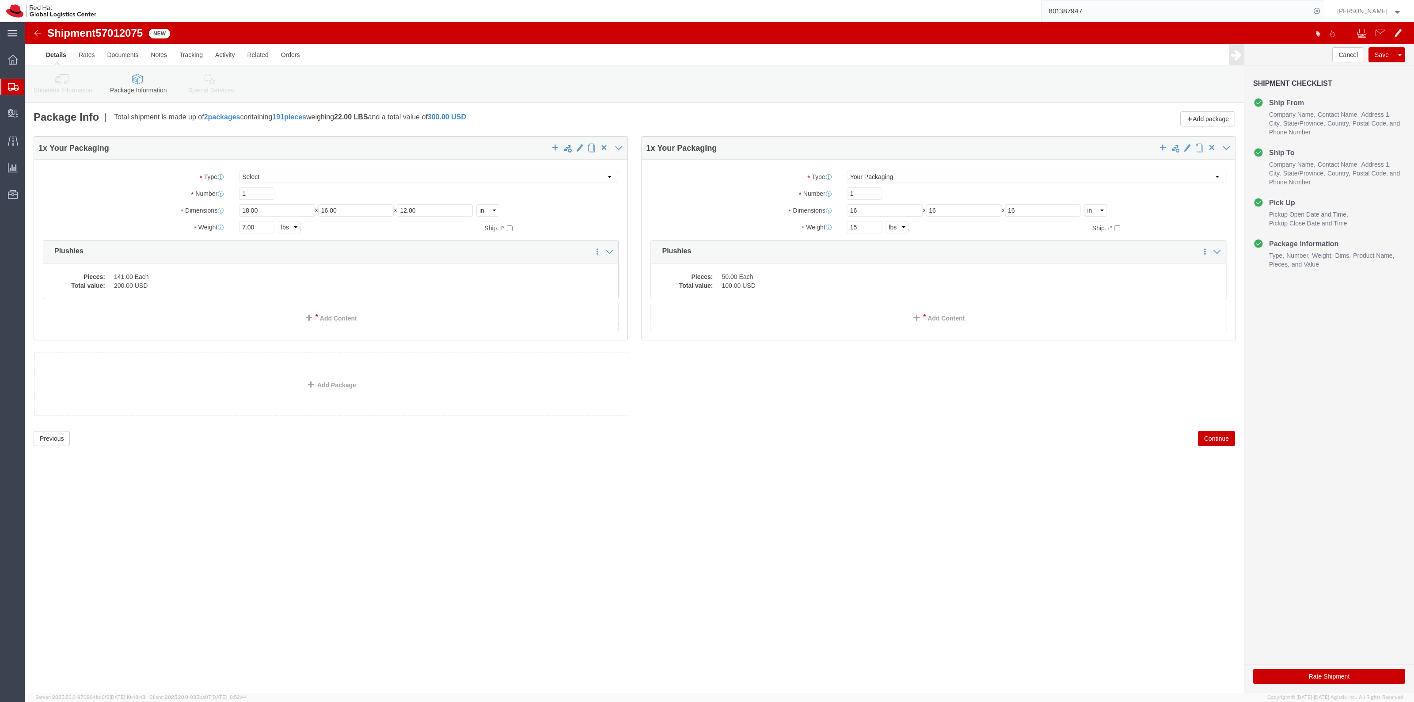
click dd "200.00 USD"
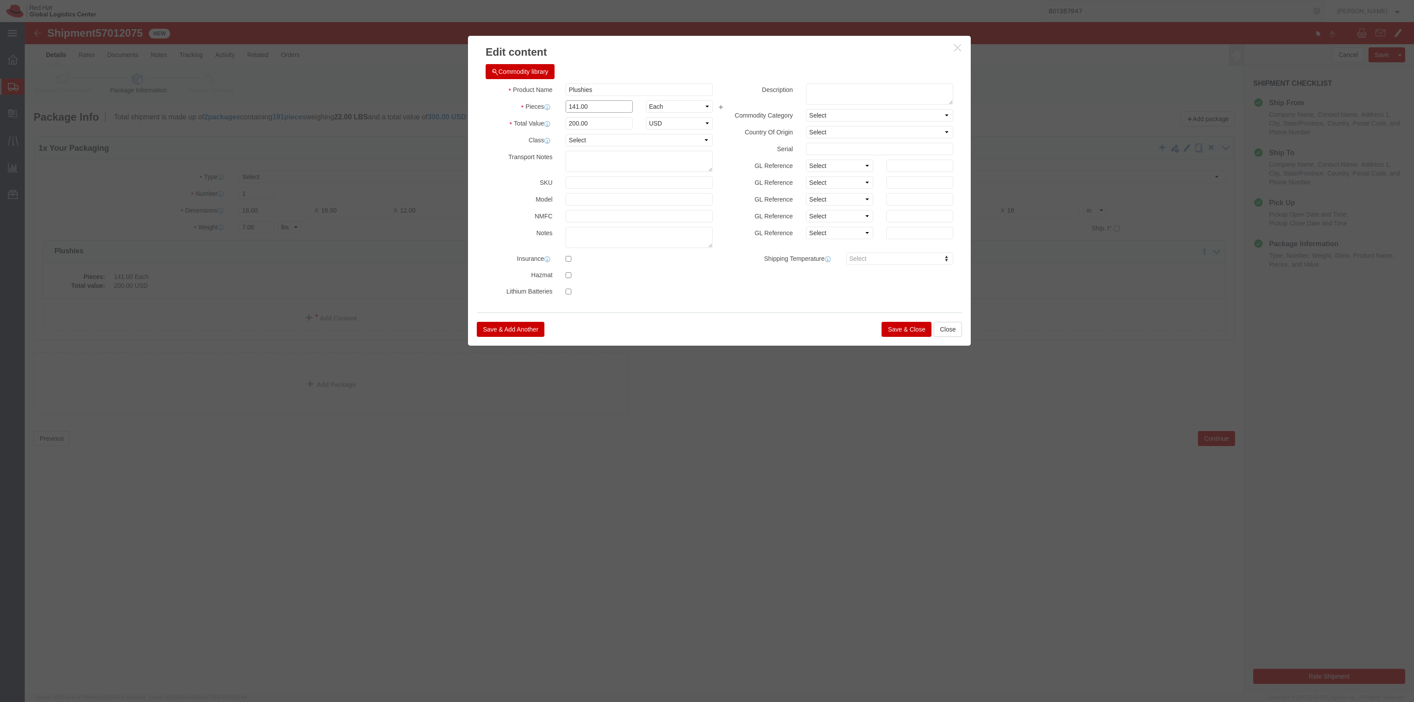
drag, startPoint x: 568, startPoint y: 83, endPoint x: 487, endPoint y: 75, distance: 81.7
click div "Product Name Plushies Pieces 141.00 Select Bag Barrels 100Board Feet Bottle Box…"
type input "41"
type input "58.16"
click div "Product Name Plushies Pieces 41 Select Bag Barrels 100Board Feet Bottle Box Bli…"
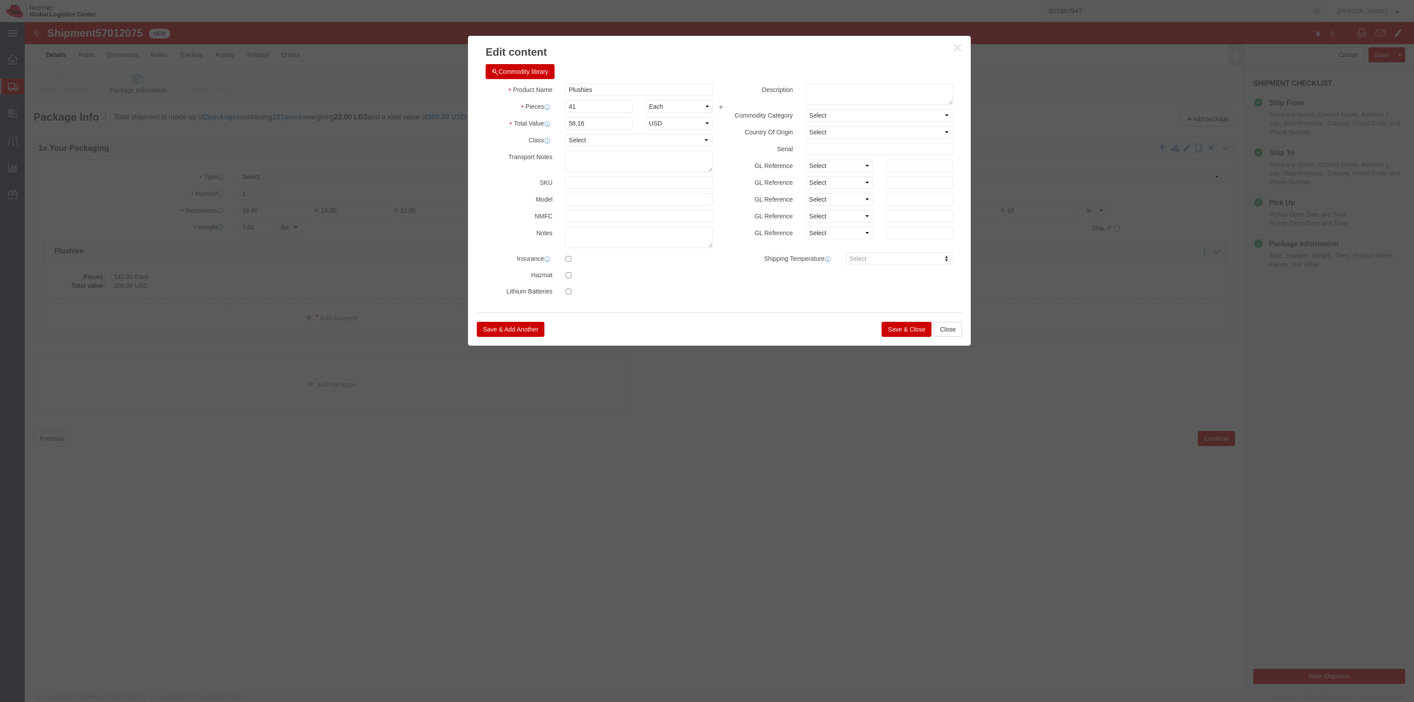
click button "Save & Close"
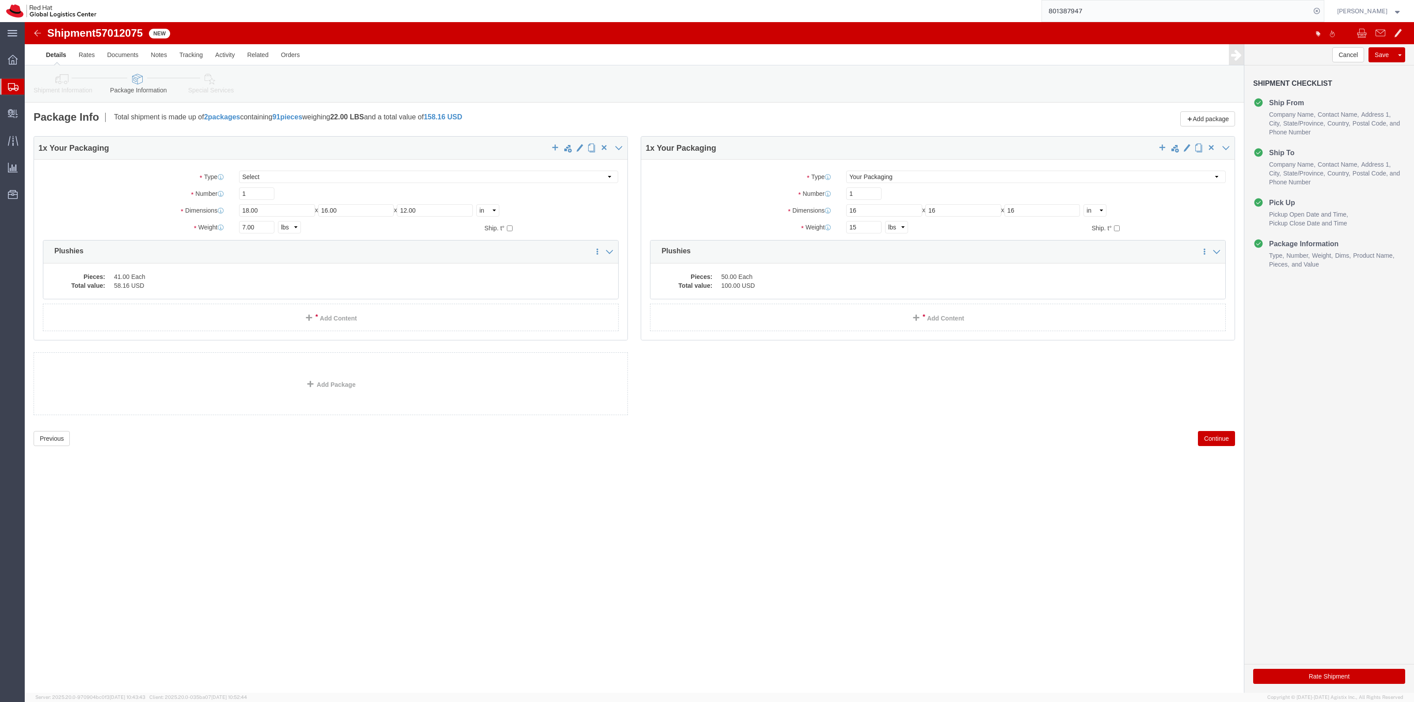
click button "Rate Shipment"
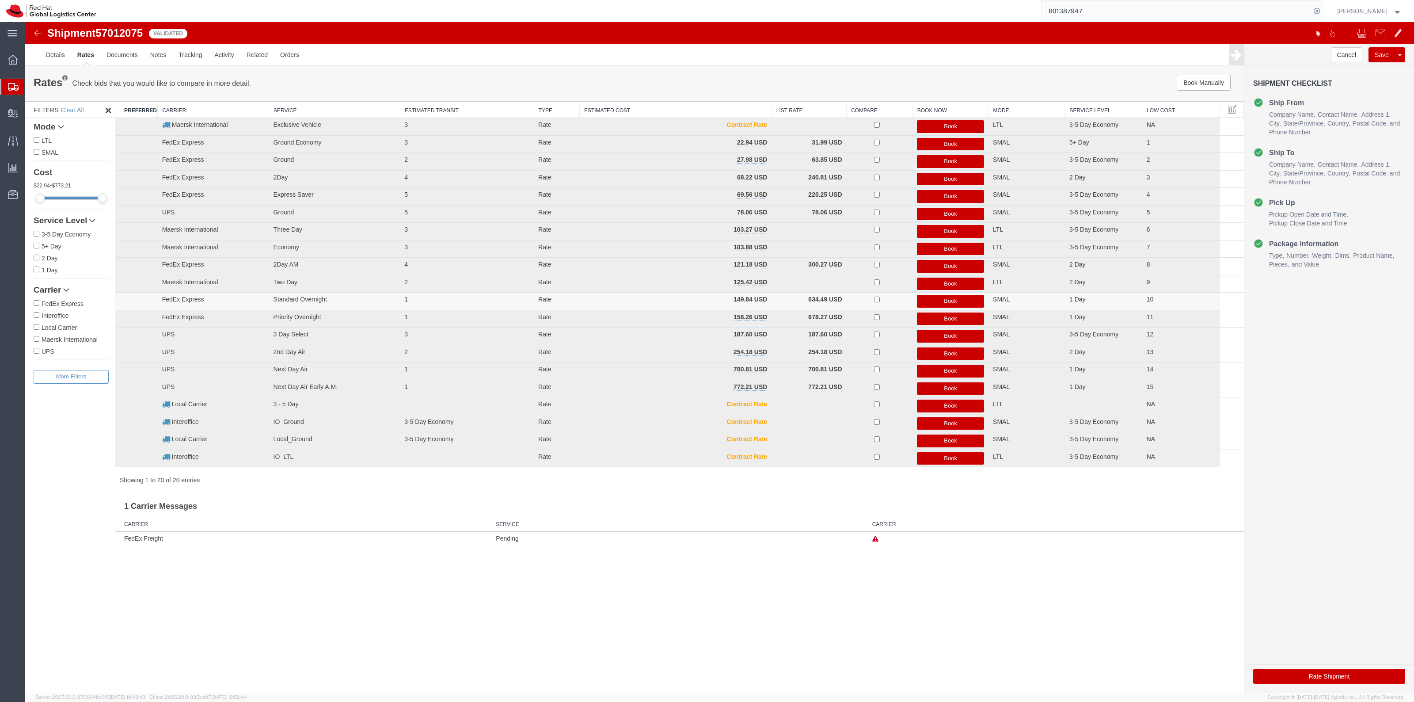
click at [927, 301] on button "Book" at bounding box center [950, 301] width 67 height 13
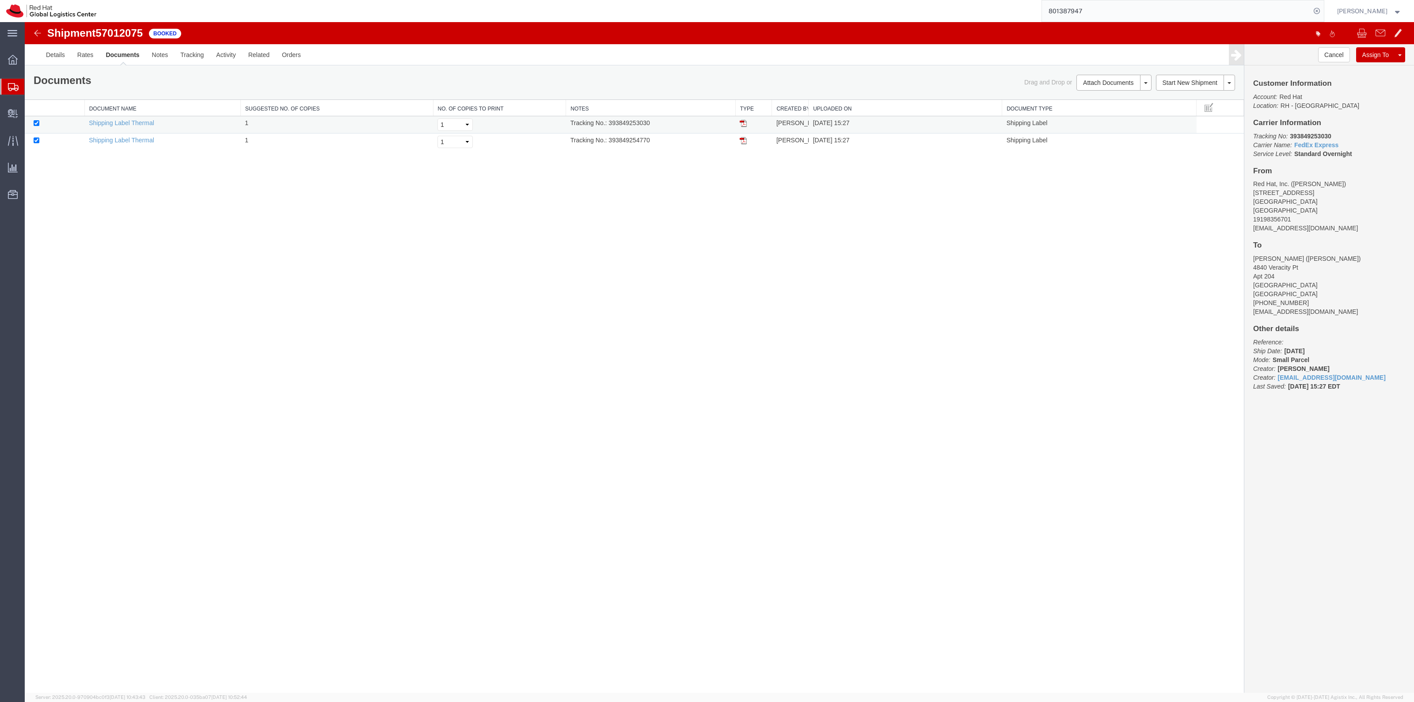
click at [646, 124] on td "Tracking No.: 393849253030" at bounding box center [650, 124] width 169 height 17
copy td "393849253030"
drag, startPoint x: 606, startPoint y: 148, endPoint x: 617, endPoint y: 140, distance: 14.1
click at [606, 148] on td "Tracking No.: 393849254770" at bounding box center [650, 141] width 169 height 17
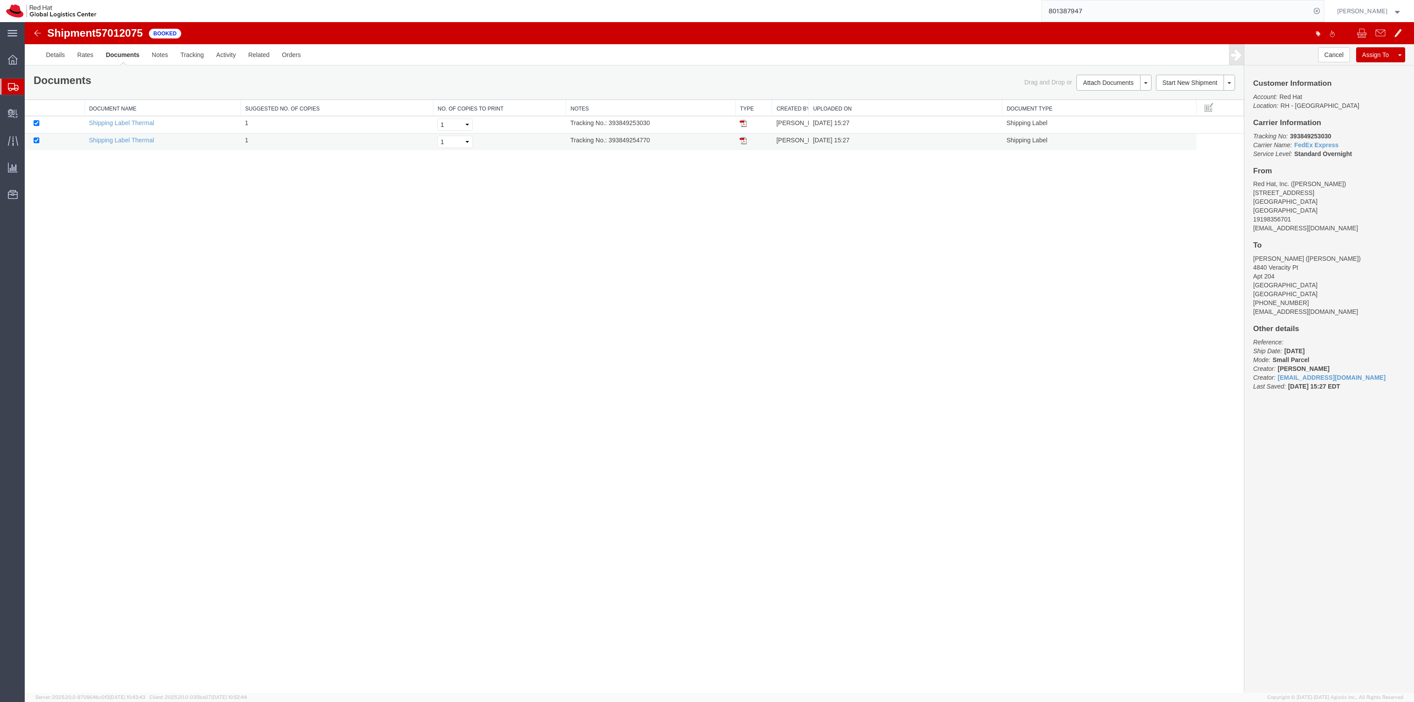
click at [617, 140] on td "Tracking No.: 393849254770" at bounding box center [650, 141] width 169 height 17
click at [617, 139] on td "Tracking No.: 393849254770" at bounding box center [650, 141] width 169 height 17
click at [625, 140] on td "Tracking No.: 393849254770" at bounding box center [650, 141] width 169 height 17
click at [631, 160] on div "Shipment 57012075 2 of 2 Booked Details Rates Documents Notes Tracking Activity…" at bounding box center [719, 357] width 1389 height 670
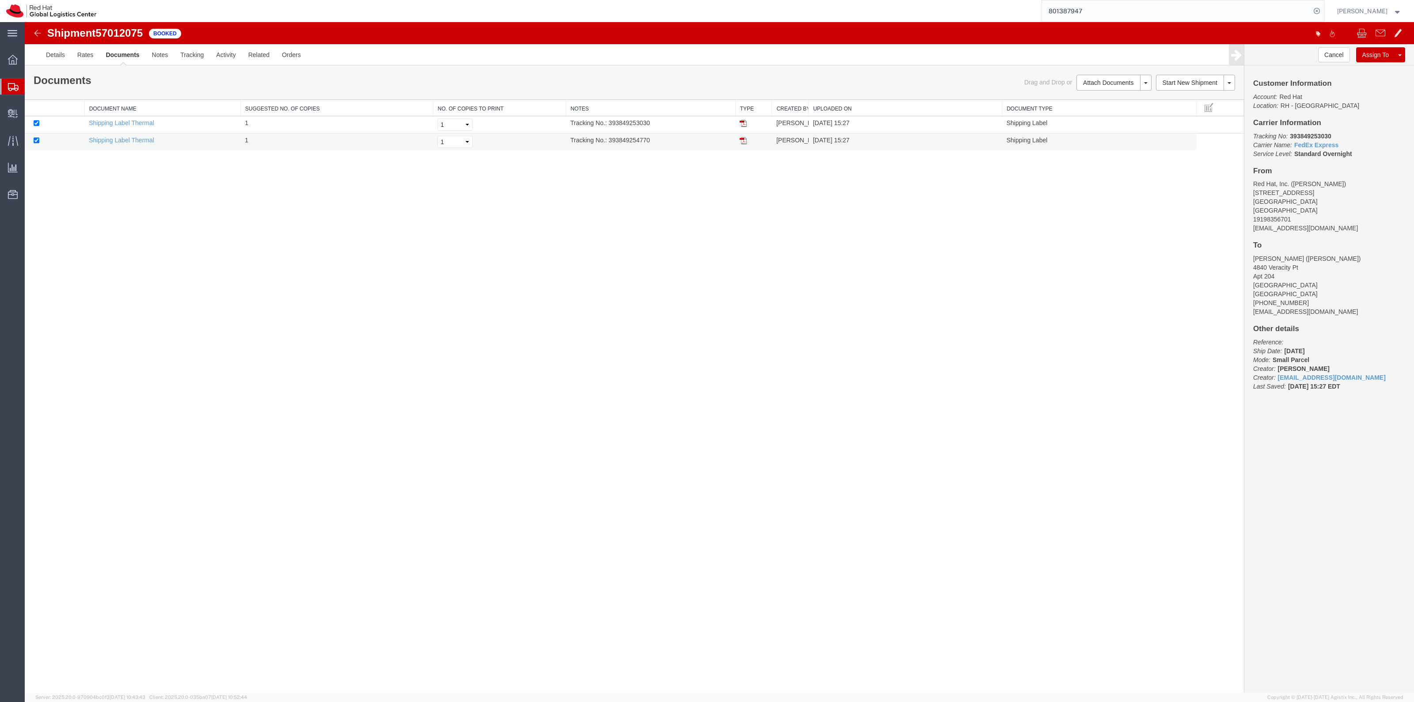
click at [627, 142] on td "Tracking No.: 393849254770" at bounding box center [650, 141] width 169 height 17
copy td "393849254770"
click at [1085, 83] on button "Attach Documents" at bounding box center [1108, 83] width 64 height 16
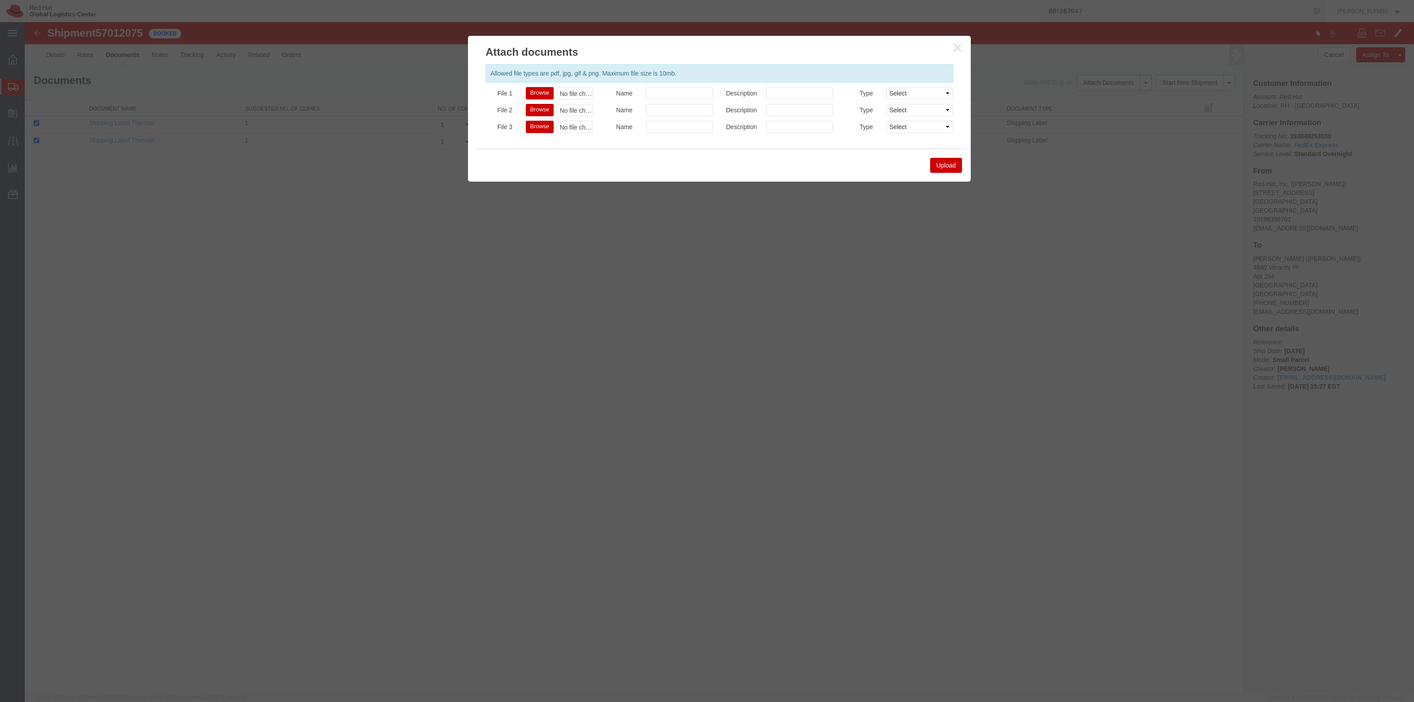
drag, startPoint x: 1023, startPoint y: 163, endPoint x: 995, endPoint y: 137, distance: 38.8
click at [1015, 156] on div at bounding box center [719, 357] width 1389 height 670
click at [950, 46] on h2 "Attach documents" at bounding box center [719, 48] width 503 height 24
click at [954, 46] on icon "button" at bounding box center [957, 48] width 7 height 8
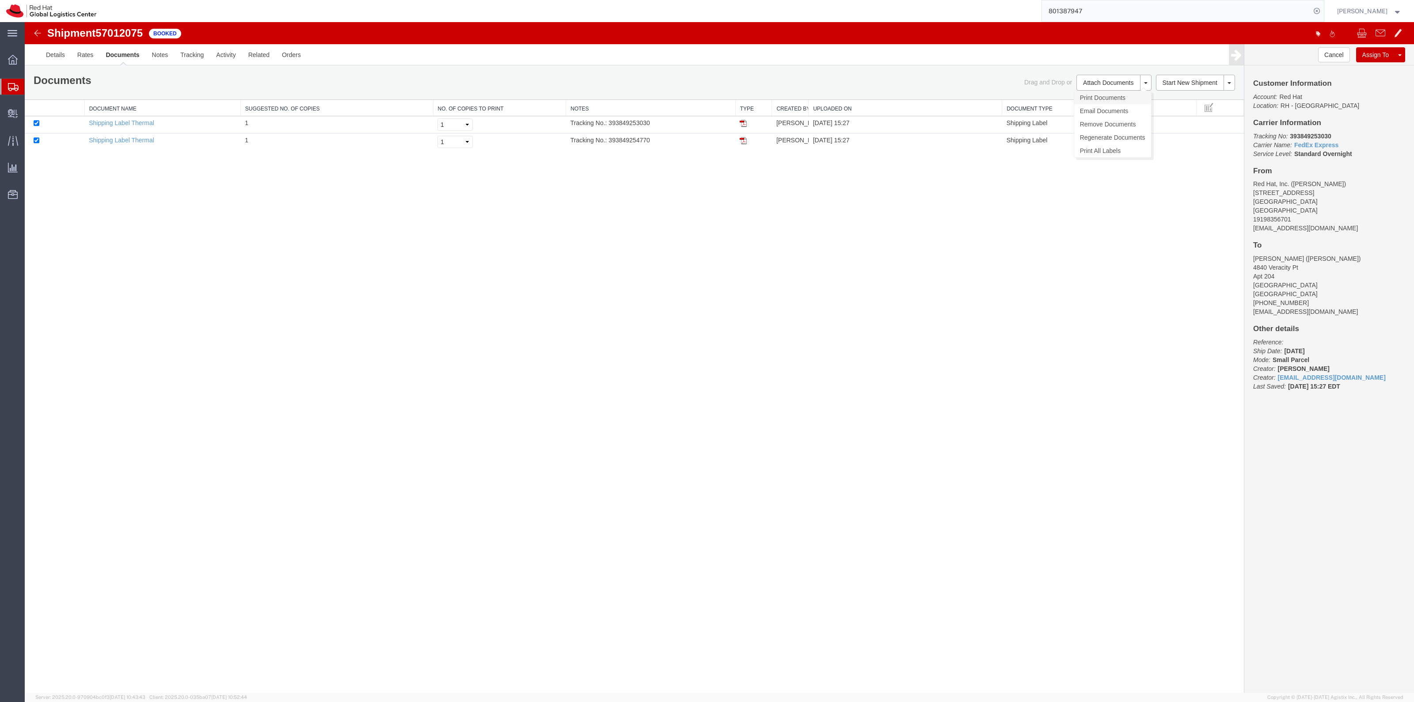
click at [1091, 94] on link "Print Documents" at bounding box center [1112, 97] width 77 height 13
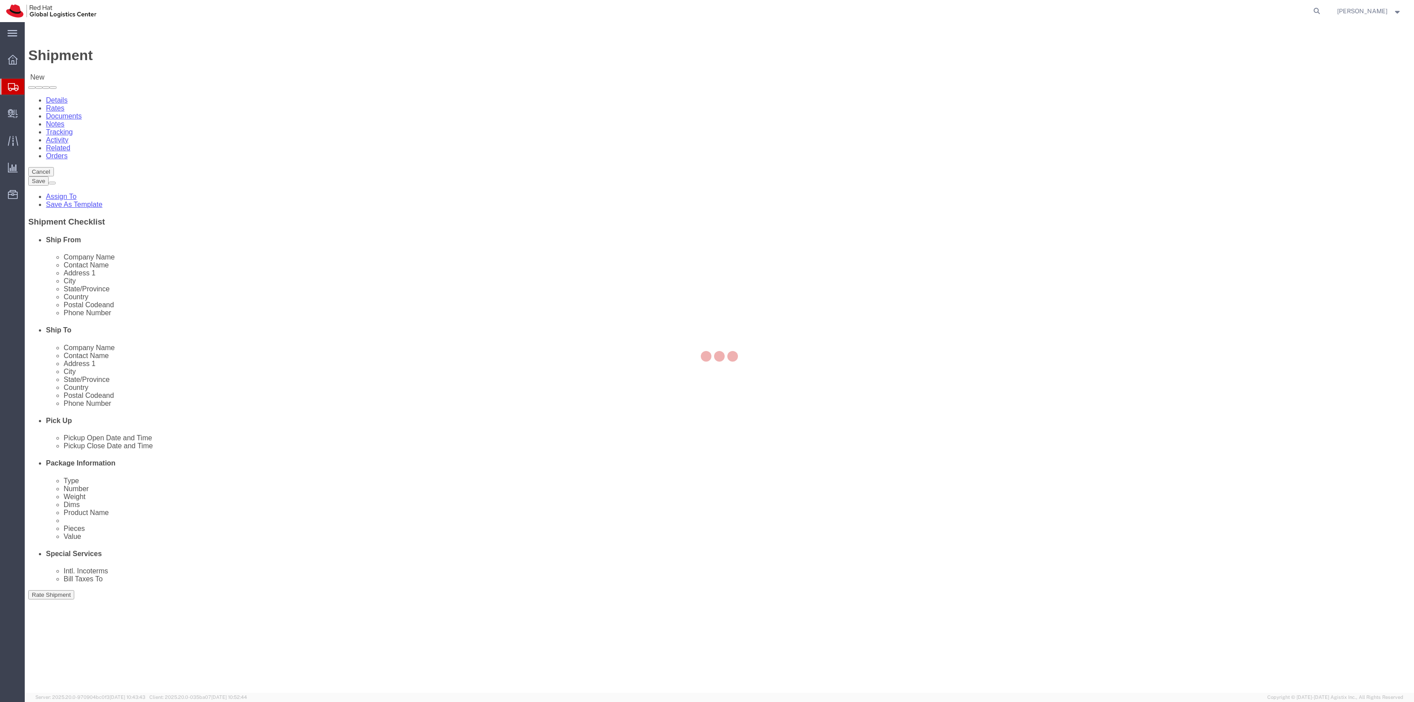
select select
drag, startPoint x: 281, startPoint y: 300, endPoint x: 216, endPoint y: 296, distance: 64.7
click input "19198356701"
